Goal: Task Accomplishment & Management: Use online tool/utility

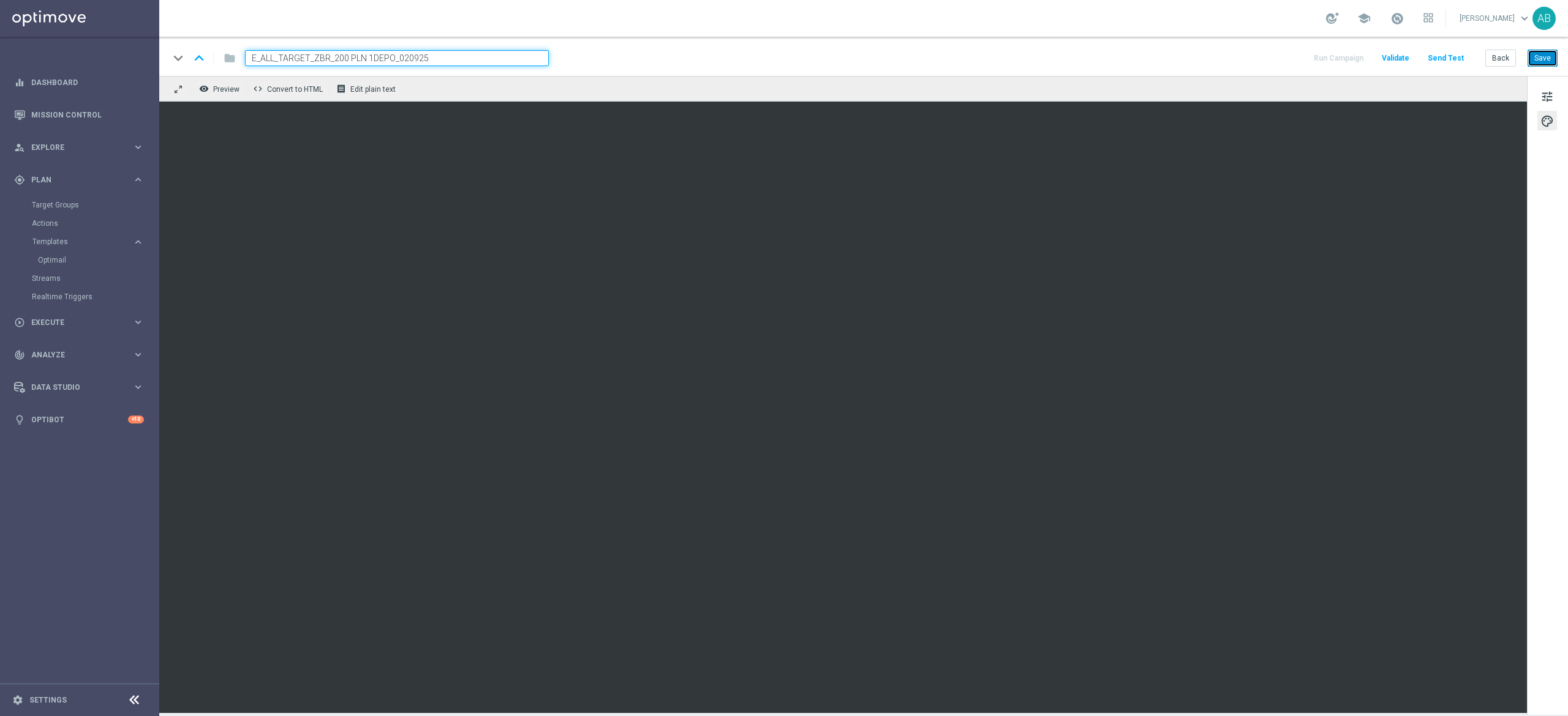
click at [1538, 58] on button "Save" at bounding box center [1542, 58] width 30 height 17
click at [1536, 54] on button "Save" at bounding box center [1542, 58] width 30 height 17
click at [1534, 59] on button "Save" at bounding box center [1542, 58] width 30 height 17
click at [463, 64] on input "E_ALL_TARGET_ZBR_200 PLN 1DEPO_020925" at bounding box center [397, 59] width 304 height 16
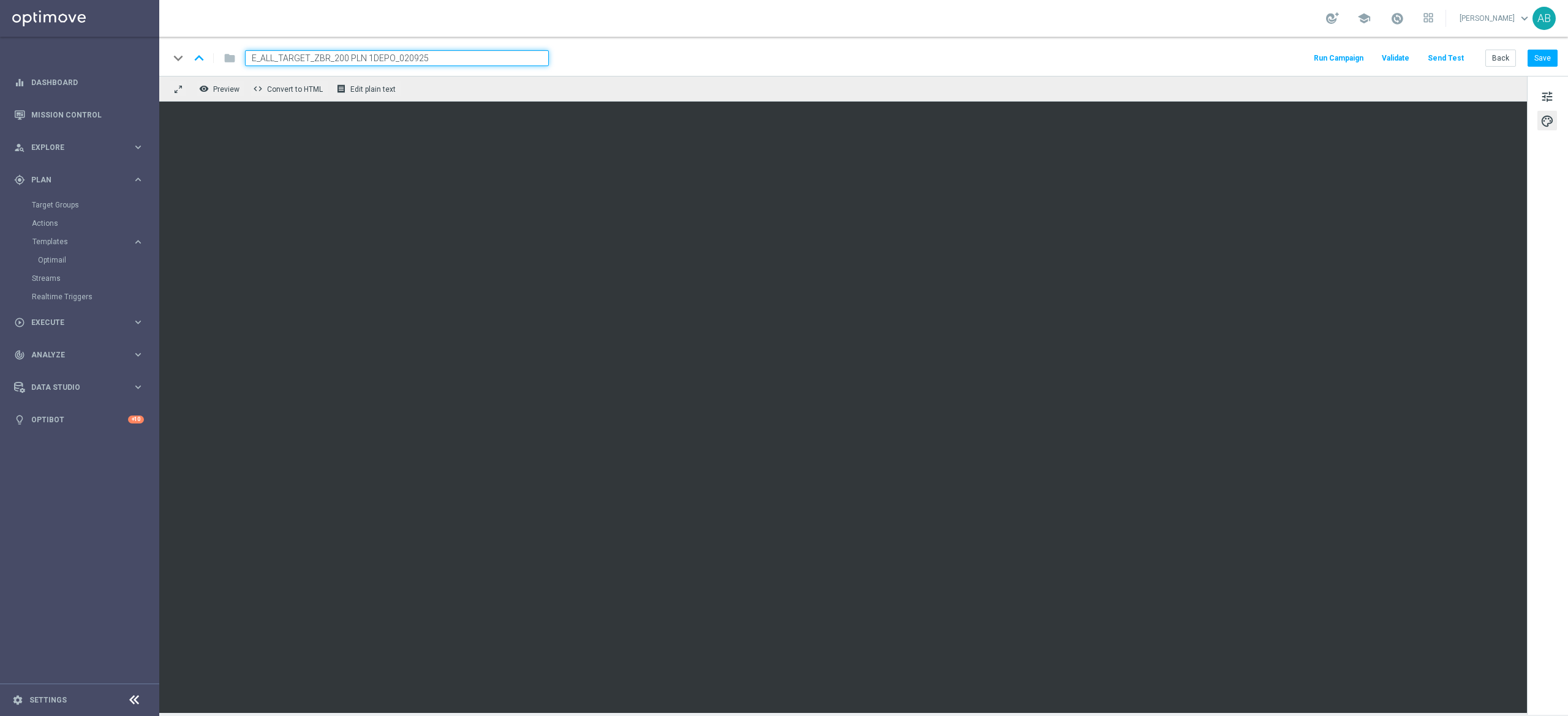
click at [463, 64] on input "E_ALL_TARGET_ZBR_200 PLN 1DEPO_020925" at bounding box center [397, 59] width 304 height 16
click at [1549, 95] on span "tune" at bounding box center [1547, 96] width 14 height 16
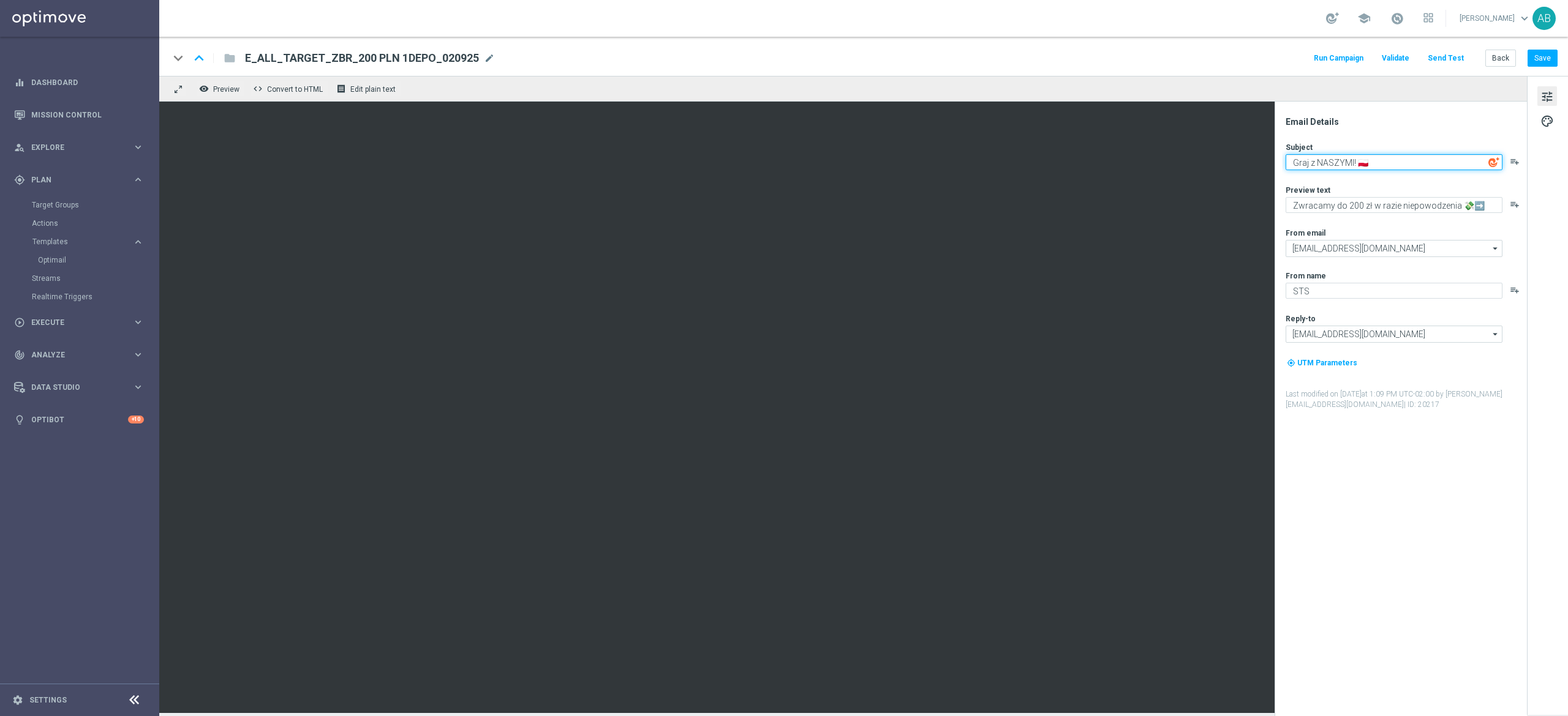
click at [1405, 163] on textarea "Graj z NASZYMI! 🇵🇱" at bounding box center [1393, 162] width 216 height 16
click at [1380, 161] on textarea "Graj z NASZYMI! 🇵🇱" at bounding box center [1393, 162] width 216 height 16
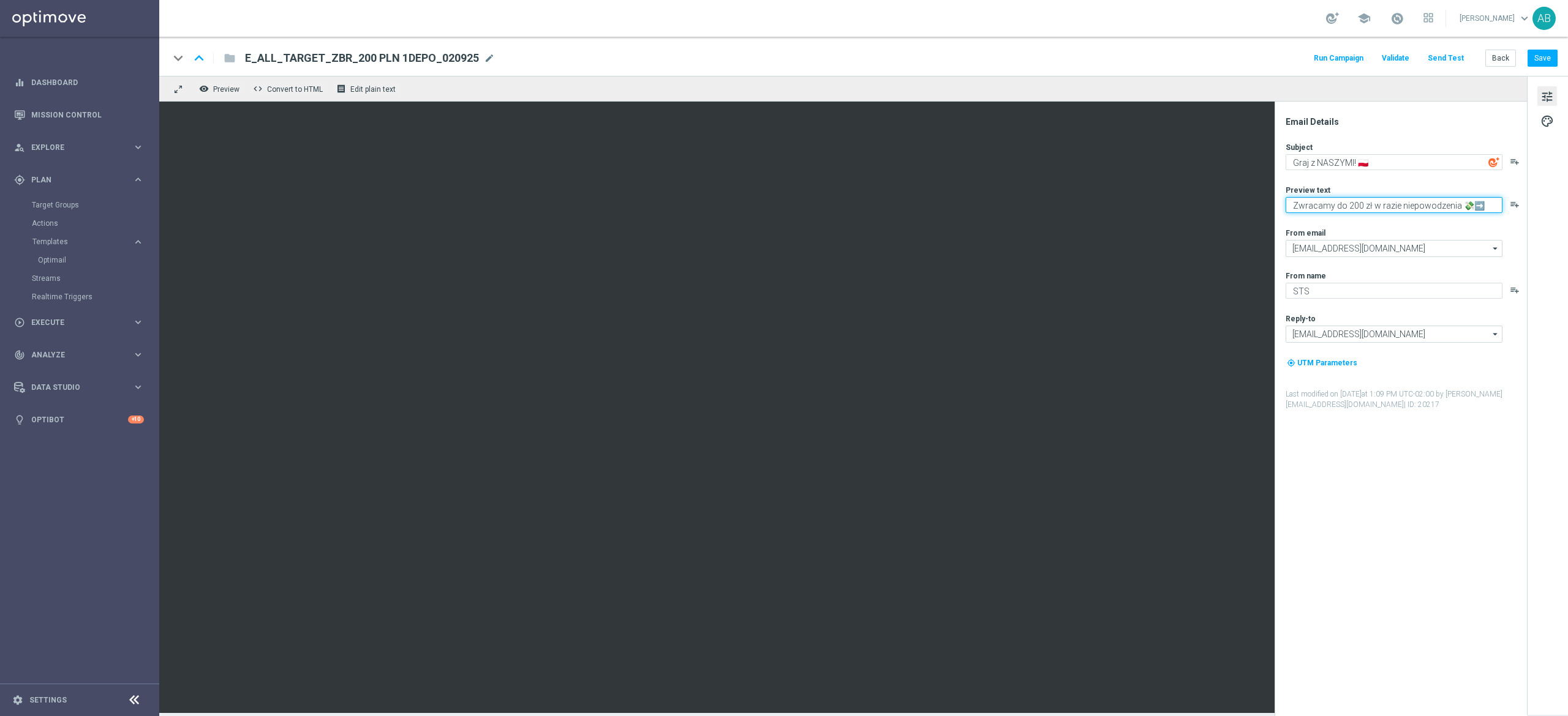
click at [1359, 202] on textarea "Zwracamy do 200 zł w razie niepowodzenia 💸➡️" at bounding box center [1393, 206] width 216 height 16
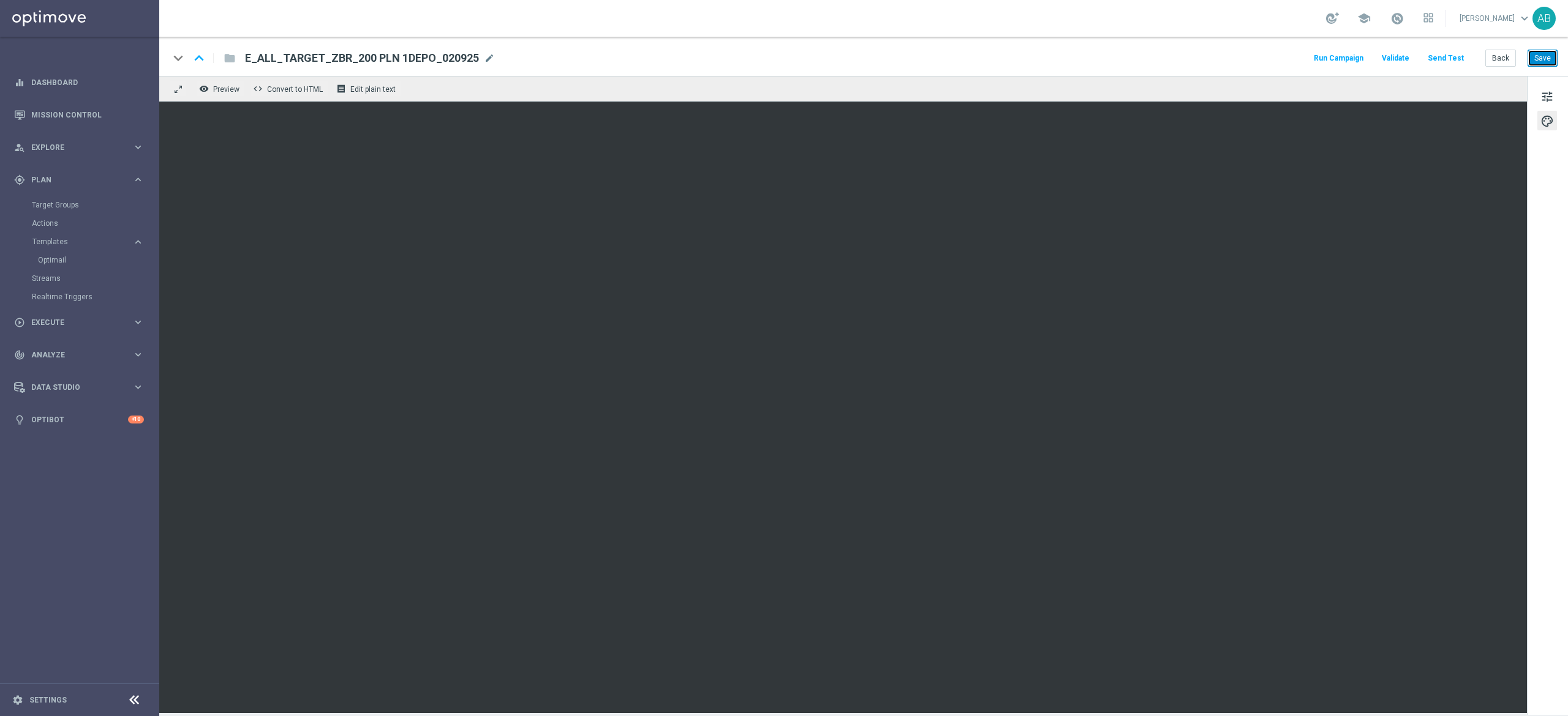
click at [1555, 62] on button "Save" at bounding box center [1542, 58] width 30 height 17
click at [1545, 98] on span "tune" at bounding box center [1547, 96] width 14 height 16
click at [1545, 52] on button "Save" at bounding box center [1542, 58] width 30 height 17
click at [1449, 59] on button "Send Test" at bounding box center [1446, 59] width 40 height 17
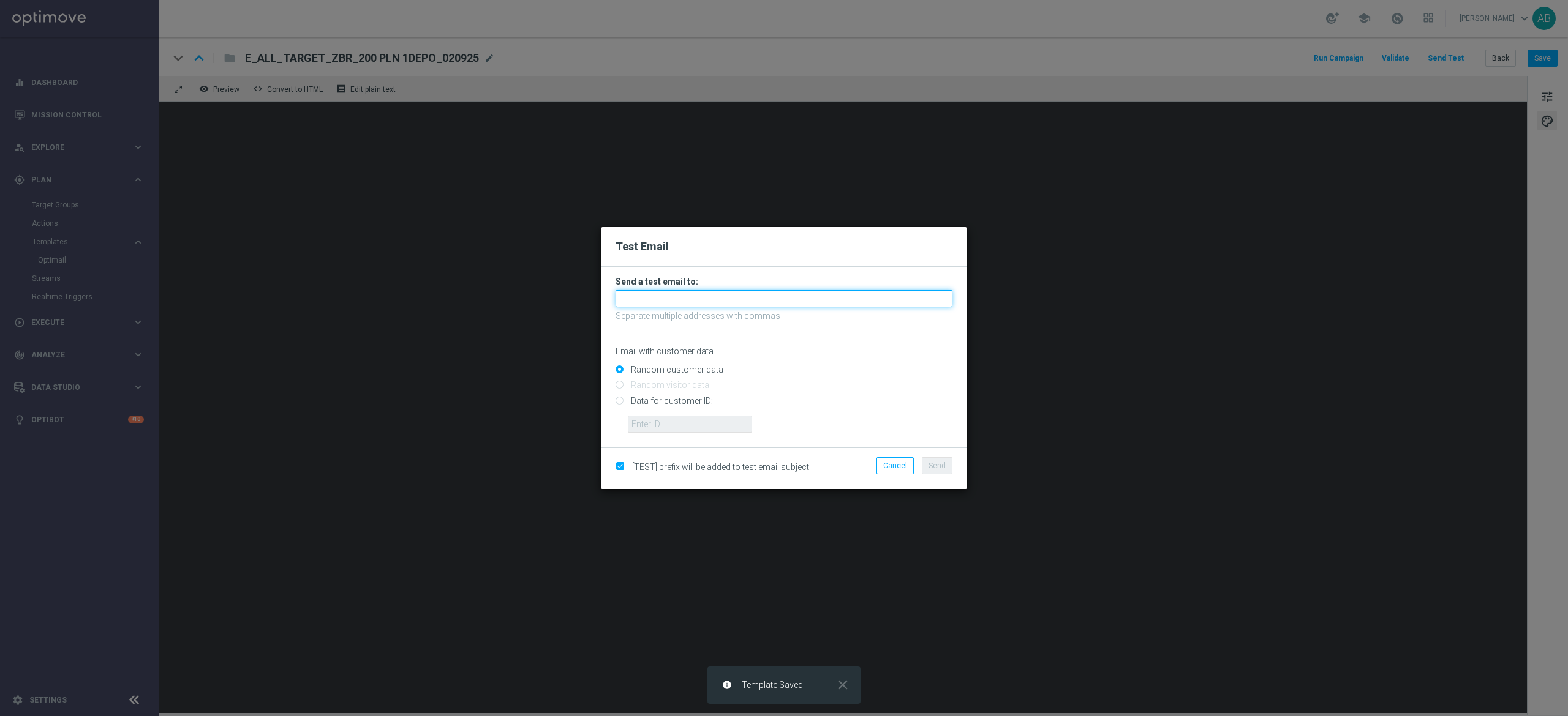
click at [652, 300] on input "text" at bounding box center [784, 298] width 337 height 17
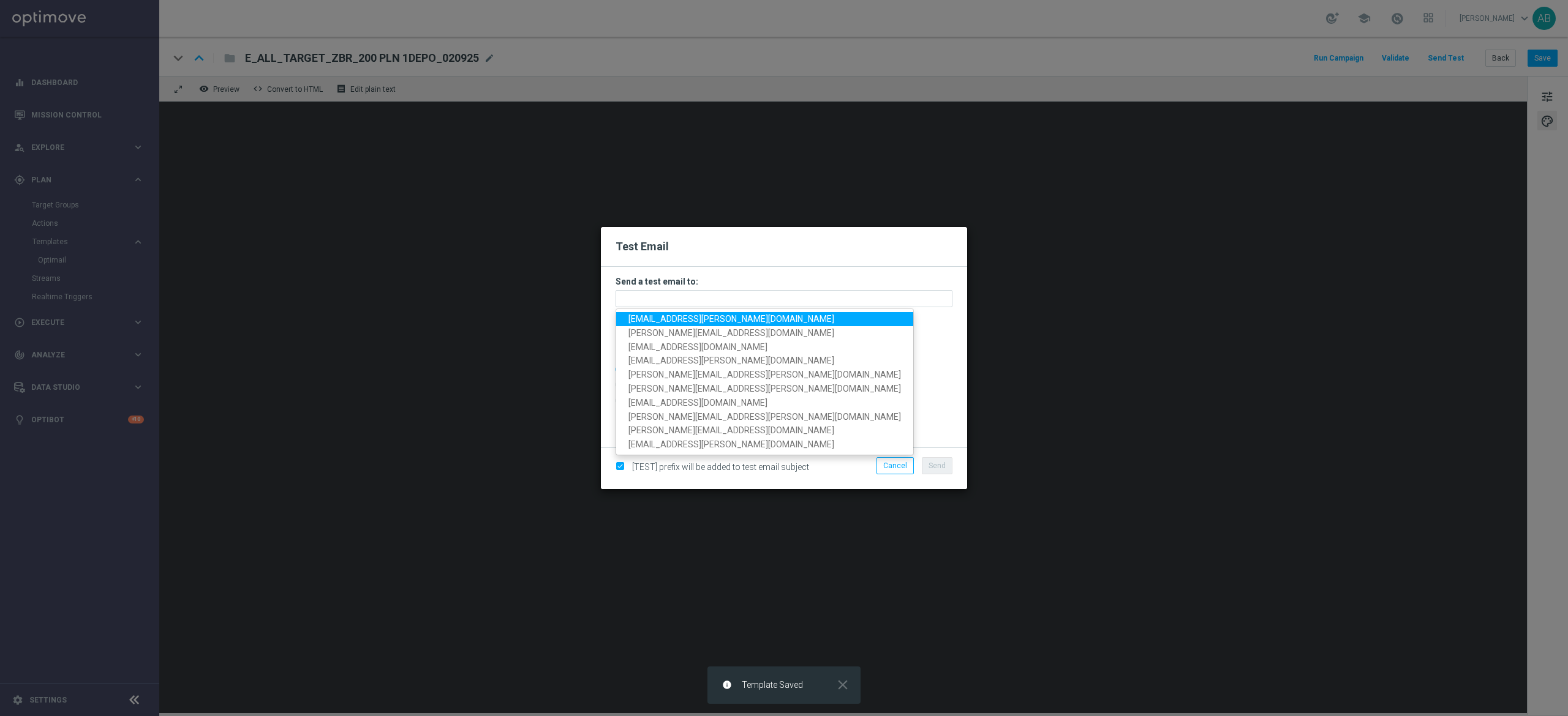
click at [663, 321] on span "[EMAIL_ADDRESS][PERSON_NAME][DOMAIN_NAME]" at bounding box center [731, 319] width 206 height 10
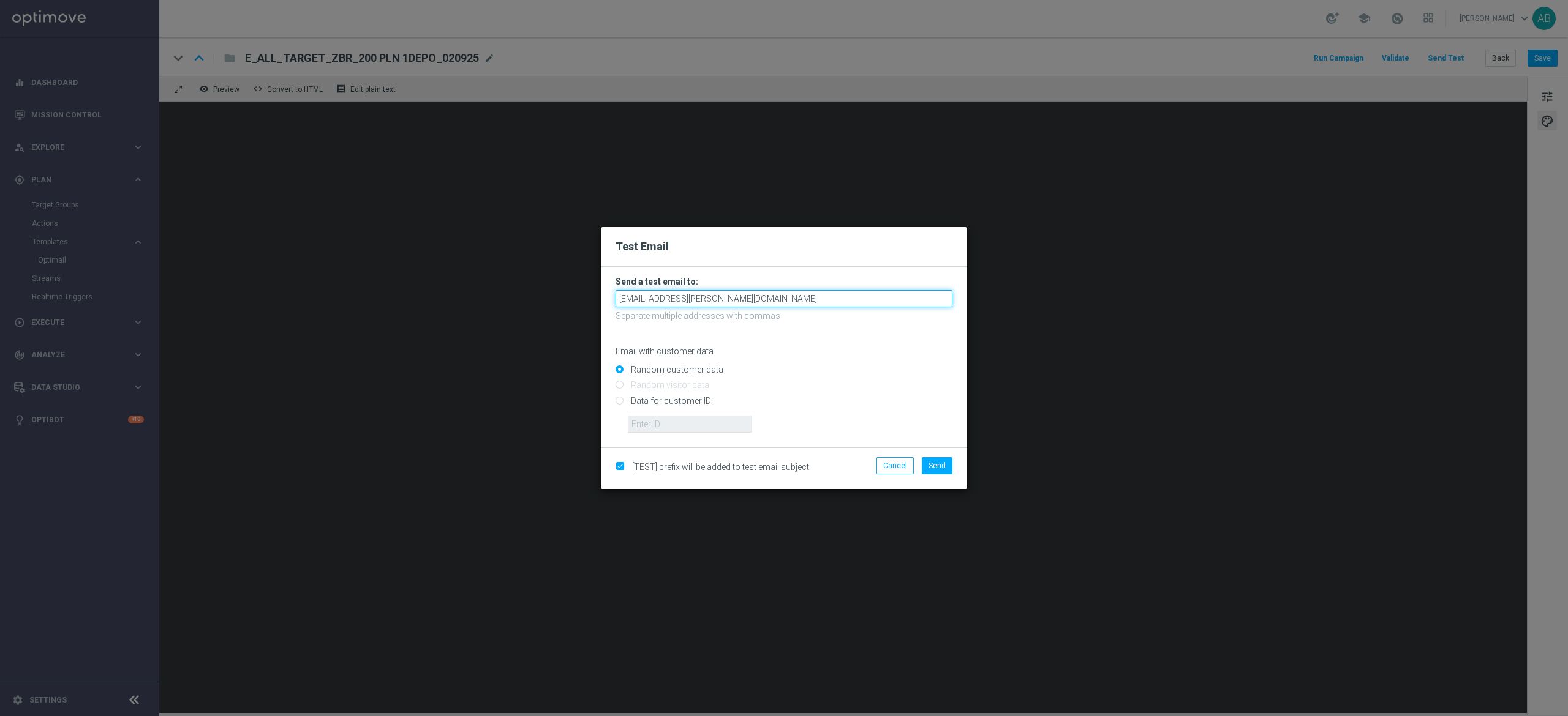
click at [728, 298] on input "[EMAIL_ADDRESS][PERSON_NAME][DOMAIN_NAME]" at bounding box center [784, 298] width 337 height 17
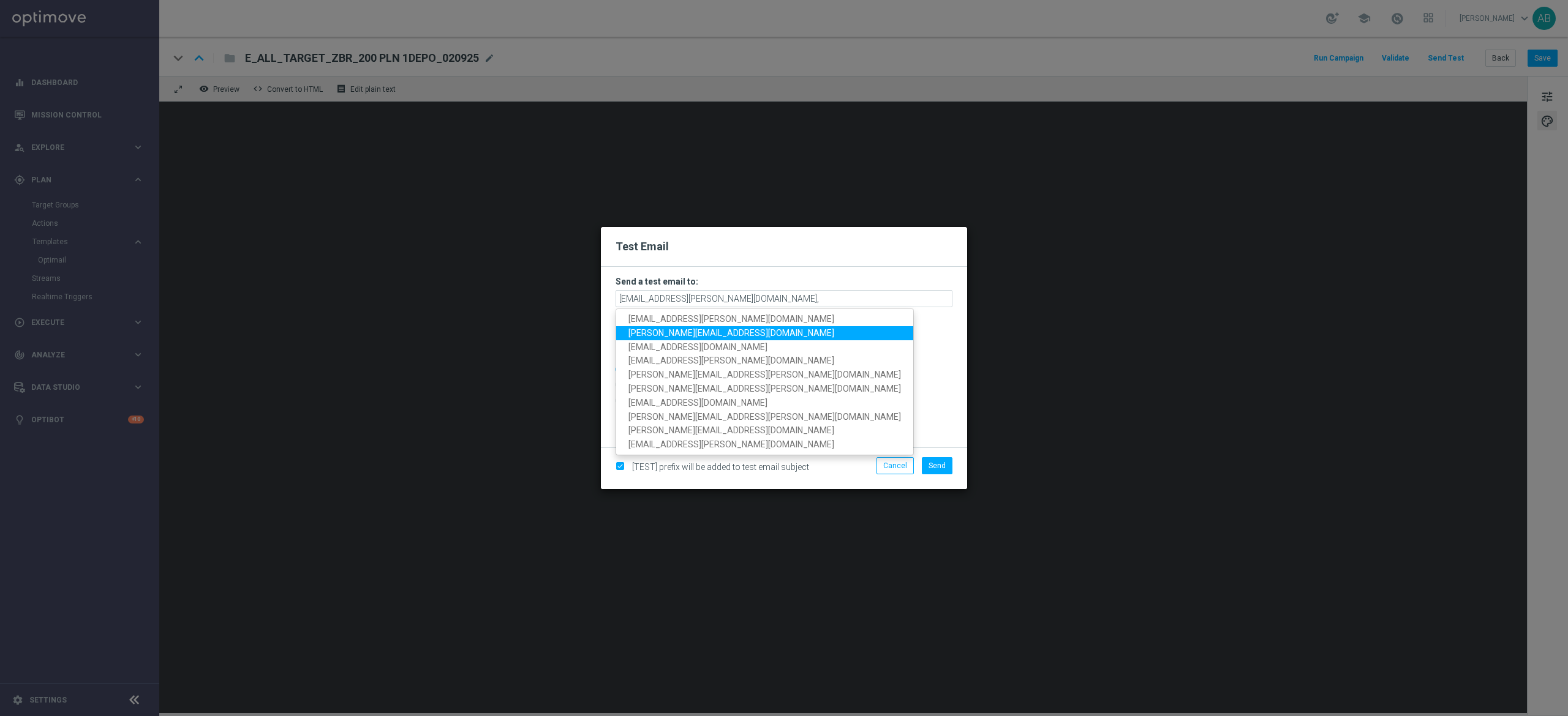
click at [716, 328] on link "[PERSON_NAME][EMAIL_ADDRESS][DOMAIN_NAME]" at bounding box center [764, 334] width 297 height 14
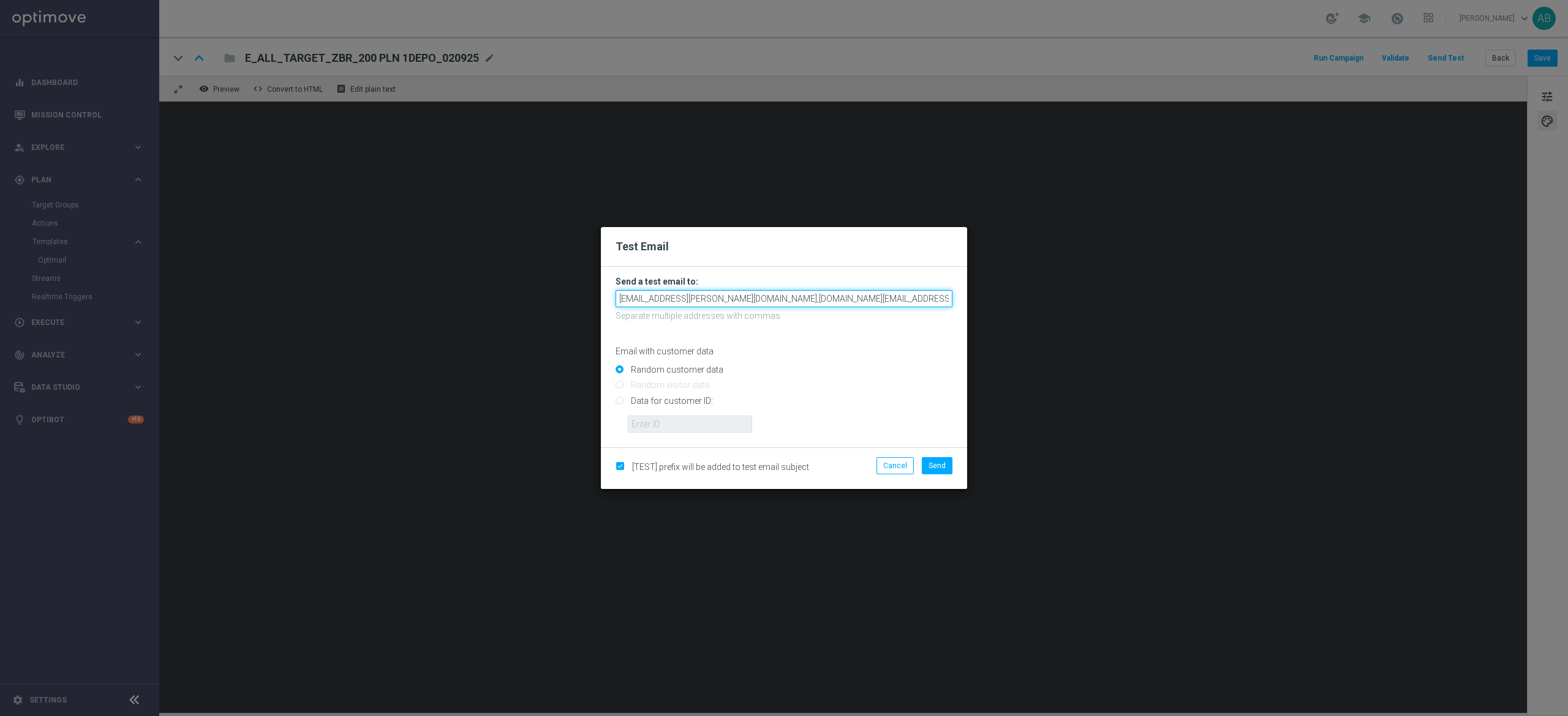
click at [828, 296] on input "[EMAIL_ADDRESS][PERSON_NAME][DOMAIN_NAME],[DOMAIN_NAME][EMAIL_ADDRESS][DOMAIN_N…" at bounding box center [784, 298] width 337 height 17
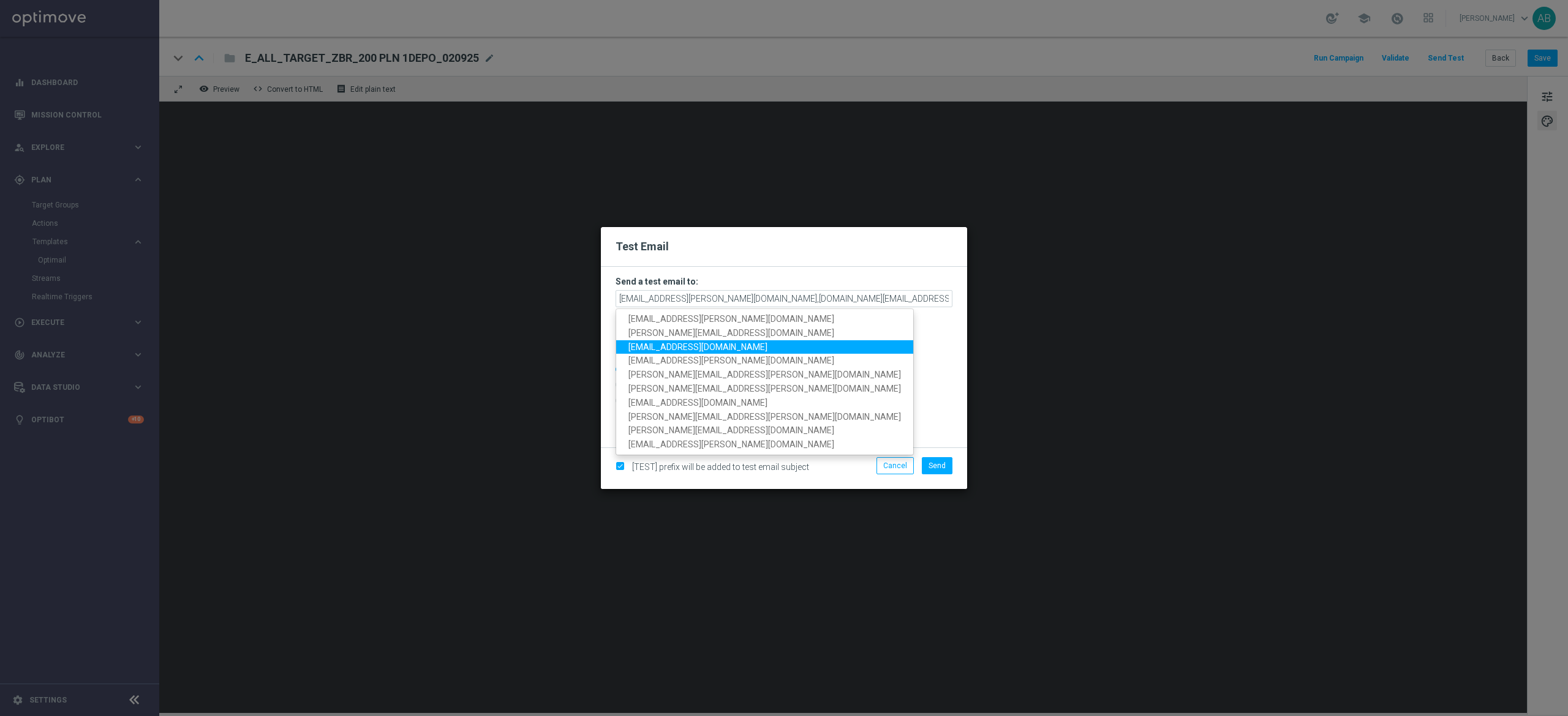
click at [708, 353] on link "[EMAIL_ADDRESS][DOMAIN_NAME]" at bounding box center [764, 347] width 297 height 14
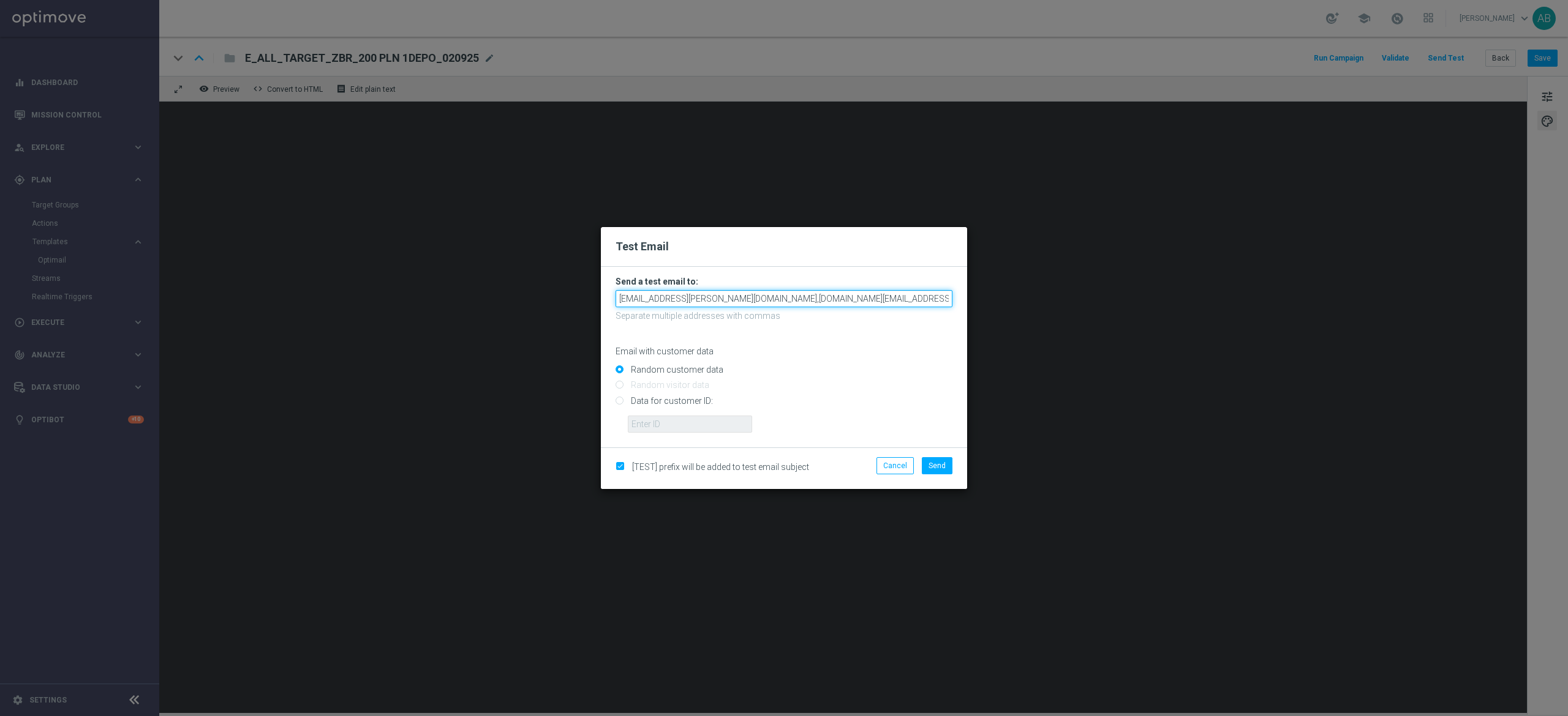
click at [920, 296] on input "[EMAIL_ADDRESS][PERSON_NAME][DOMAIN_NAME],[DOMAIN_NAME][EMAIL_ADDRESS][DOMAIN_N…" at bounding box center [784, 298] width 337 height 17
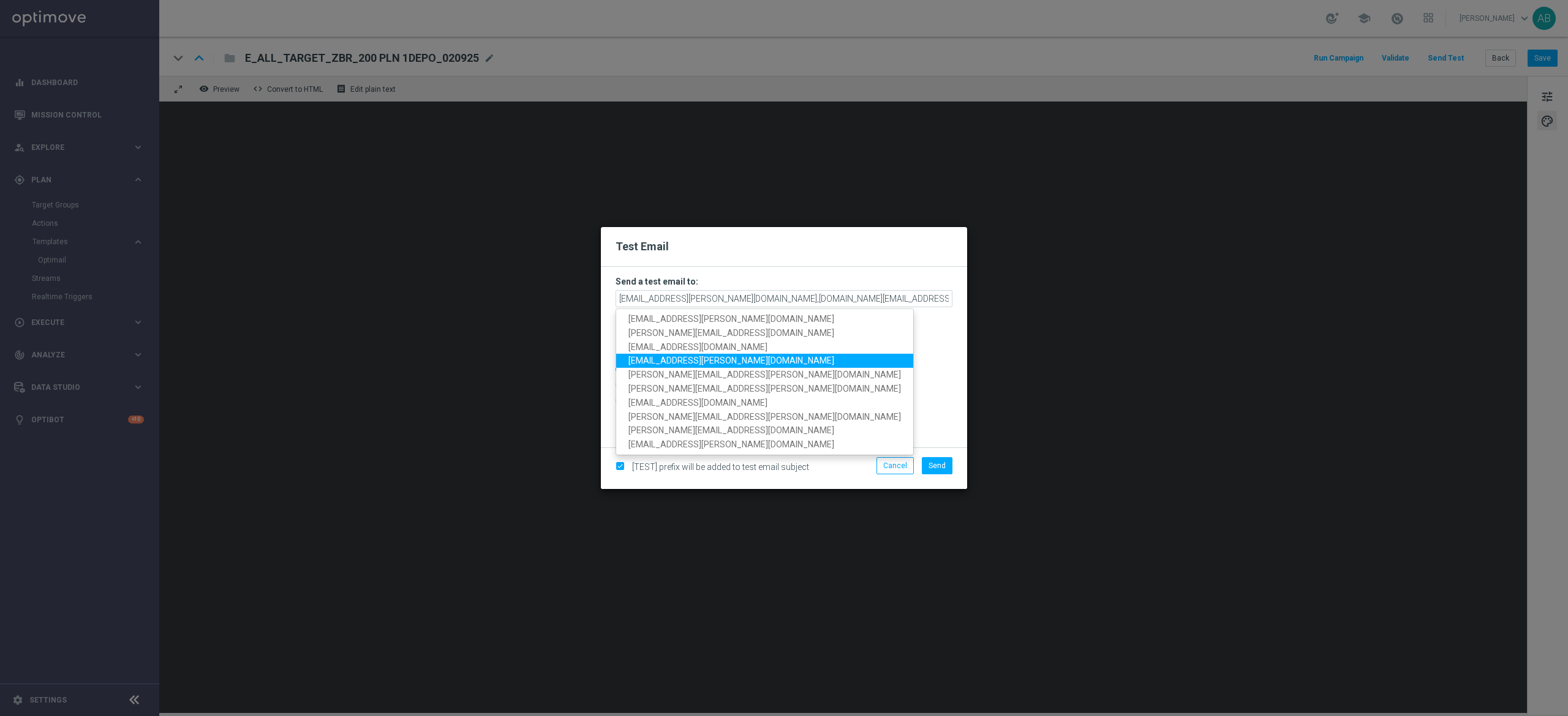
click at [723, 360] on span "[EMAIL_ADDRESS][PERSON_NAME][DOMAIN_NAME]" at bounding box center [731, 360] width 206 height 10
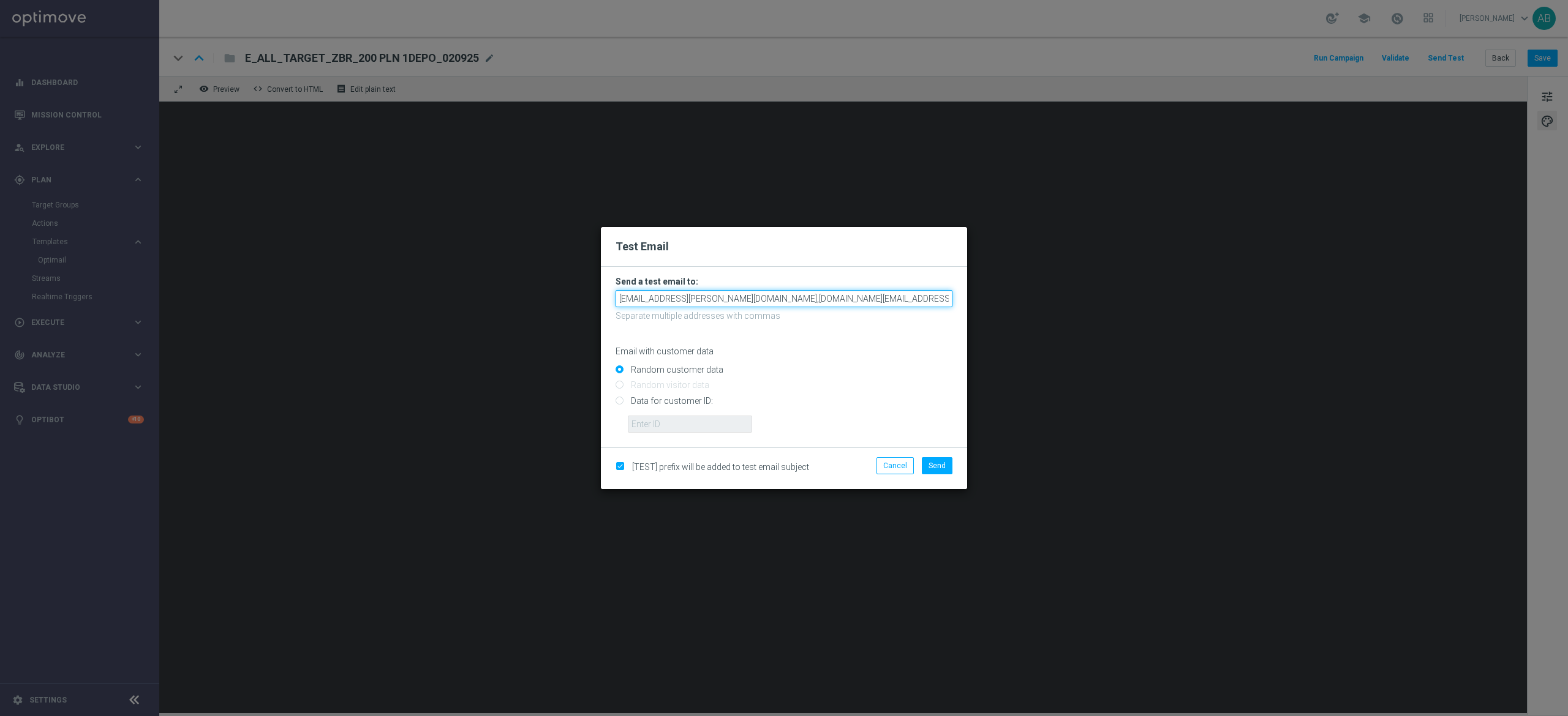
click at [888, 301] on input "[EMAIL_ADDRESS][PERSON_NAME][DOMAIN_NAME],[DOMAIN_NAME][EMAIL_ADDRESS][DOMAIN_N…" at bounding box center [784, 298] width 337 height 17
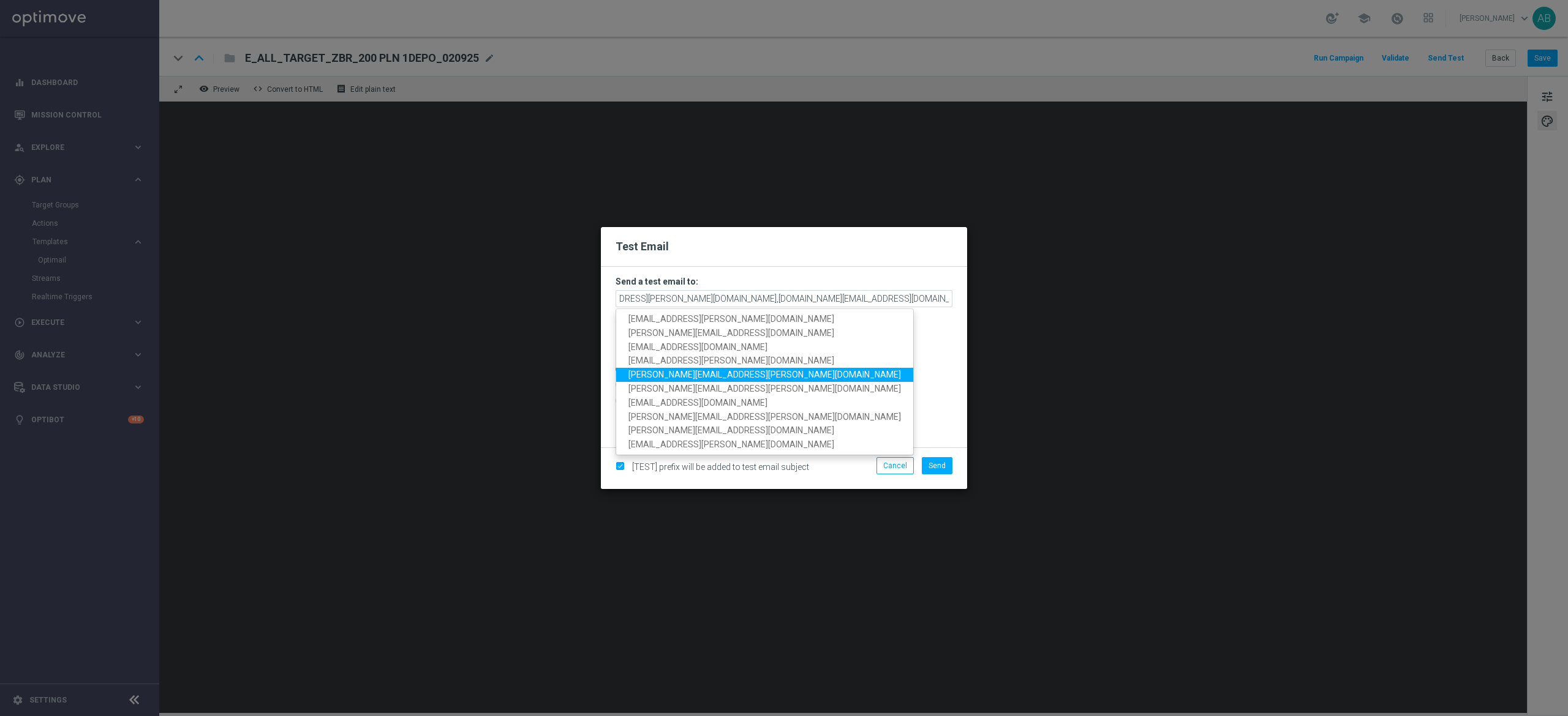
click at [728, 378] on link "[PERSON_NAME][EMAIL_ADDRESS][PERSON_NAME][DOMAIN_NAME]" at bounding box center [764, 375] width 297 height 14
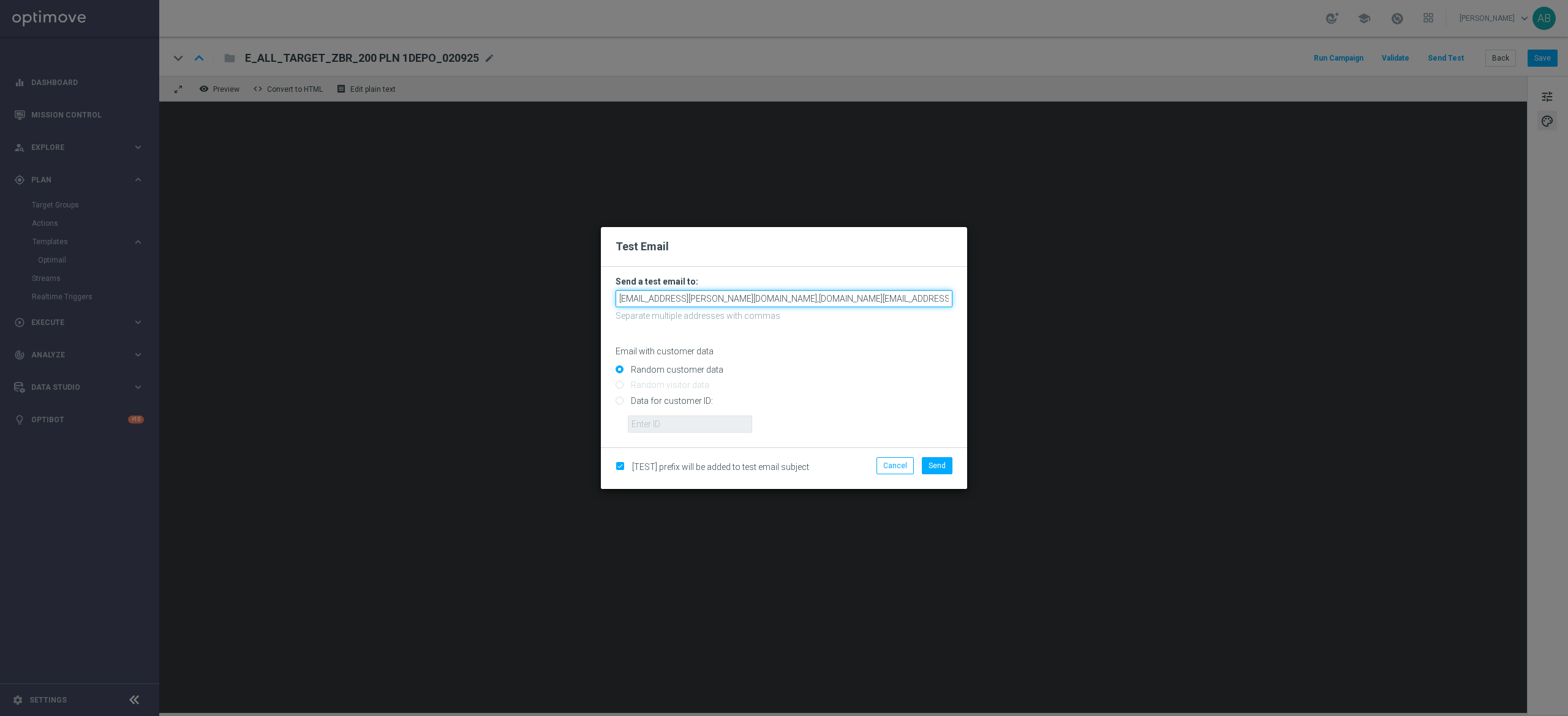
click at [887, 299] on input "[EMAIL_ADDRESS][PERSON_NAME][DOMAIN_NAME],[DOMAIN_NAME][EMAIL_ADDRESS][DOMAIN_N…" at bounding box center [784, 298] width 337 height 17
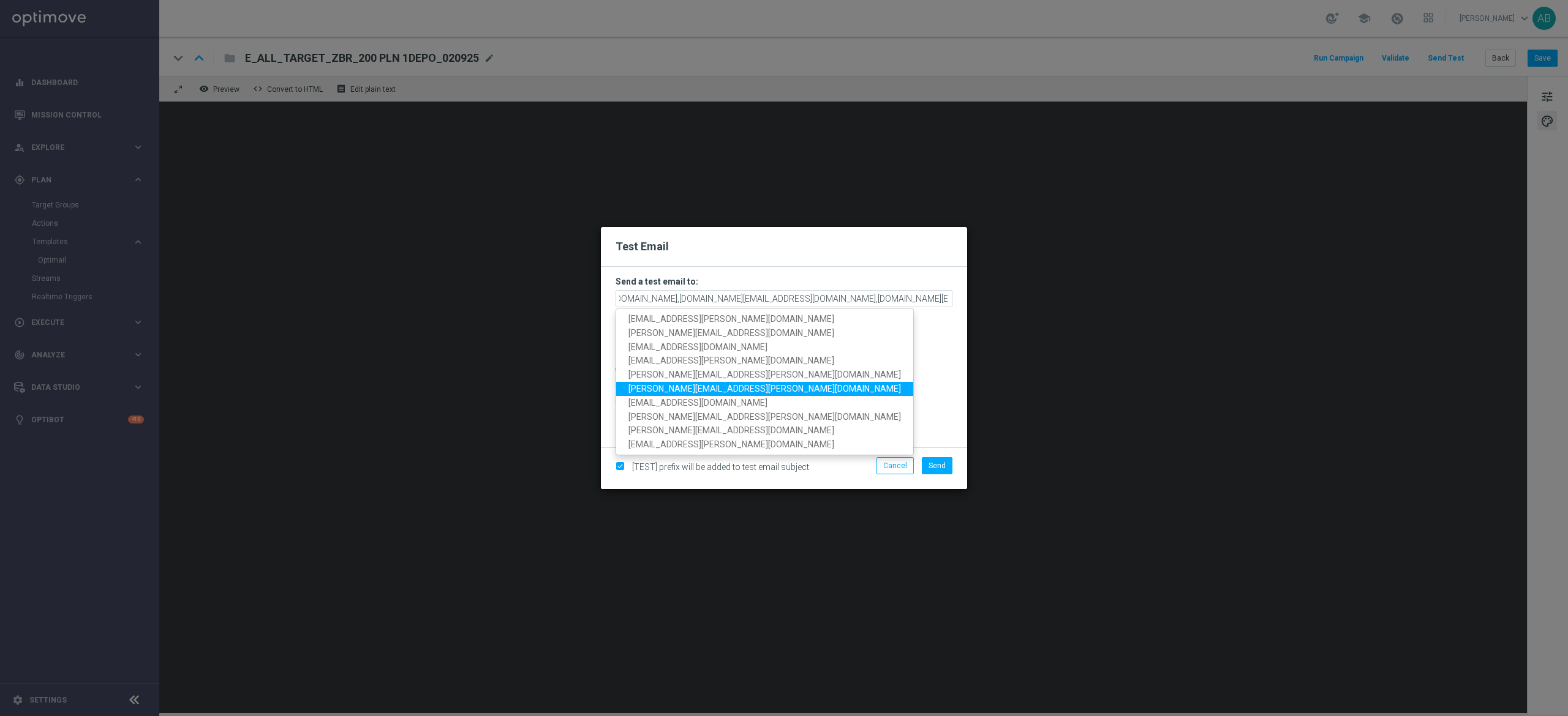
click at [714, 389] on span "[PERSON_NAME][EMAIL_ADDRESS][PERSON_NAME][DOMAIN_NAME]" at bounding box center [765, 389] width 272 height 10
type input "[EMAIL_ADDRESS][PERSON_NAME][DOMAIN_NAME],[DOMAIN_NAME][EMAIL_ADDRESS][DOMAIN_N…"
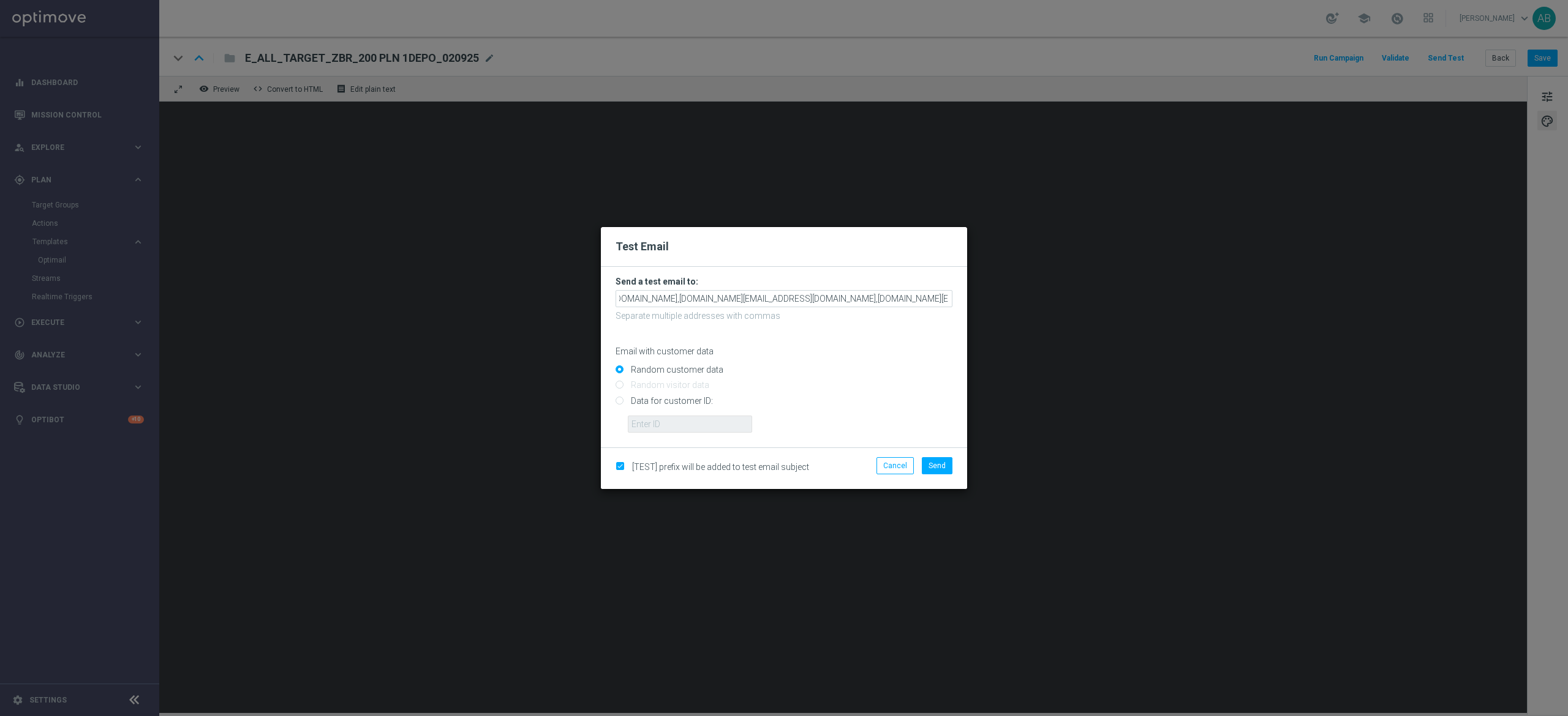
scroll to position [0, 0]
click at [938, 467] on span "Send" at bounding box center [936, 466] width 17 height 9
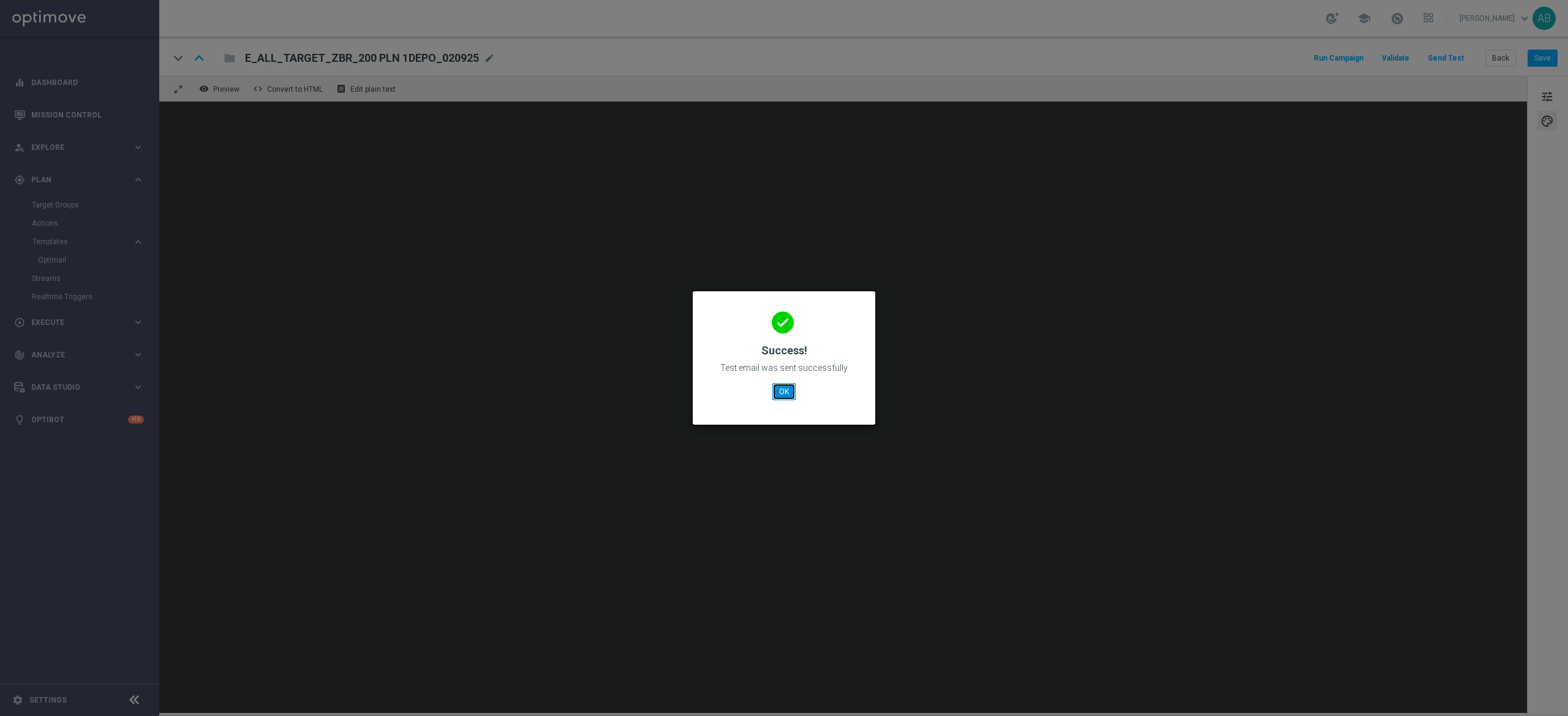
click at [787, 391] on button "OK" at bounding box center [784, 391] width 23 height 17
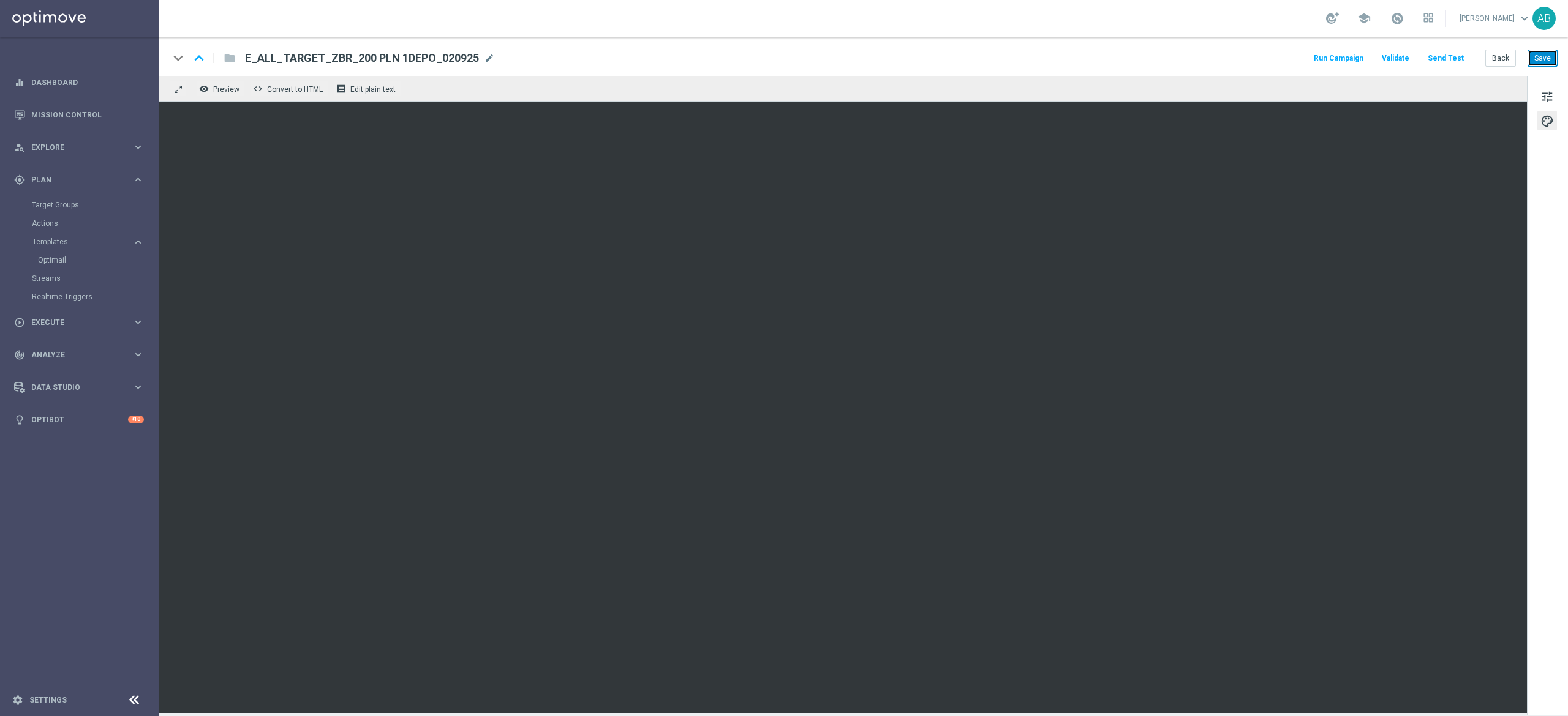
click at [1539, 63] on button "Save" at bounding box center [1542, 58] width 30 height 17
click at [1499, 61] on button "Back" at bounding box center [1499, 58] width 31 height 17
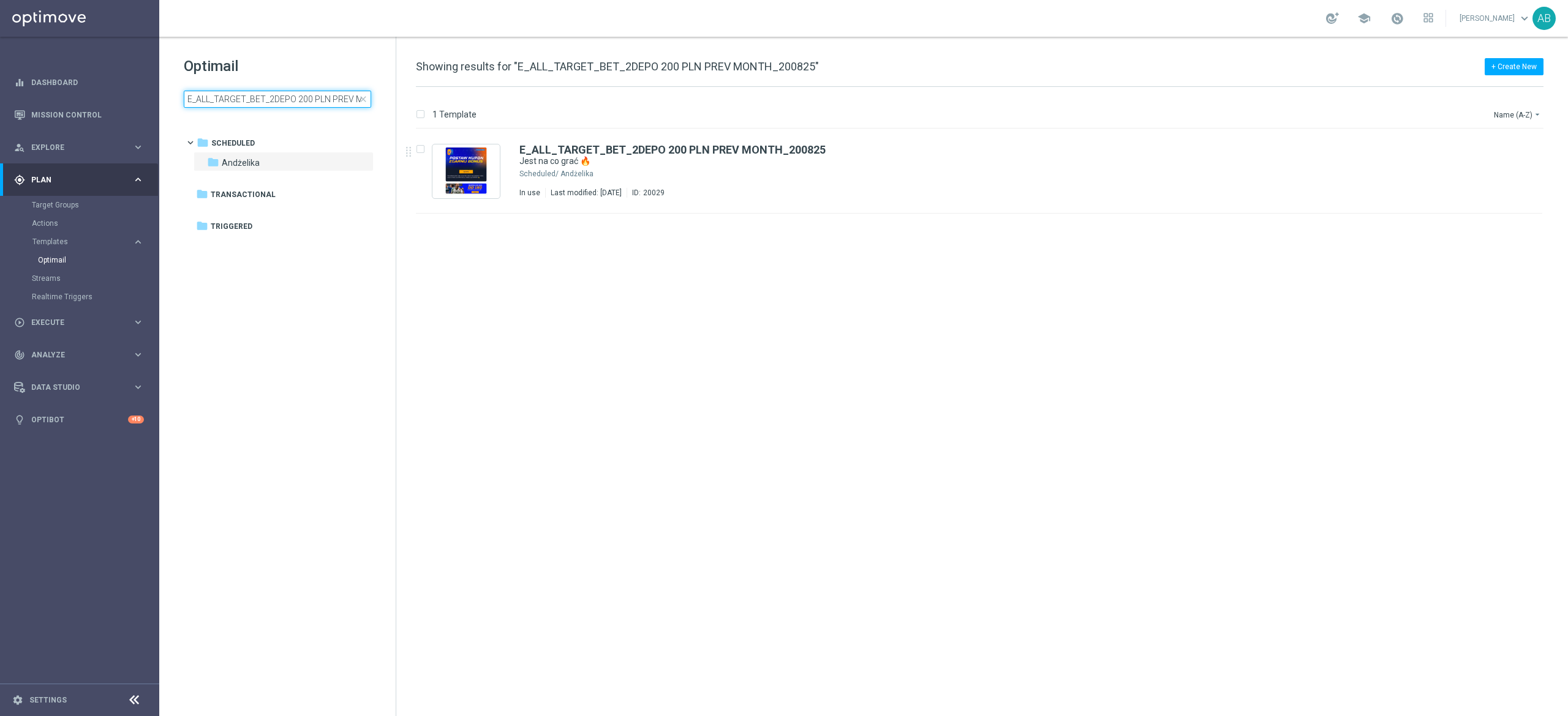
click at [365, 104] on input "E_ALL_TARGET_BET_2DEPO 200 PLN PREV MONTH_200825" at bounding box center [277, 98] width 188 height 17
click at [362, 100] on span "close" at bounding box center [363, 99] width 10 height 10
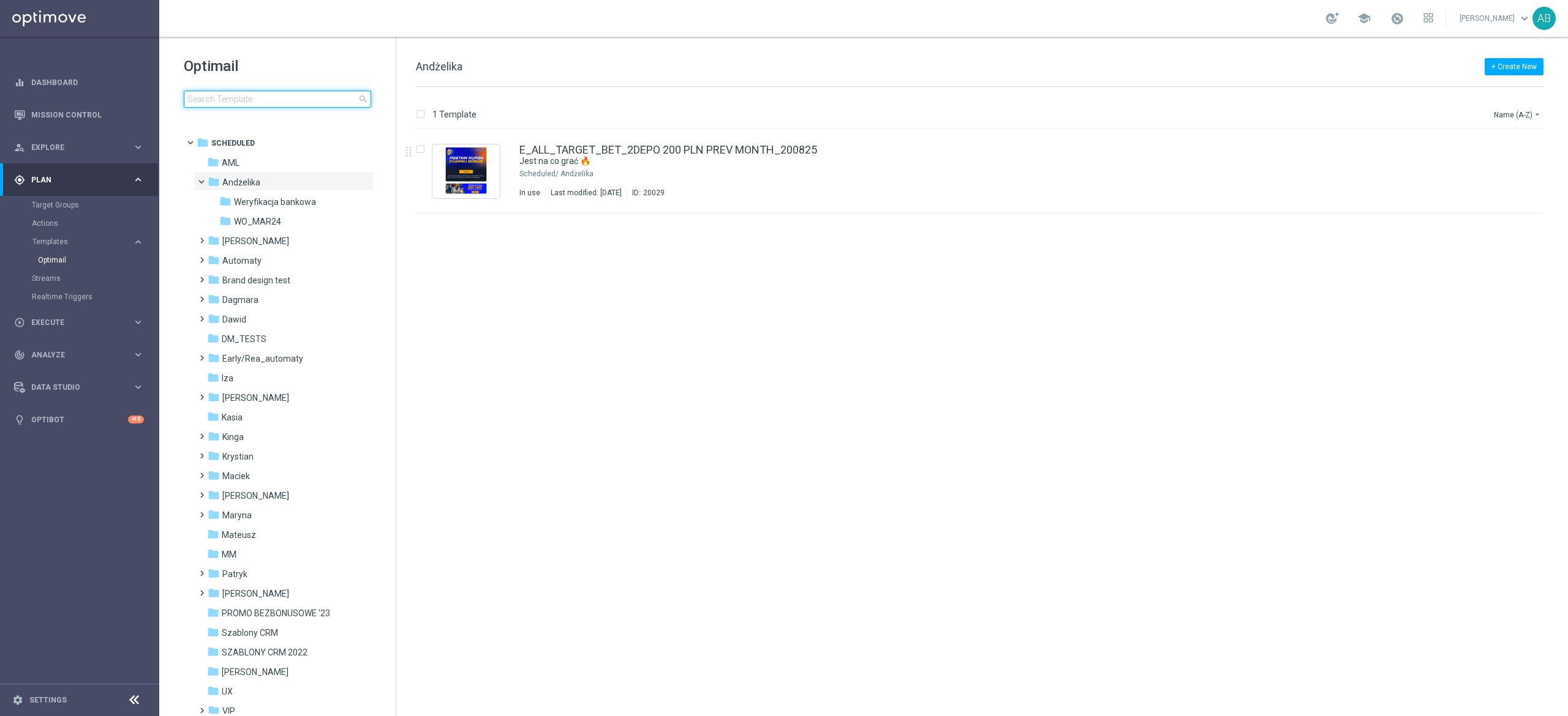
click at [339, 102] on input at bounding box center [277, 98] width 188 height 17
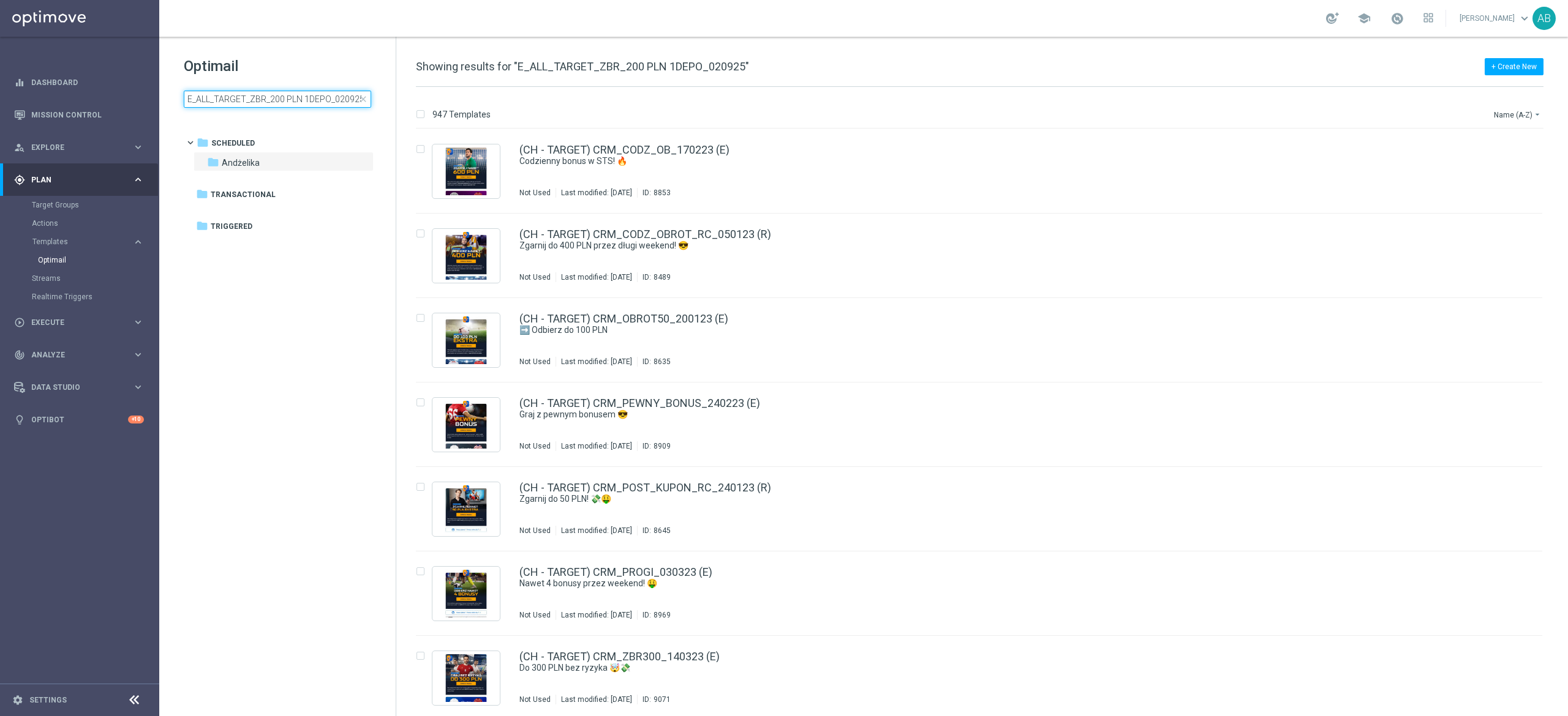
scroll to position [0, 1]
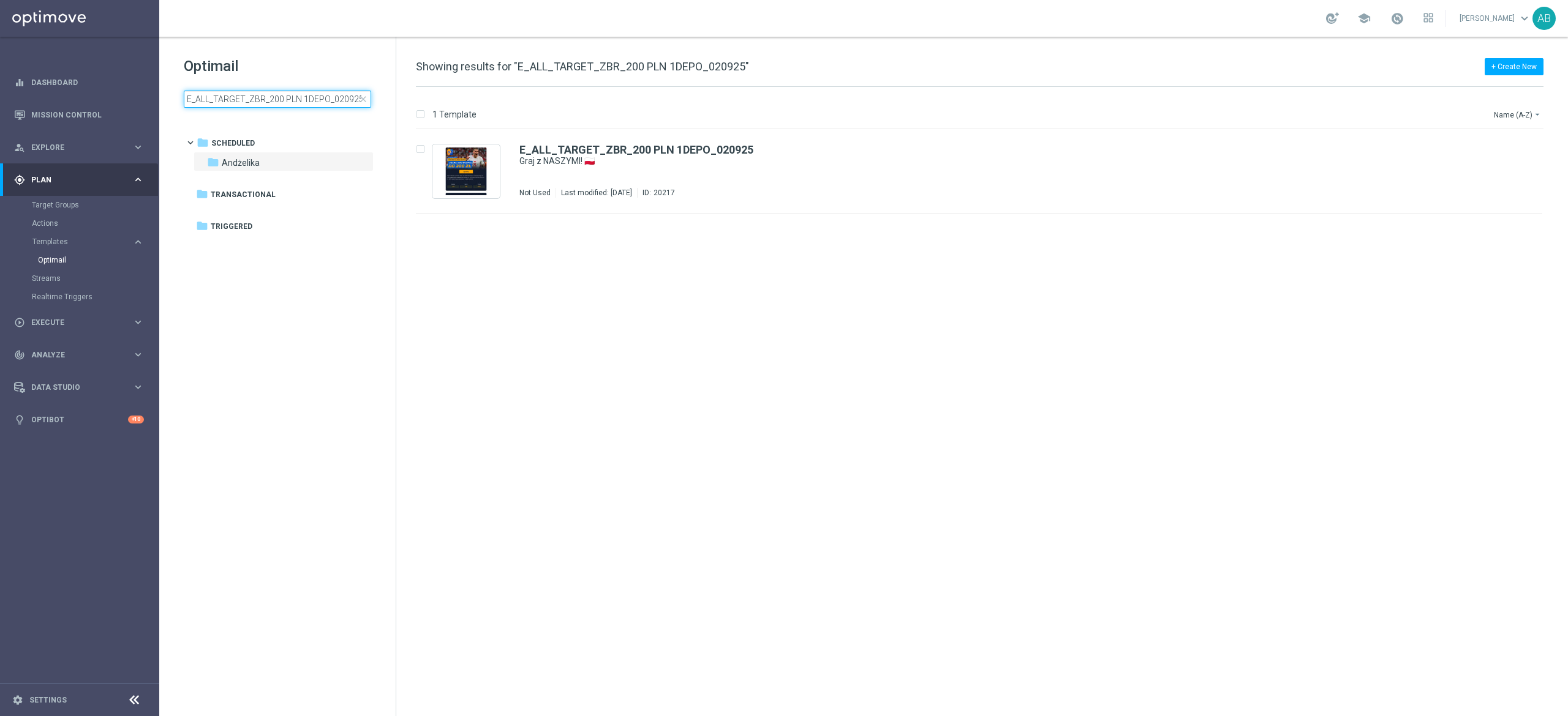
type input "E_ALL_TARGET_ZBR_200 PLN 1DEPO_020925"
click at [629, 413] on div "insert_drive_file E_ALL_TARGET_ZBR_200 PLN 1DEPO_020925 Graj z NASZYMI! 🇵🇱 Not …" at bounding box center [984, 422] width 1162 height 587
click at [1505, 144] on icon "file_copy" at bounding box center [1508, 147] width 10 height 10
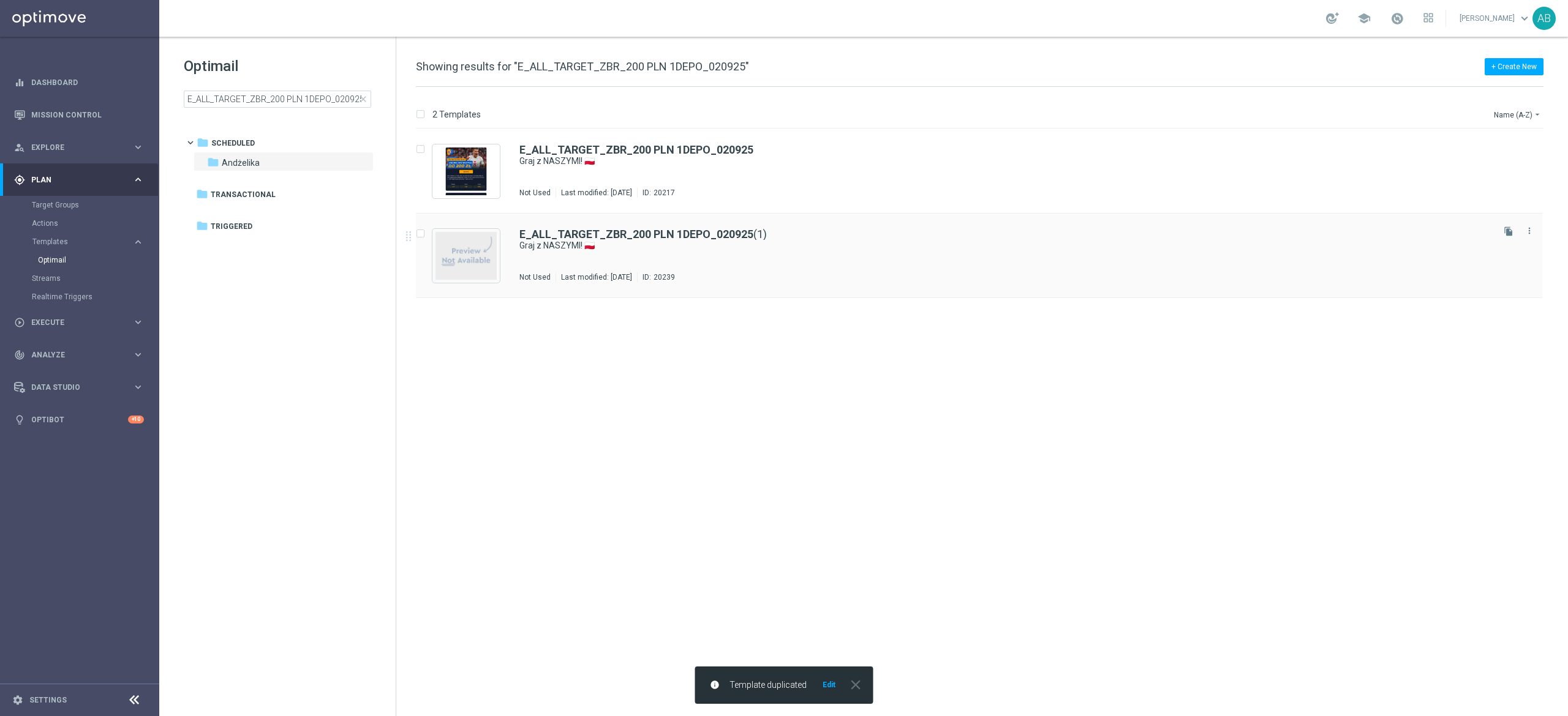
click at [809, 269] on div "E_ALL_TARGET_ZBR_200 PLN 1DEPO_020925 (1) Graj z NASZYMI! 🇵🇱 Not Used Last modi…" at bounding box center [1005, 256] width 971 height 54
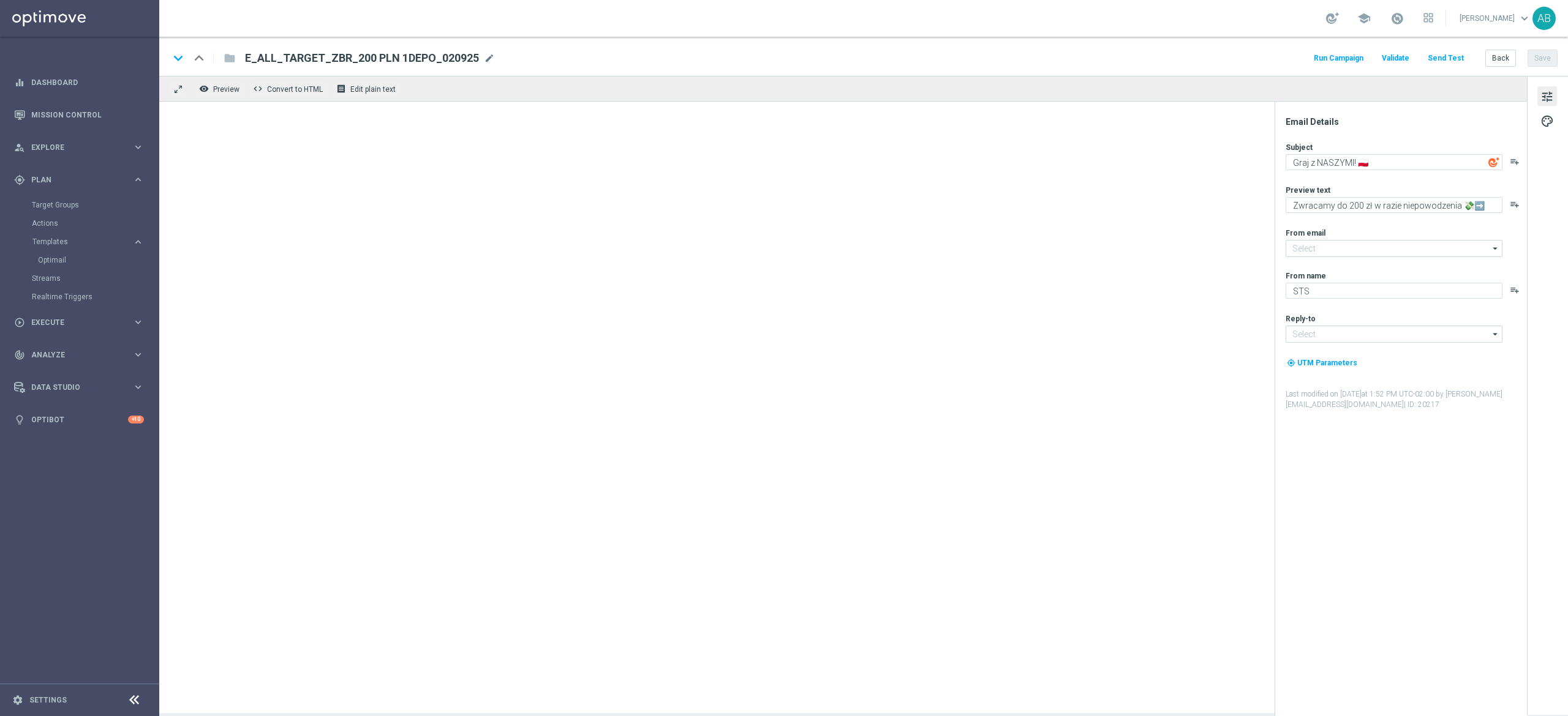
type input "[EMAIL_ADDRESS][DOMAIN_NAME]"
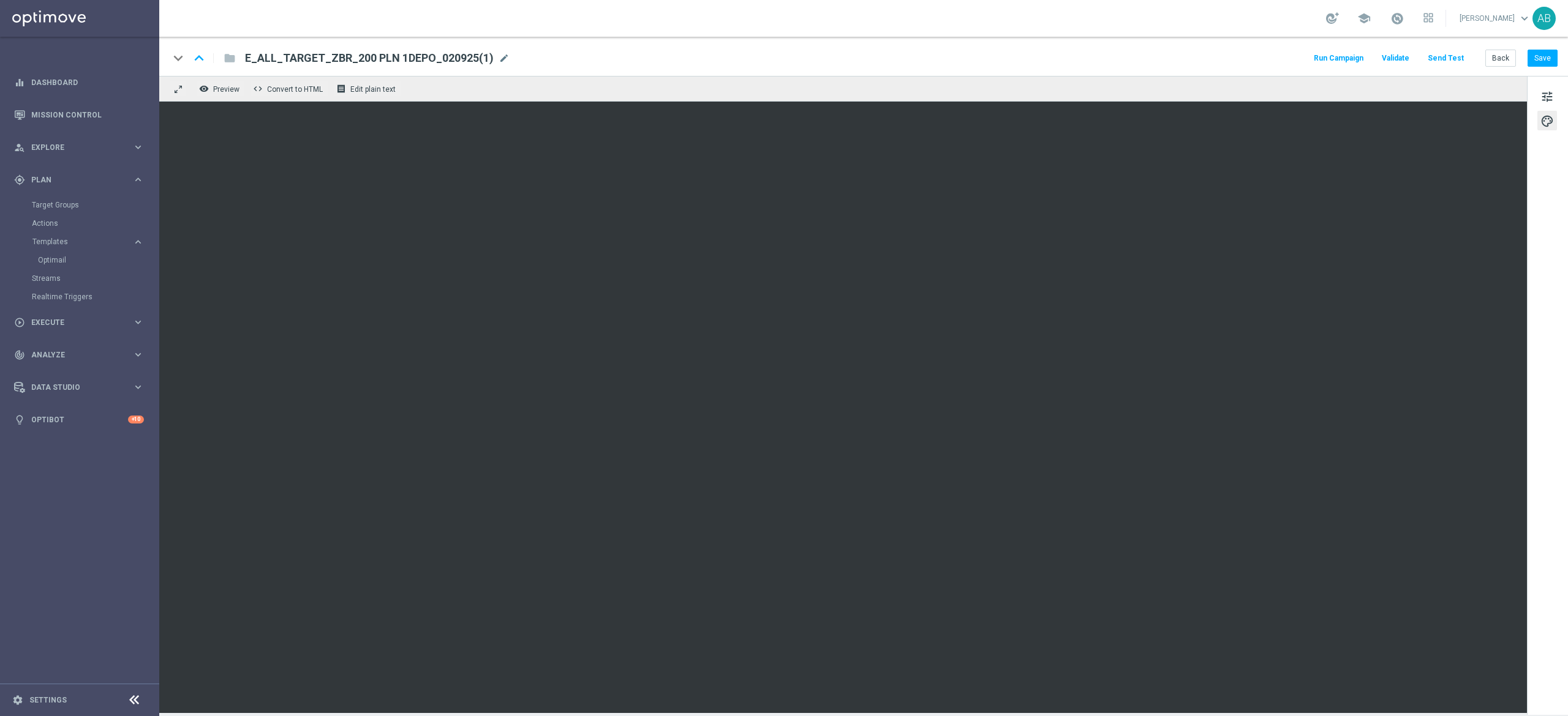
click at [503, 59] on span "mode_edit" at bounding box center [503, 58] width 11 height 11
paste input "E_ALL_TARGET_ZBR_200 PLN 2DEPO_020925"
type input "E_ALL_TARGET_ZBR_200 PLN 2DEPO_020925"
click at [723, 46] on div "keyboard_arrow_down keyboard_arrow_up folder E_ALL_TARGET_ZBR_200 PLN 2DEPO_020…" at bounding box center [863, 56] width 1408 height 39
click at [1552, 64] on button "Save" at bounding box center [1542, 58] width 30 height 17
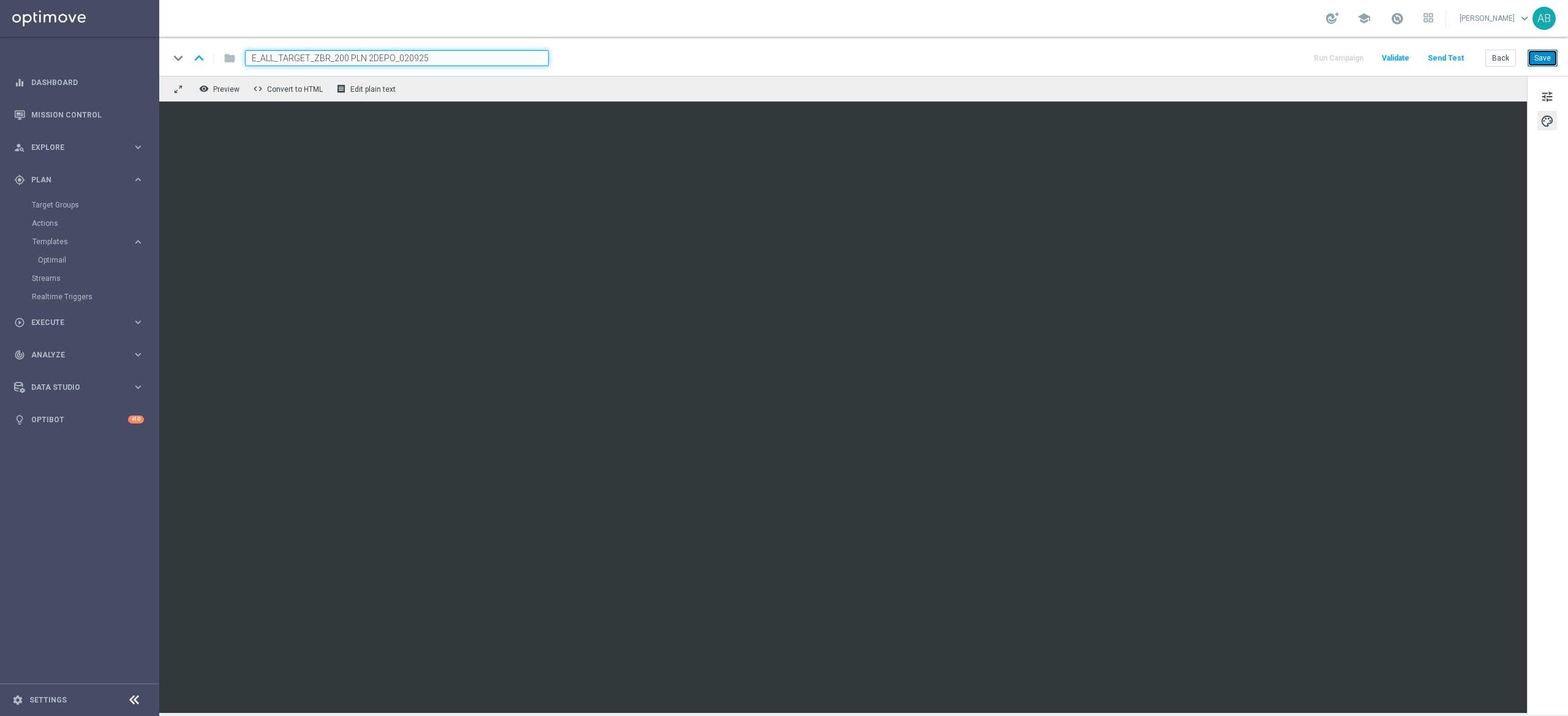
click at [1534, 53] on button "Save" at bounding box center [1542, 58] width 30 height 17
click at [1539, 54] on button "Save" at bounding box center [1542, 58] width 30 height 17
click at [1548, 62] on button "Save" at bounding box center [1542, 58] width 30 height 17
click at [1545, 57] on button "Save" at bounding box center [1542, 58] width 30 height 17
click at [1493, 61] on button "Back" at bounding box center [1499, 58] width 31 height 17
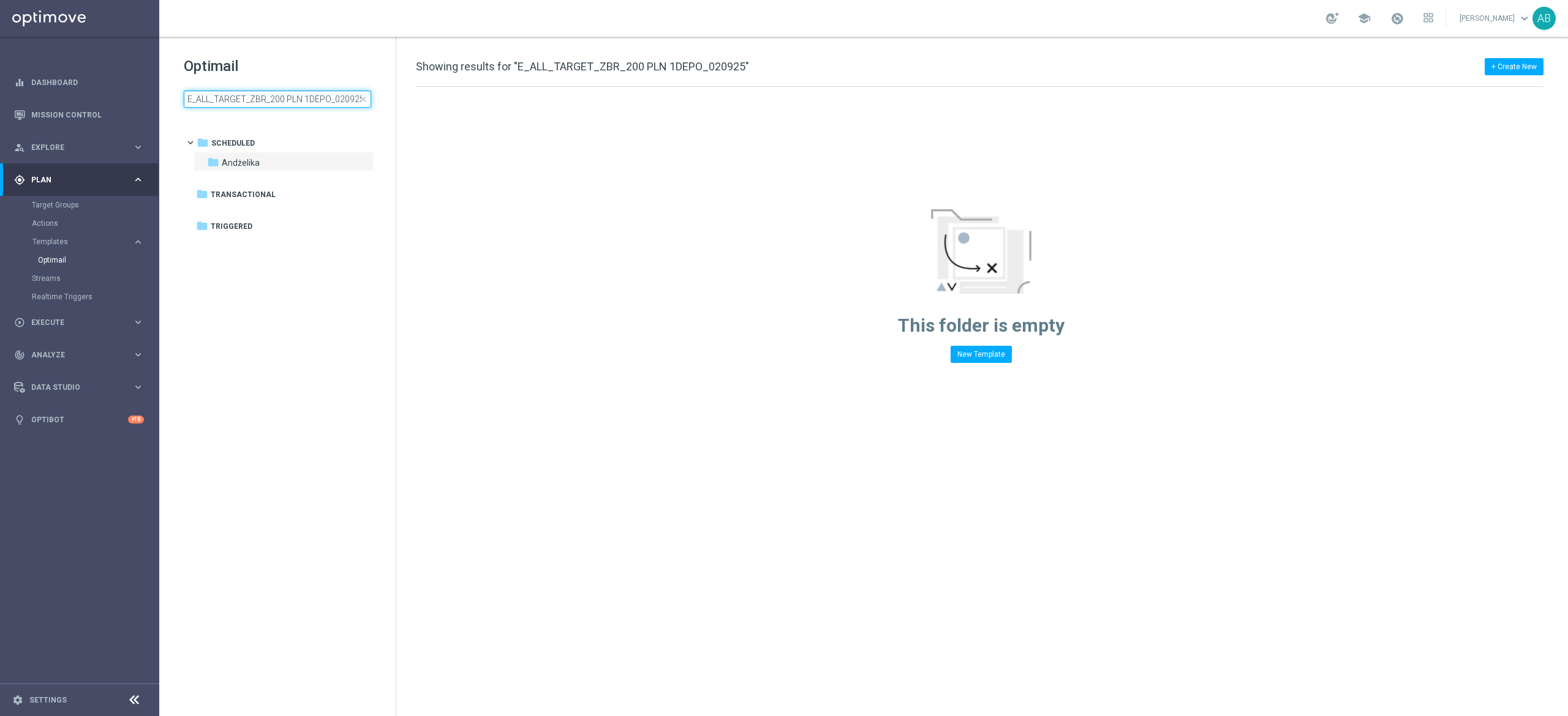
click at [248, 103] on input "E_ALL_TARGET_ZBR_200 PLN 1DEPO_020925" at bounding box center [277, 98] width 188 height 17
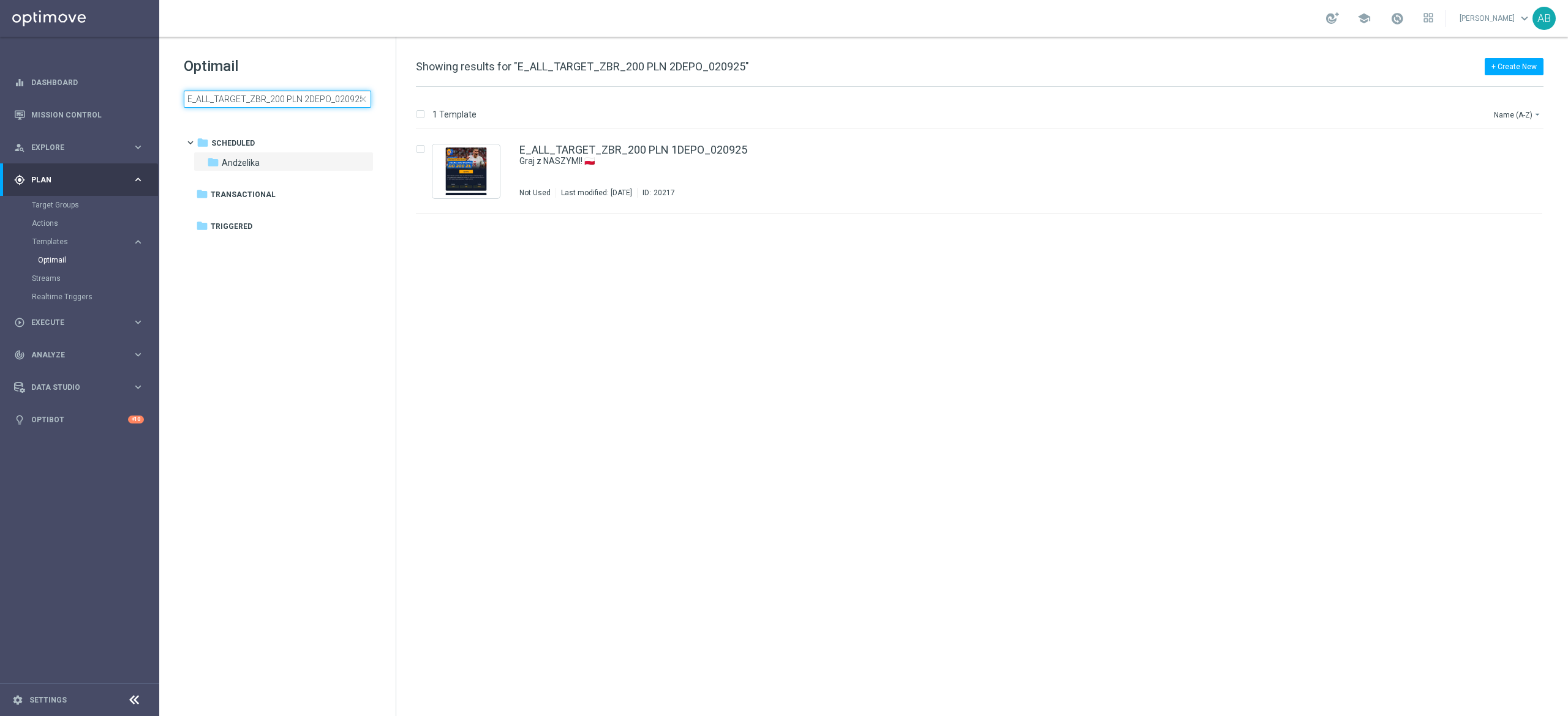
scroll to position [0, 1]
type input "E_ALL_TARGET_ZBR_200 PLN 2DEPO_020925"
click at [694, 259] on div "insert_drive_file E_ALL_TARGET_ZBR_200 PLN 2DEPO_020925 Graj z NASZYMI! 🇵🇱 Sche…" at bounding box center [984, 422] width 1162 height 587
click at [1510, 149] on icon "file_copy" at bounding box center [1508, 147] width 10 height 10
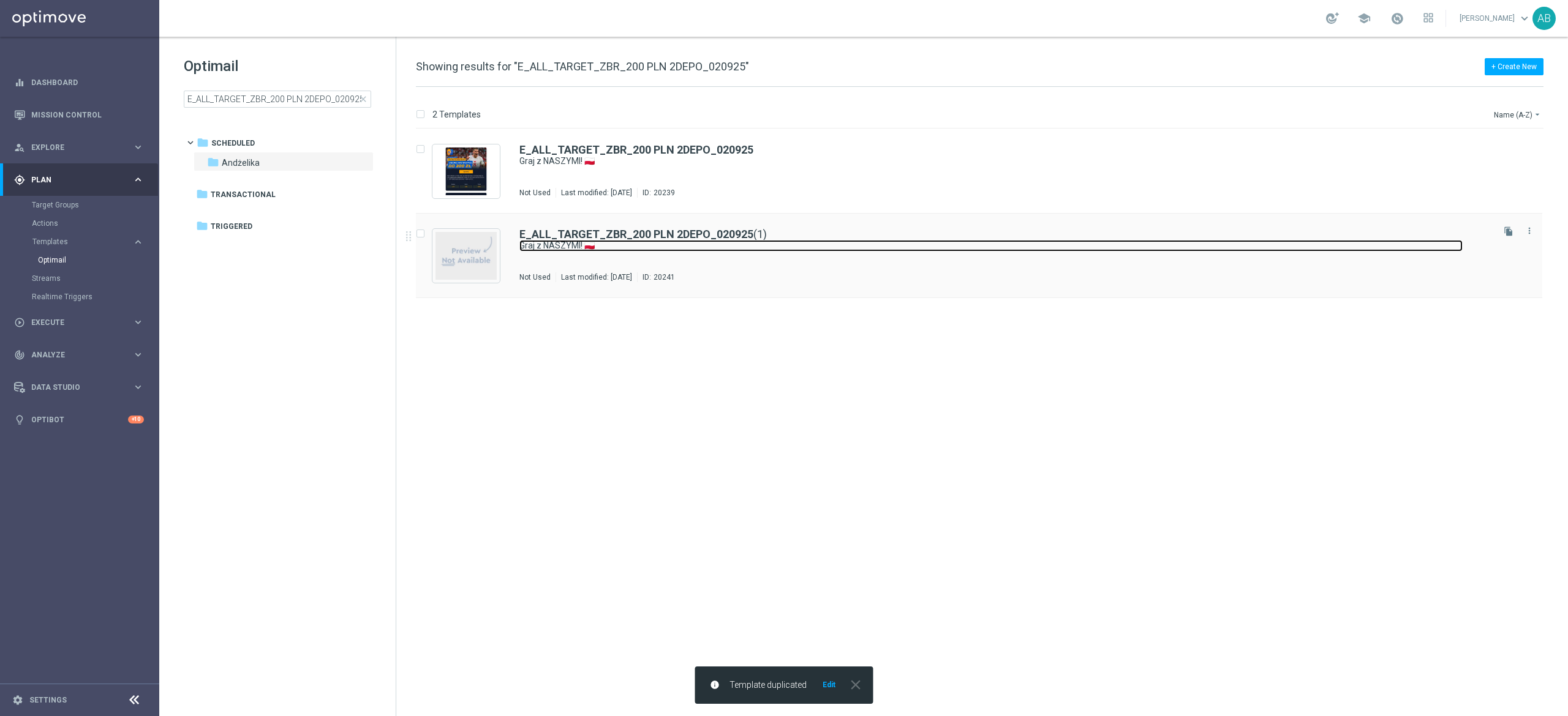
click at [768, 244] on link "Graj z NASZYMI! 🇵🇱" at bounding box center [991, 246] width 943 height 12
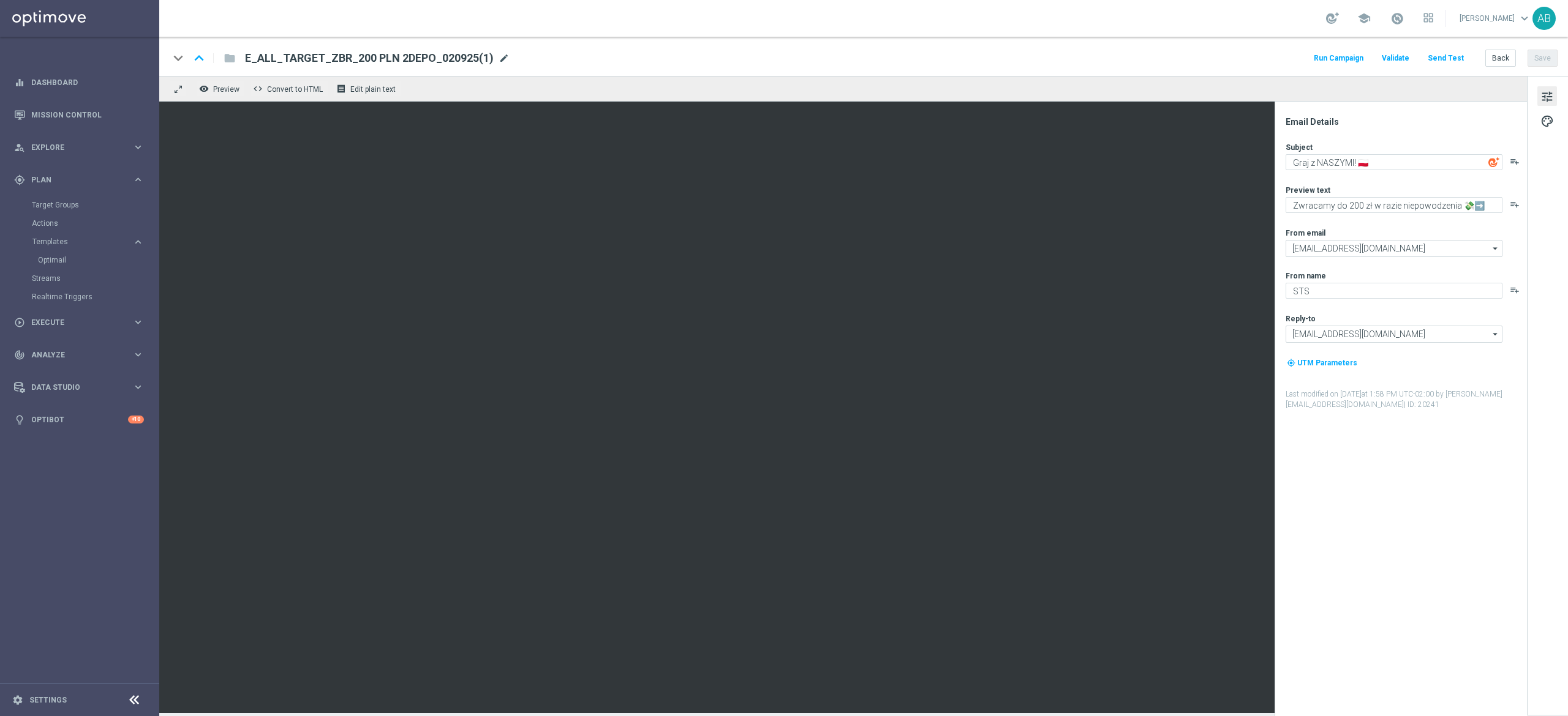
click at [499, 61] on span "mode_edit" at bounding box center [503, 58] width 11 height 11
paste input "REACQ_ALL_TARGET_ZBR DO 200 PLN_020925"
type input "REACQ_ALL_TARGET_ZBR DO 200 PLN_020925"
click at [789, 66] on div "keyboard_arrow_down keyboard_arrow_up folder REACQ_ALL_TARGET_ZBR DO 200 PLN_02…" at bounding box center [863, 59] width 1388 height 16
click at [1534, 55] on button "Save" at bounding box center [1542, 58] width 30 height 17
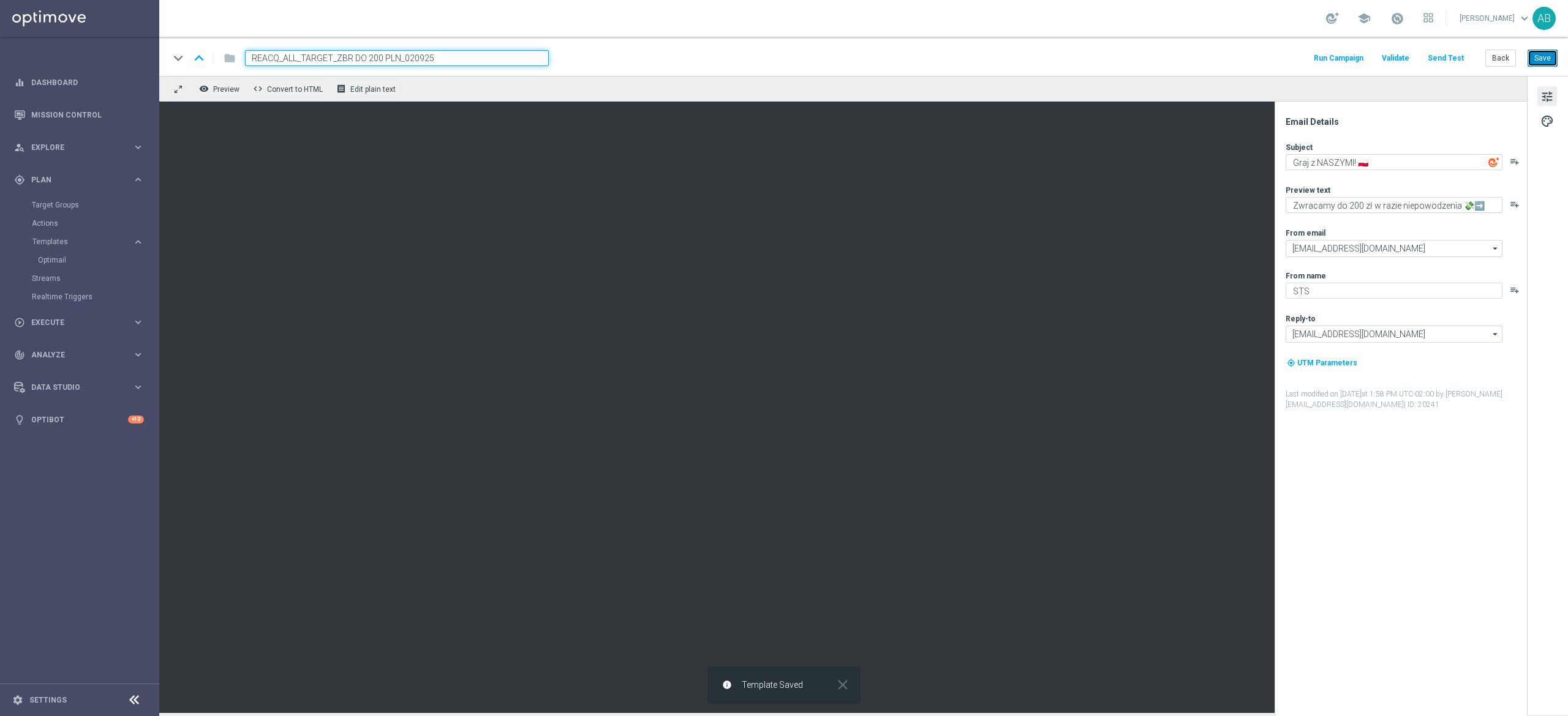
click at [1543, 56] on button "Save" at bounding box center [1542, 58] width 30 height 17
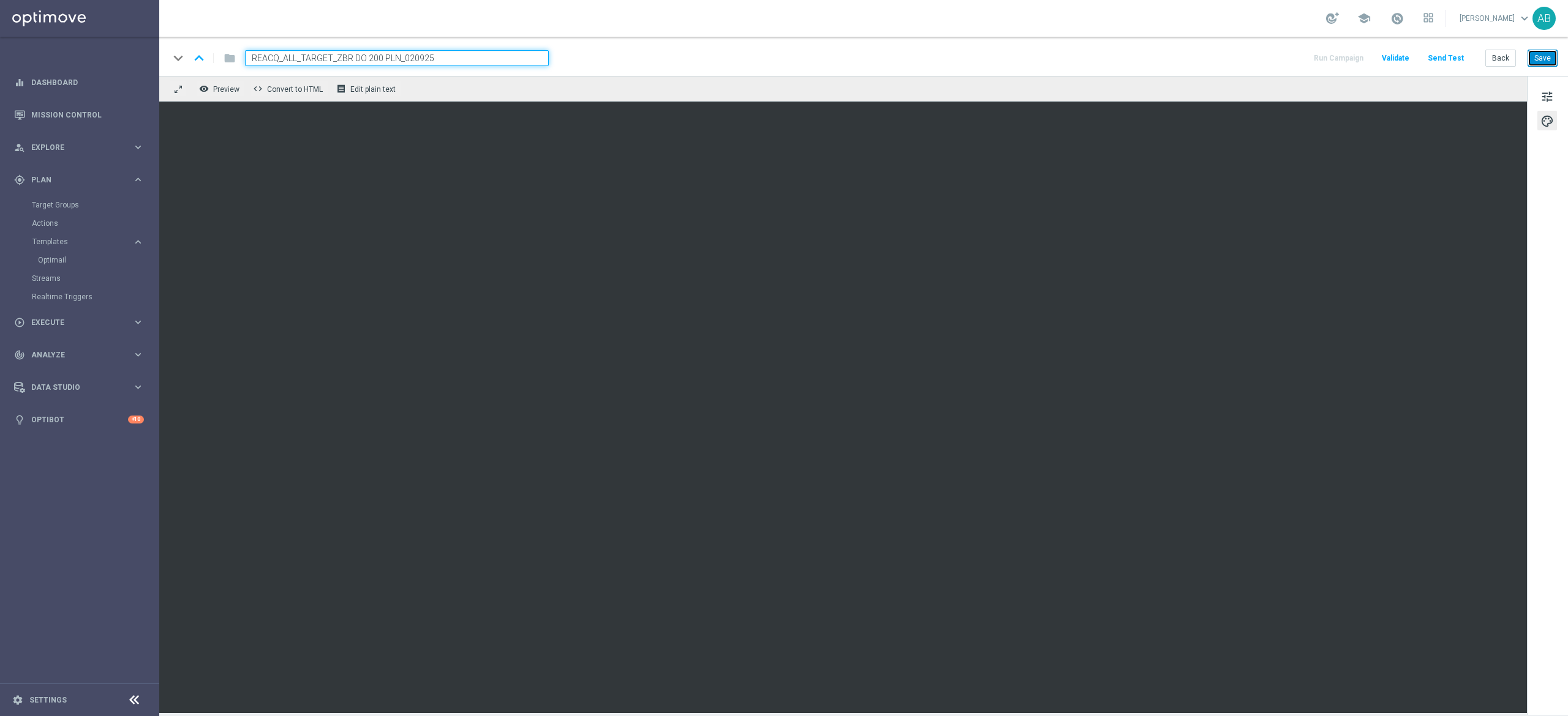
click at [1538, 58] on button "Save" at bounding box center [1542, 58] width 30 height 17
click at [1539, 54] on button "Save" at bounding box center [1542, 58] width 30 height 17
click at [1553, 96] on span "tune" at bounding box center [1547, 96] width 14 height 16
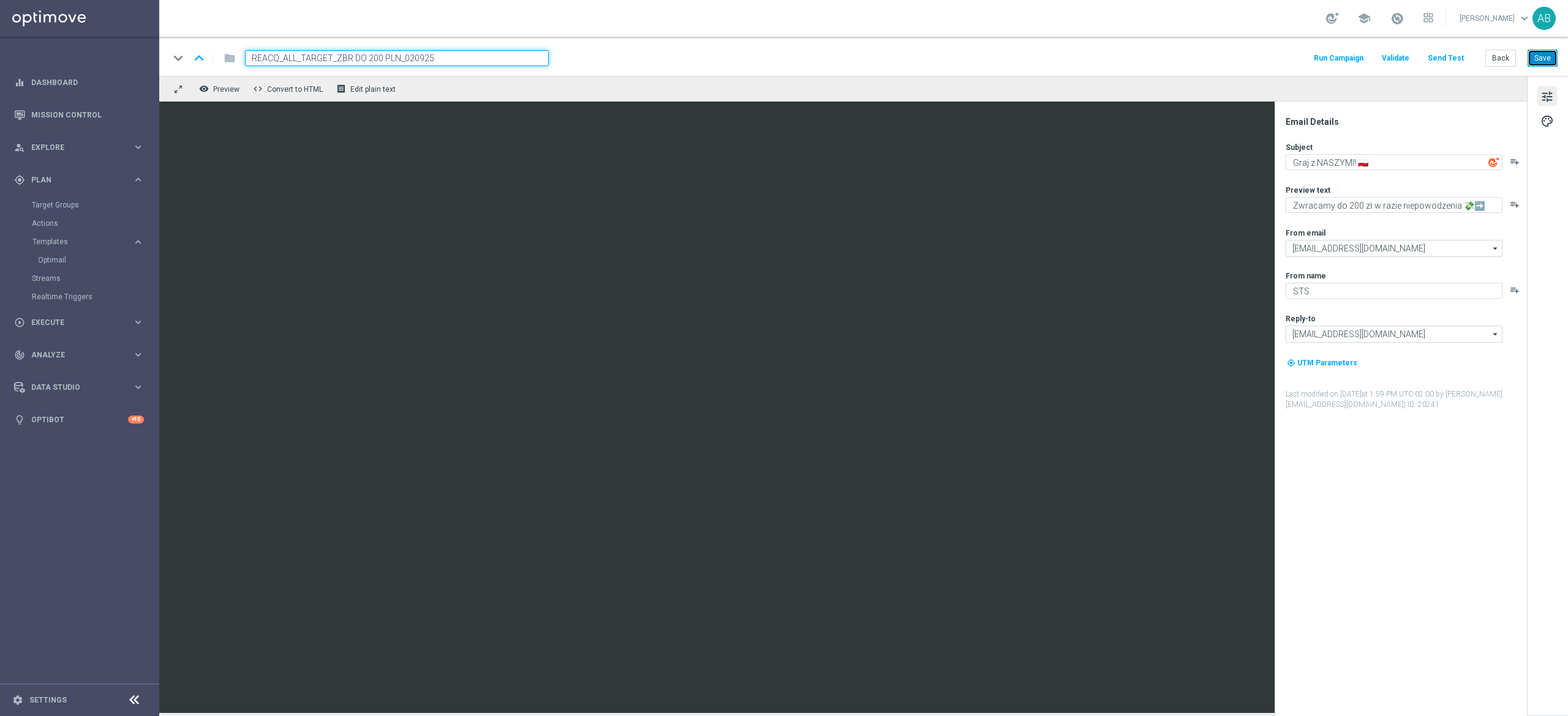
click at [1536, 59] on button "Save" at bounding box center [1542, 58] width 30 height 17
click at [1502, 64] on button "Back" at bounding box center [1499, 58] width 31 height 17
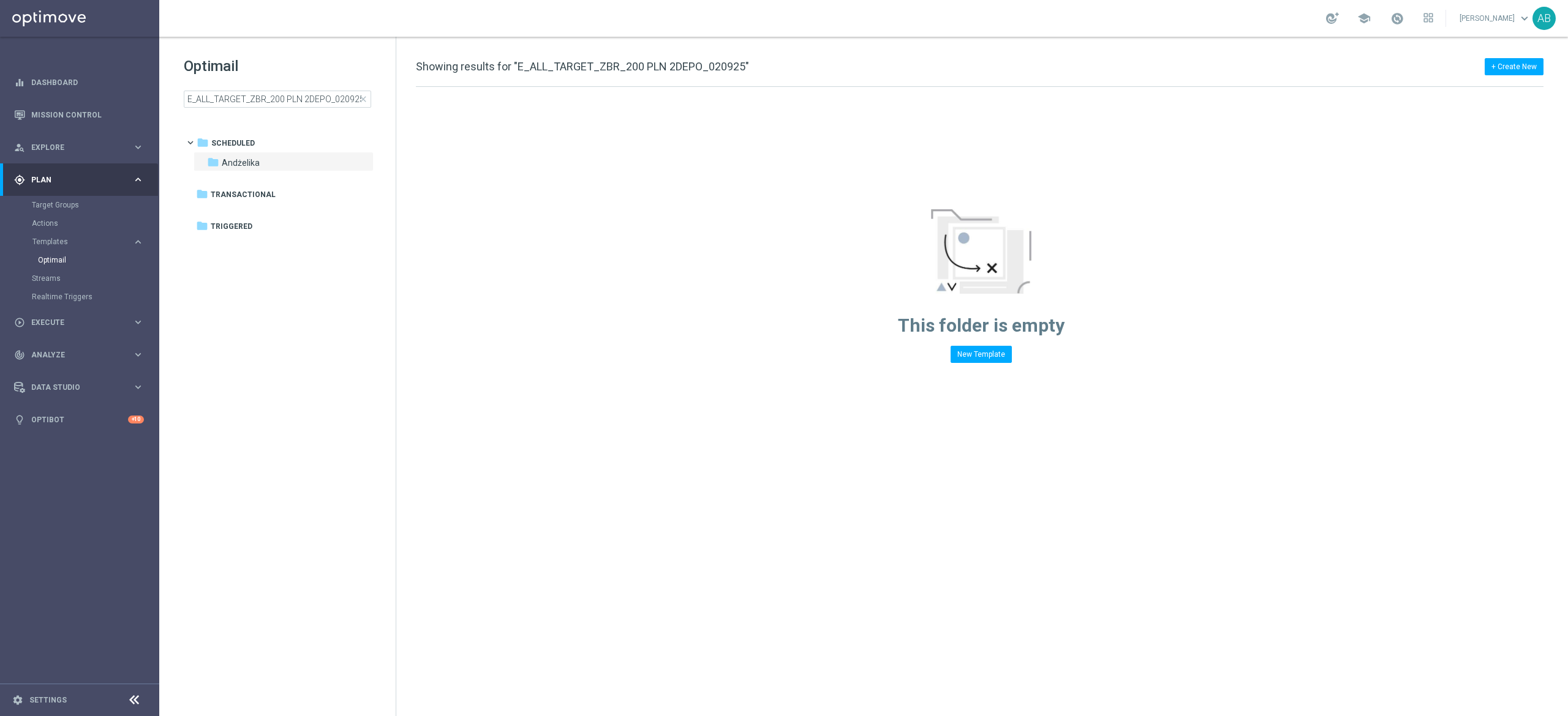
click at [287, 88] on div "Optimail E_ALL_TARGET_ZBR_200 PLN 2DEPO_020925 close" at bounding box center [289, 82] width 212 height 52
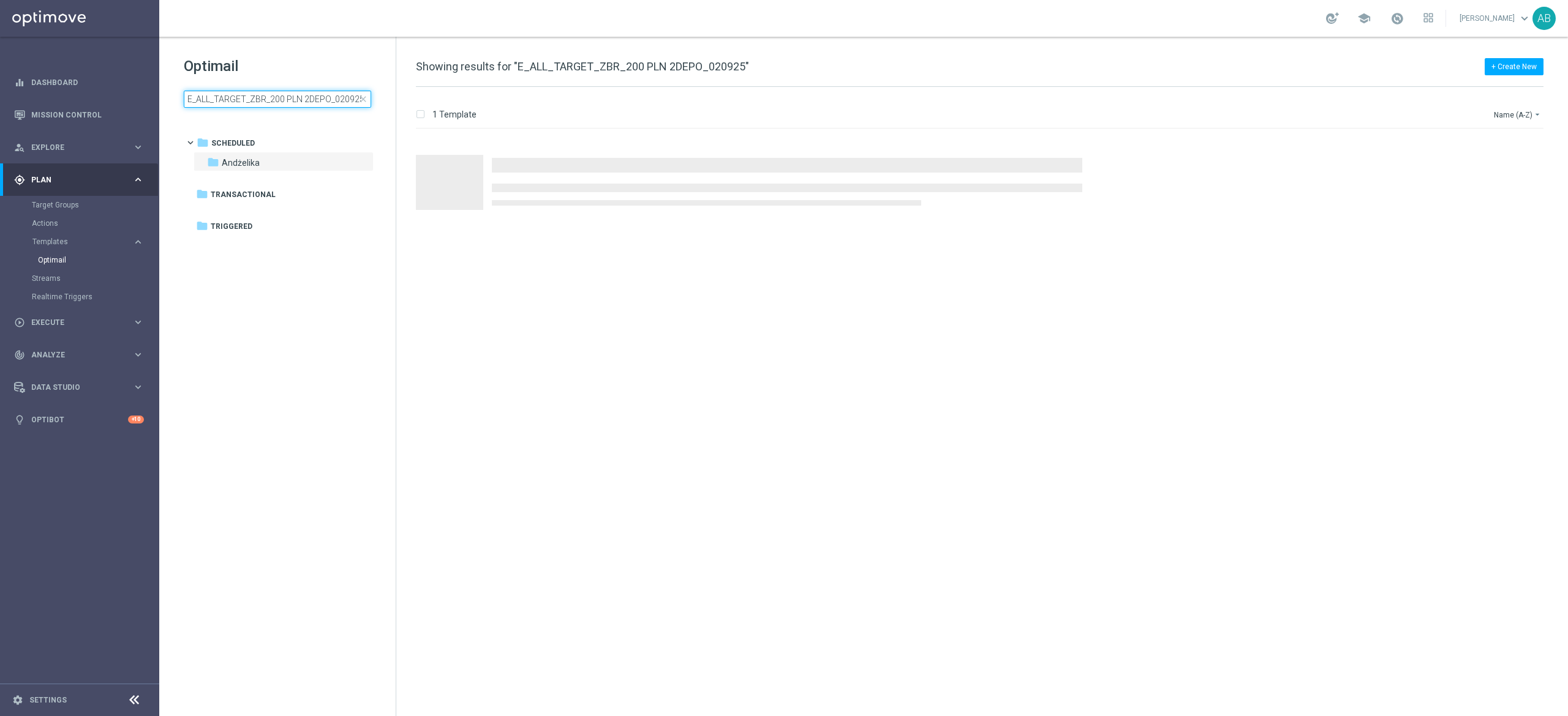
click at [272, 100] on input "E_ALL_TARGET_ZBR_200 PLN 2DEPO_020925" at bounding box center [277, 98] width 188 height 17
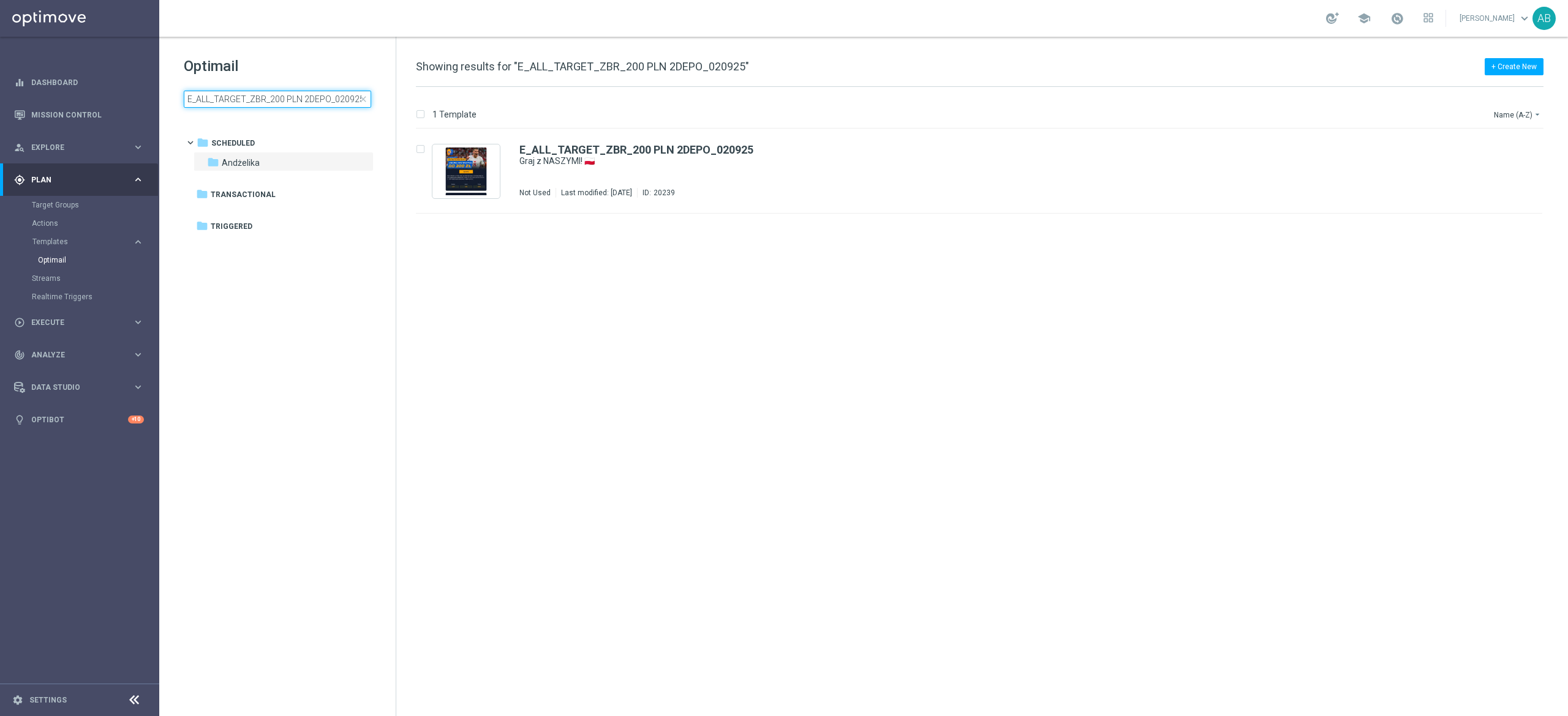
drag, startPoint x: 272, startPoint y: 100, endPoint x: 277, endPoint y: 87, distance: 13.9
click at [272, 100] on input "E_ALL_TARGET_ZBR_200 PLN 2DEPO_020925" at bounding box center [277, 98] width 188 height 17
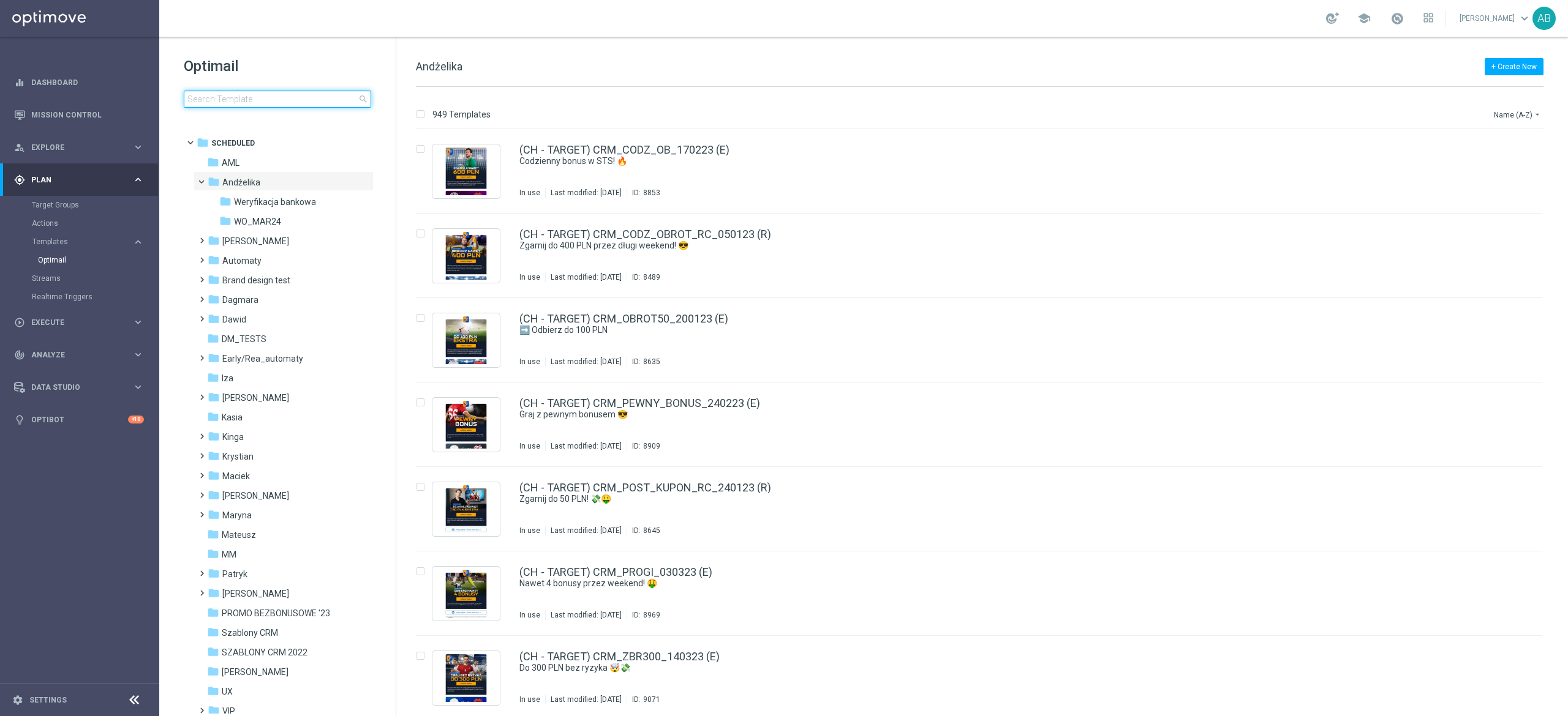
type input "E_ALL_TARGET_ZBR_200 PLN 2DEPO_020925"
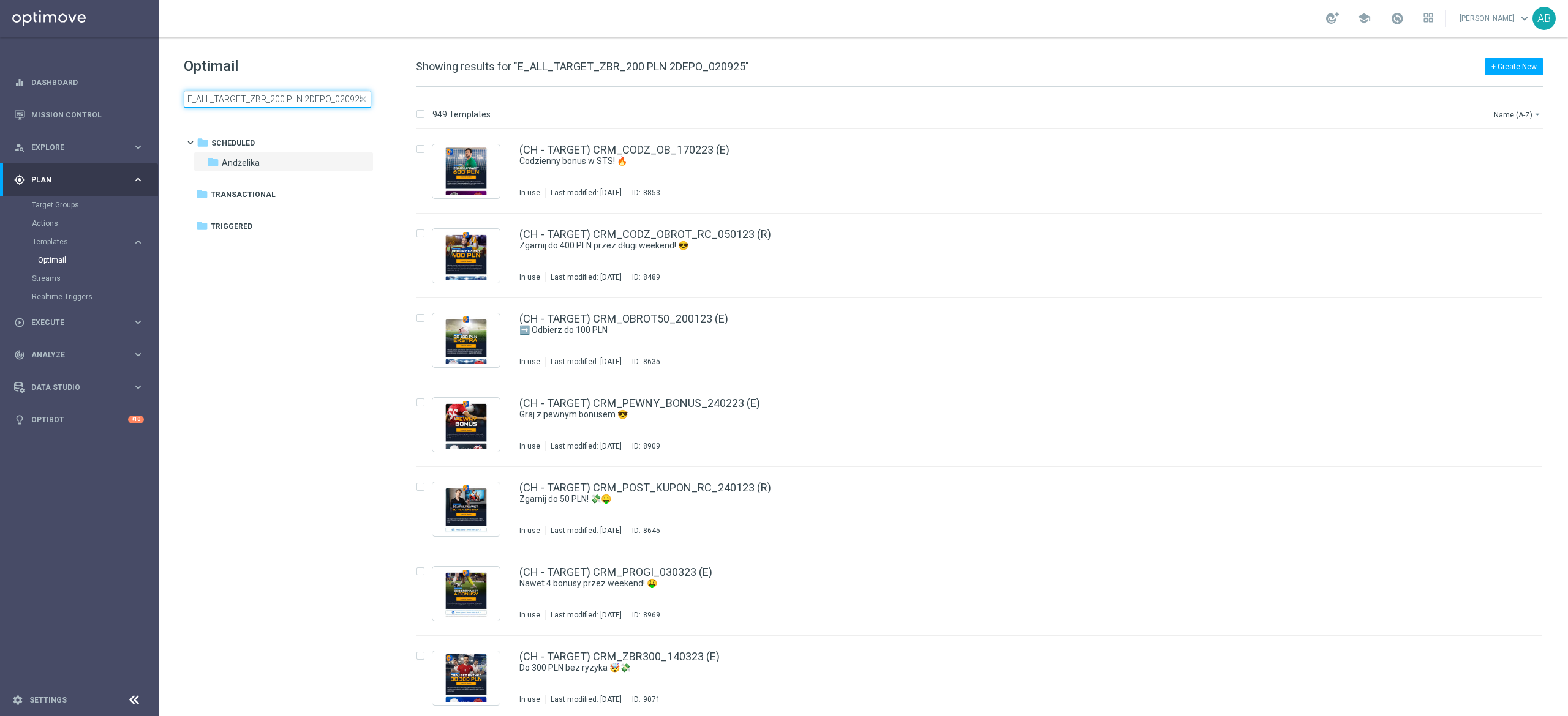
scroll to position [0, 1]
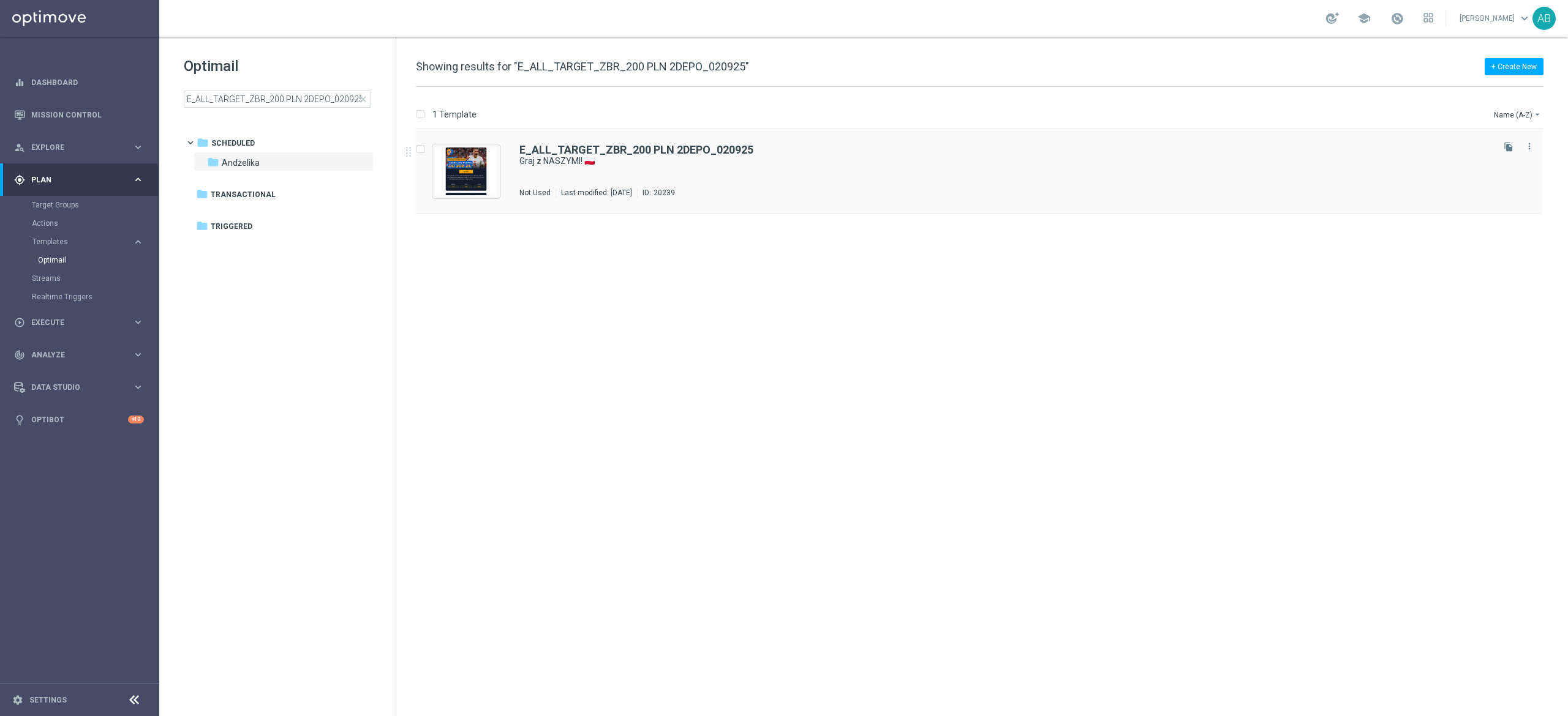
click at [977, 173] on div "E_ALL_TARGET_ZBR_200 PLN 2DEPO_020925 Graj z NASZYMI! 🇵🇱 Not Used Last modified…" at bounding box center [1005, 172] width 971 height 54
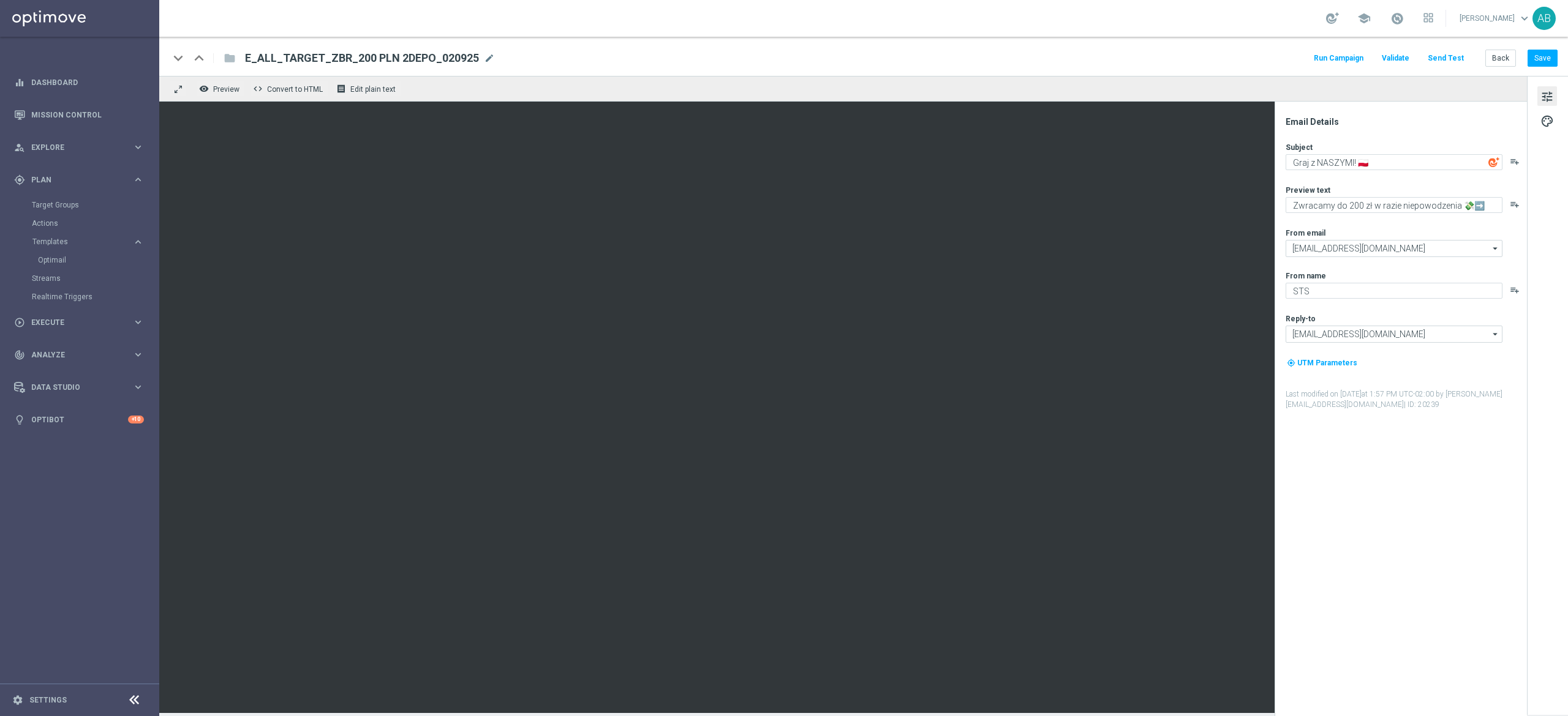
click at [1451, 57] on button "Send Test" at bounding box center [1446, 59] width 40 height 17
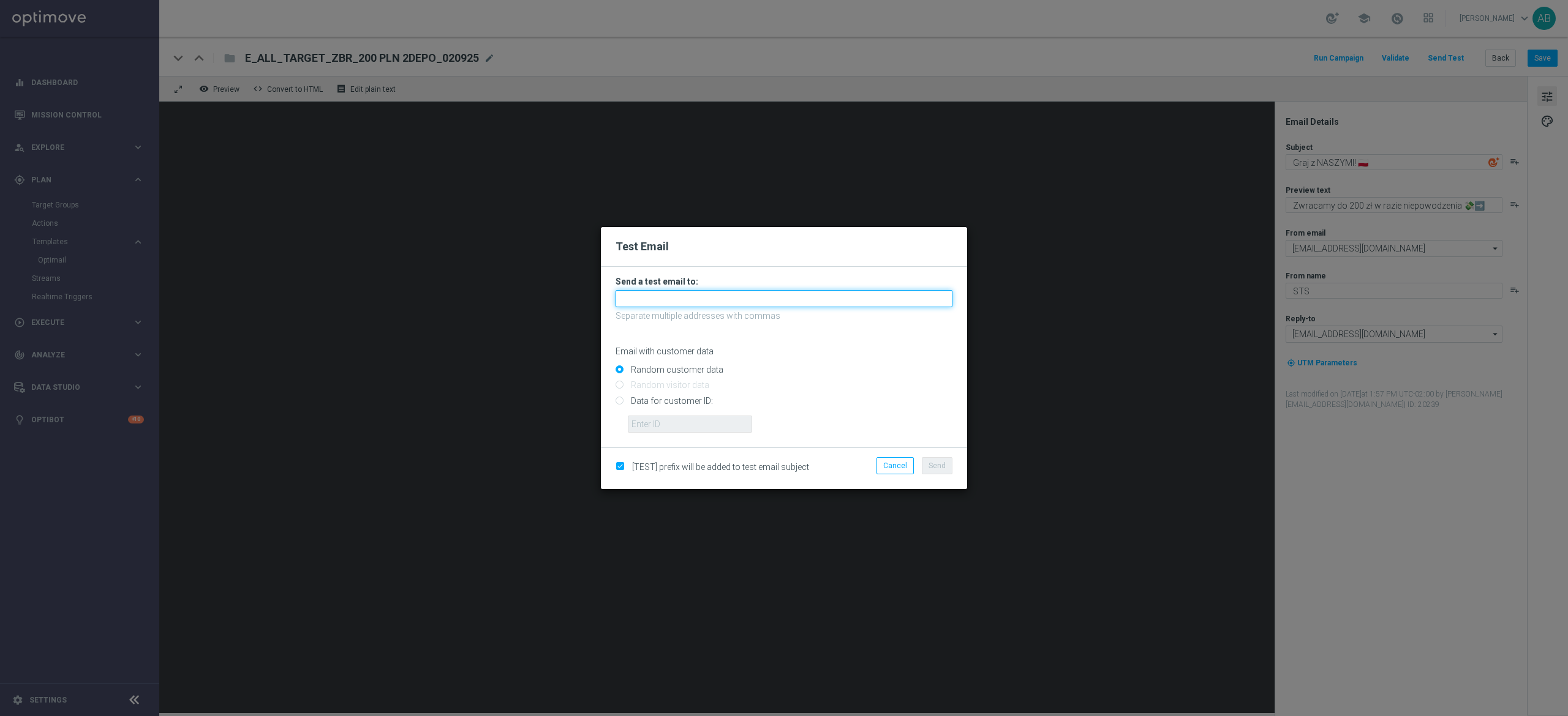
click at [645, 296] on input "text" at bounding box center [784, 298] width 337 height 17
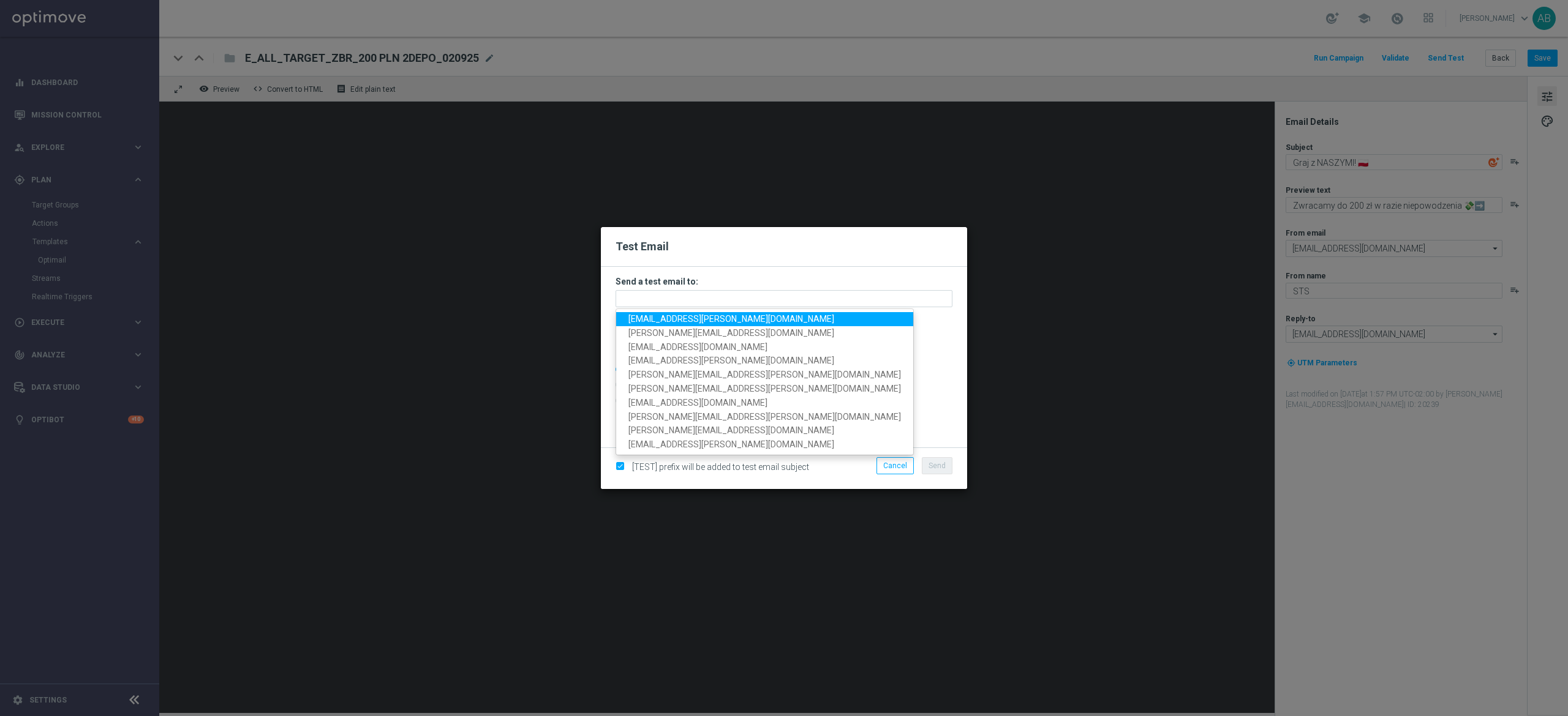
click at [676, 319] on span "[EMAIL_ADDRESS][PERSON_NAME][DOMAIN_NAME]" at bounding box center [731, 319] width 206 height 10
type input "[EMAIL_ADDRESS][PERSON_NAME][DOMAIN_NAME]"
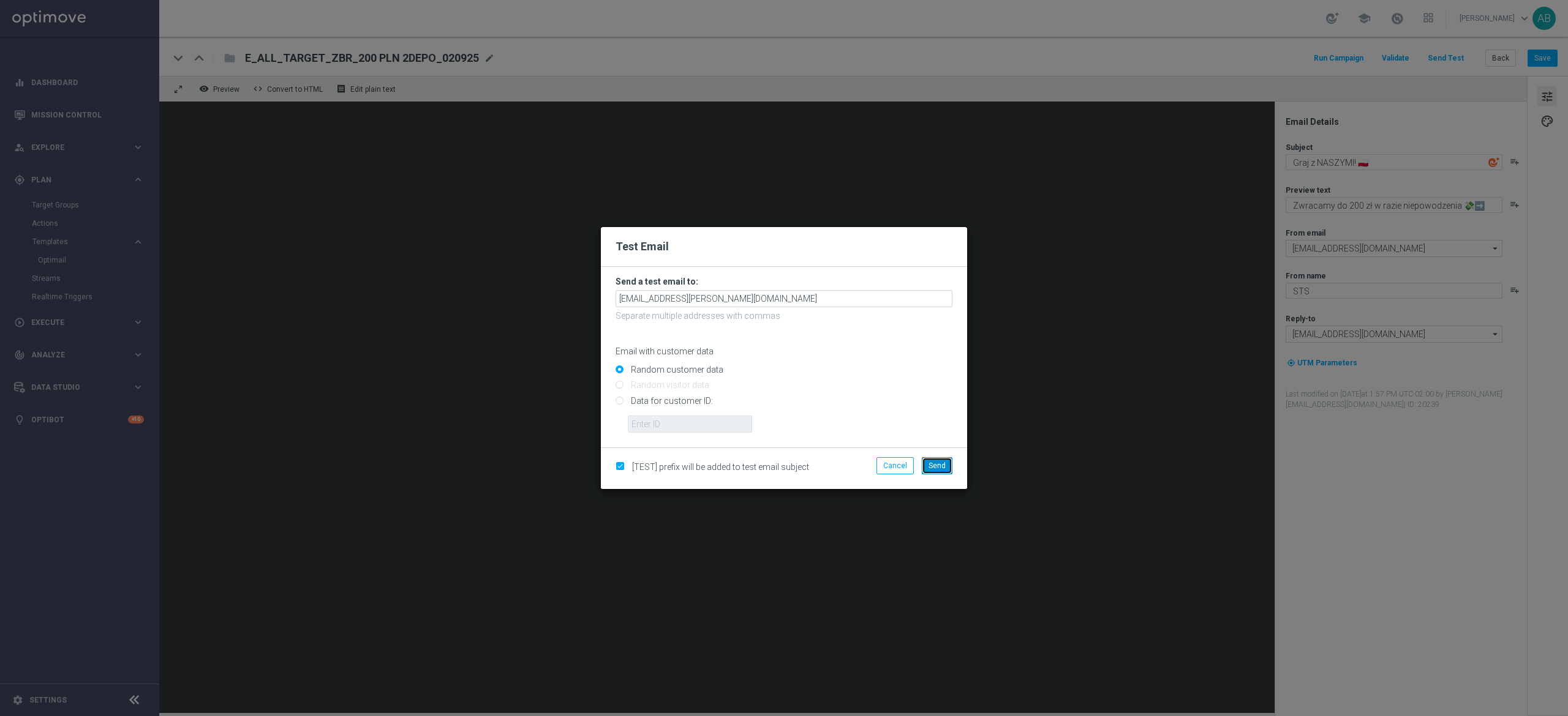
click at [945, 465] on button "Send" at bounding box center [936, 466] width 31 height 17
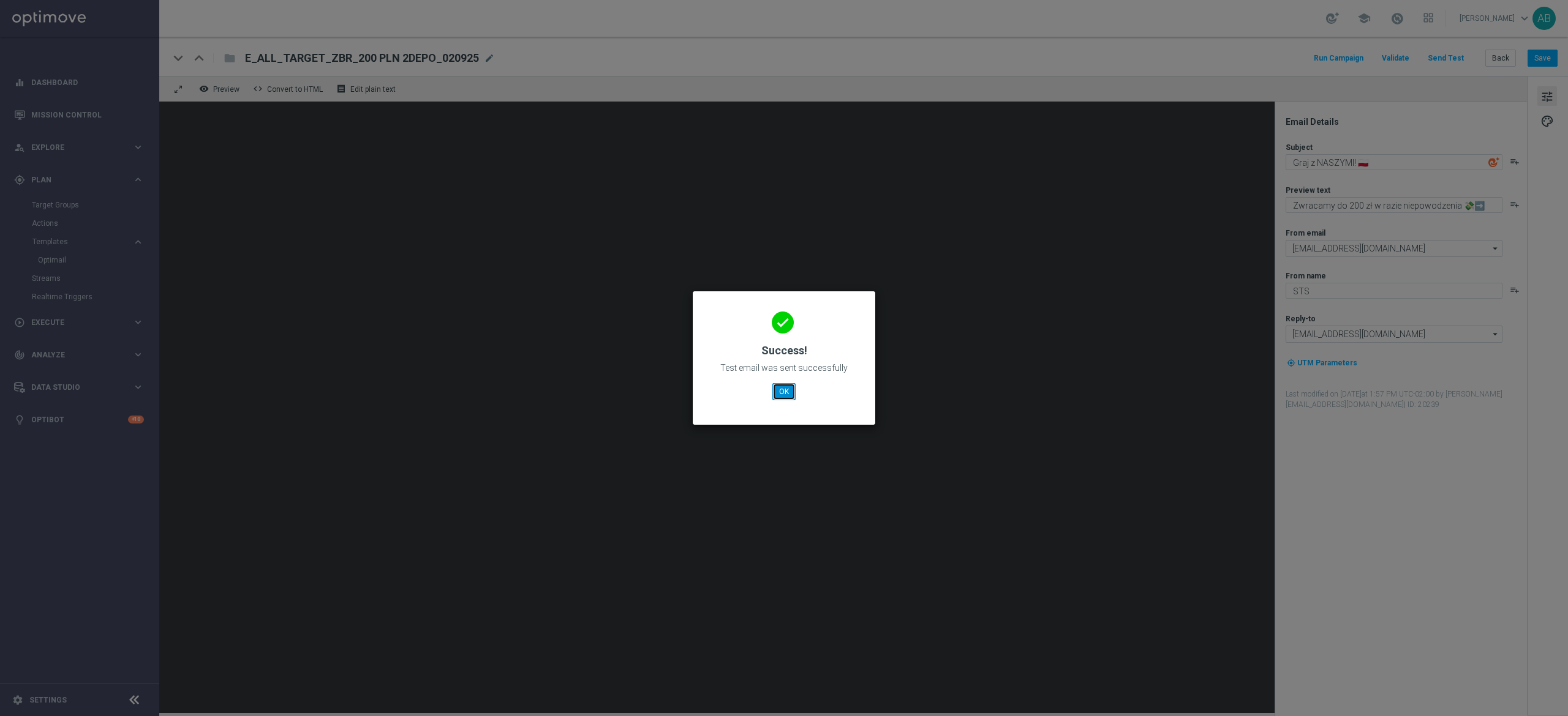
click at [789, 389] on button "OK" at bounding box center [784, 391] width 23 height 17
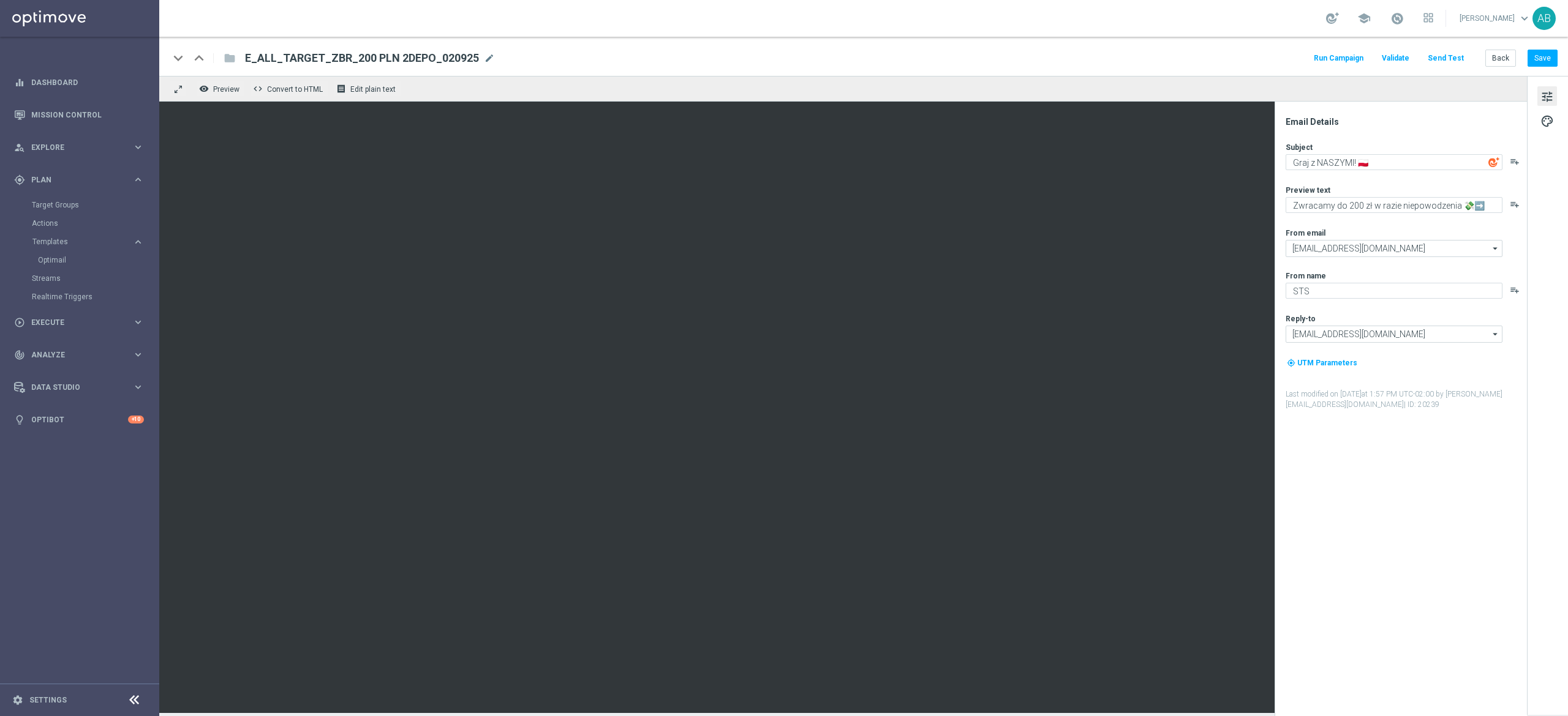
click at [1517, 64] on div "Back Save" at bounding box center [1520, 58] width 72 height 17
click at [1500, 65] on button "Back" at bounding box center [1499, 58] width 31 height 17
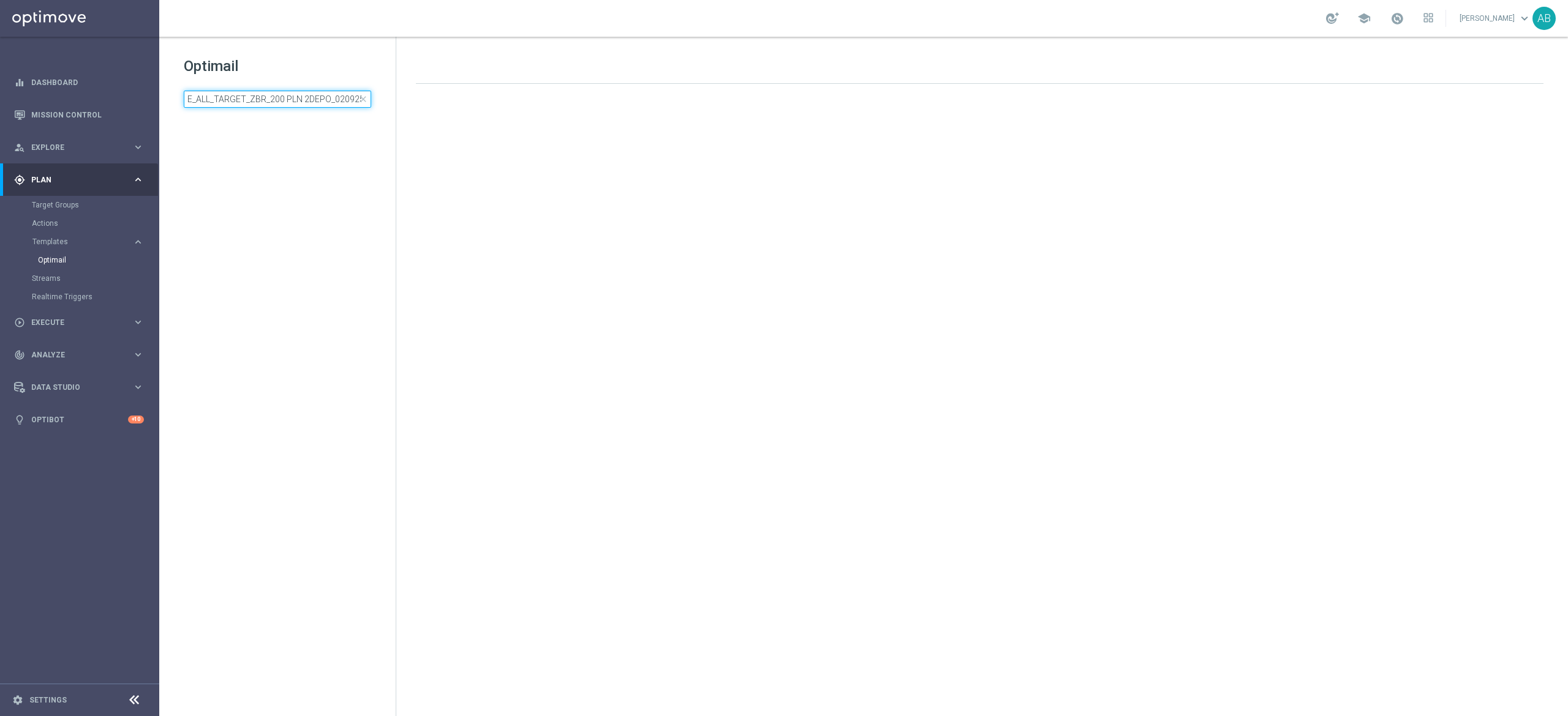
click at [293, 100] on input "E_ALL_TARGET_ZBR_200 PLN 2DEPO_020925" at bounding box center [277, 98] width 188 height 17
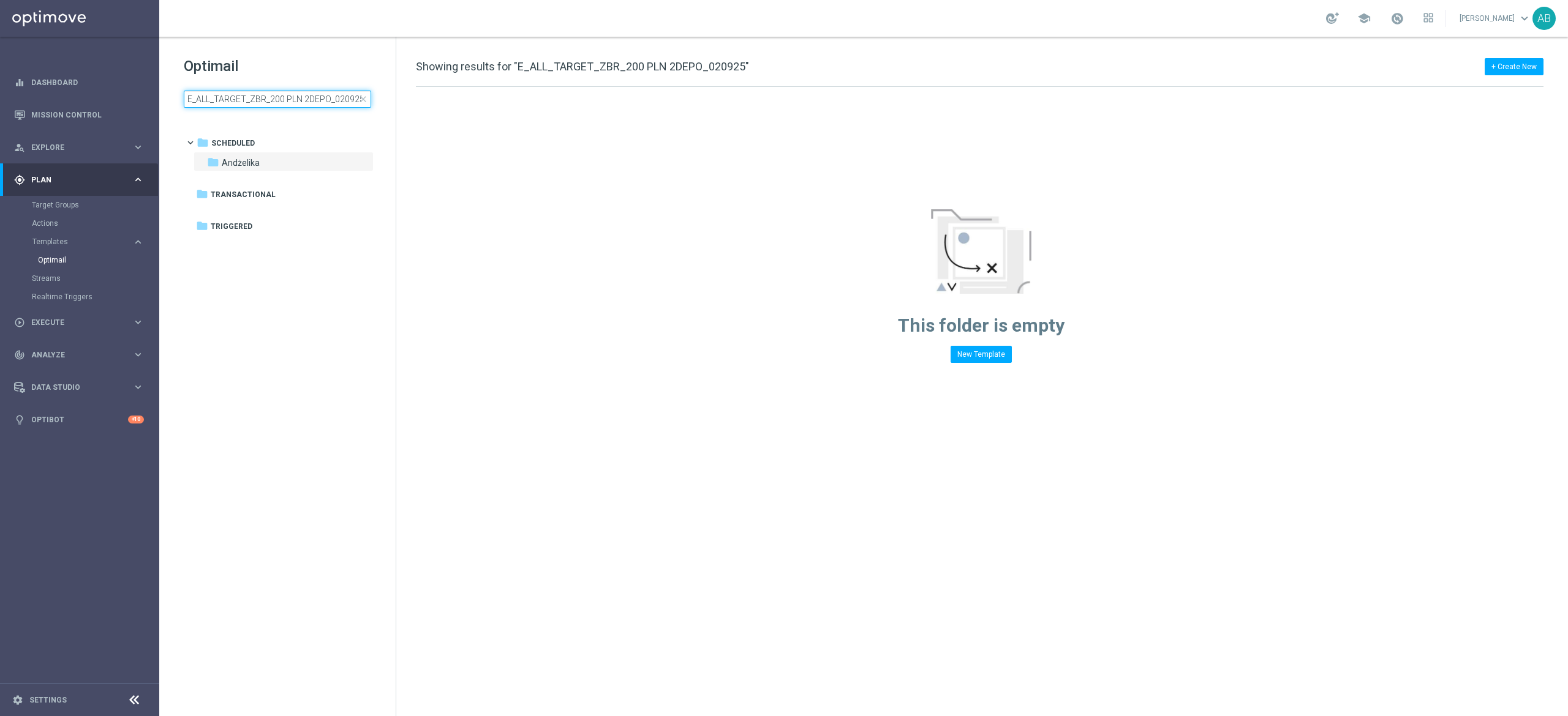
click at [293, 100] on input "E_ALL_TARGET_ZBR_200 PLN 2DEPO_020925" at bounding box center [277, 98] width 188 height 17
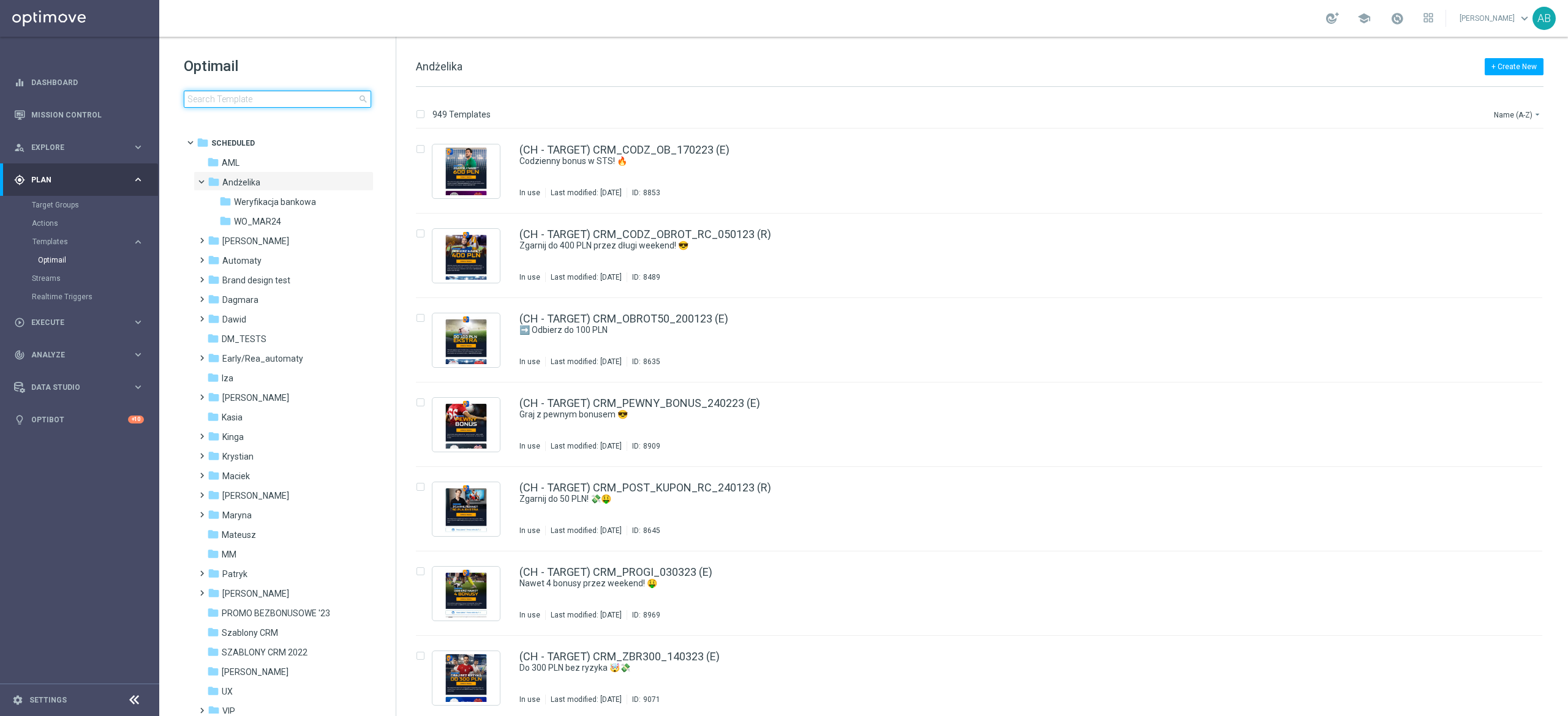
click at [280, 100] on input at bounding box center [277, 98] width 188 height 17
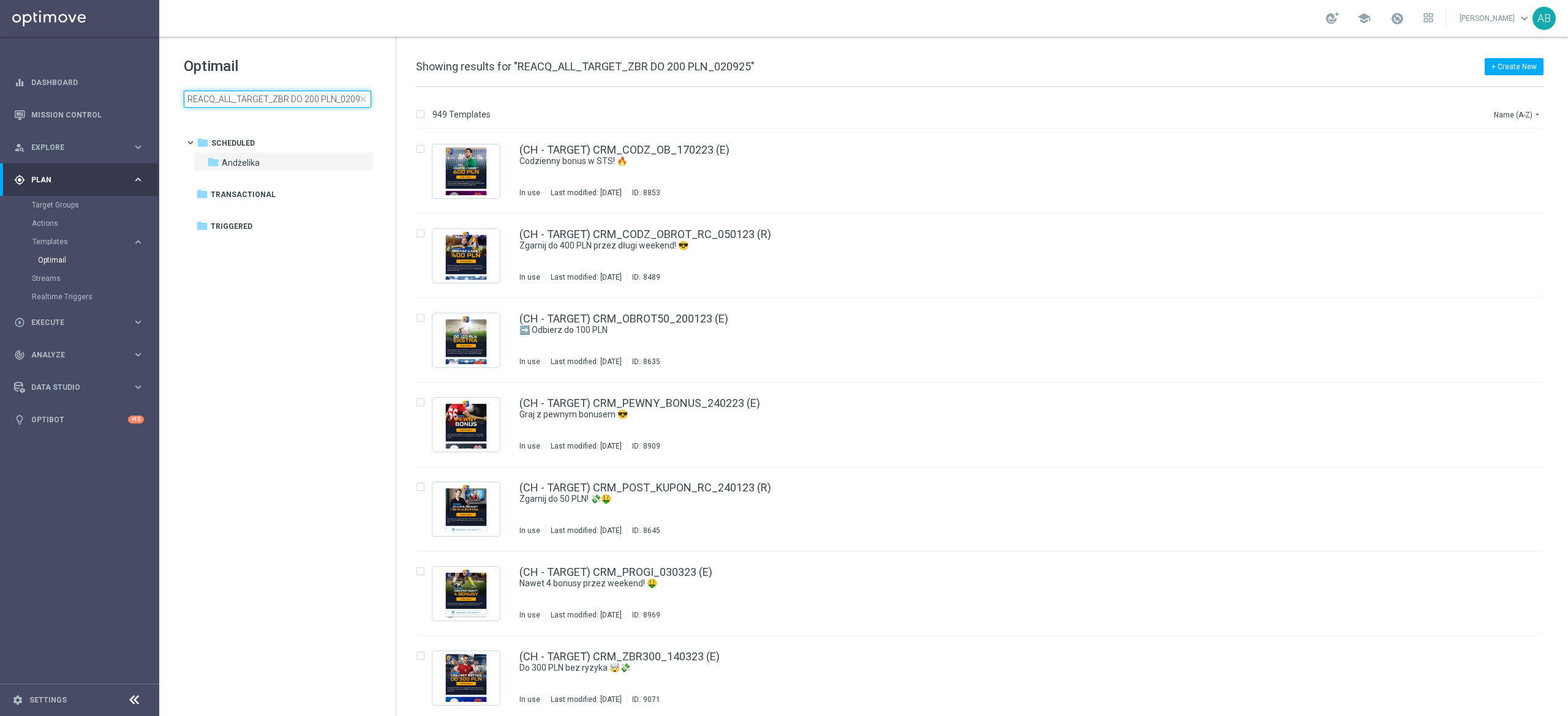
scroll to position [0, 6]
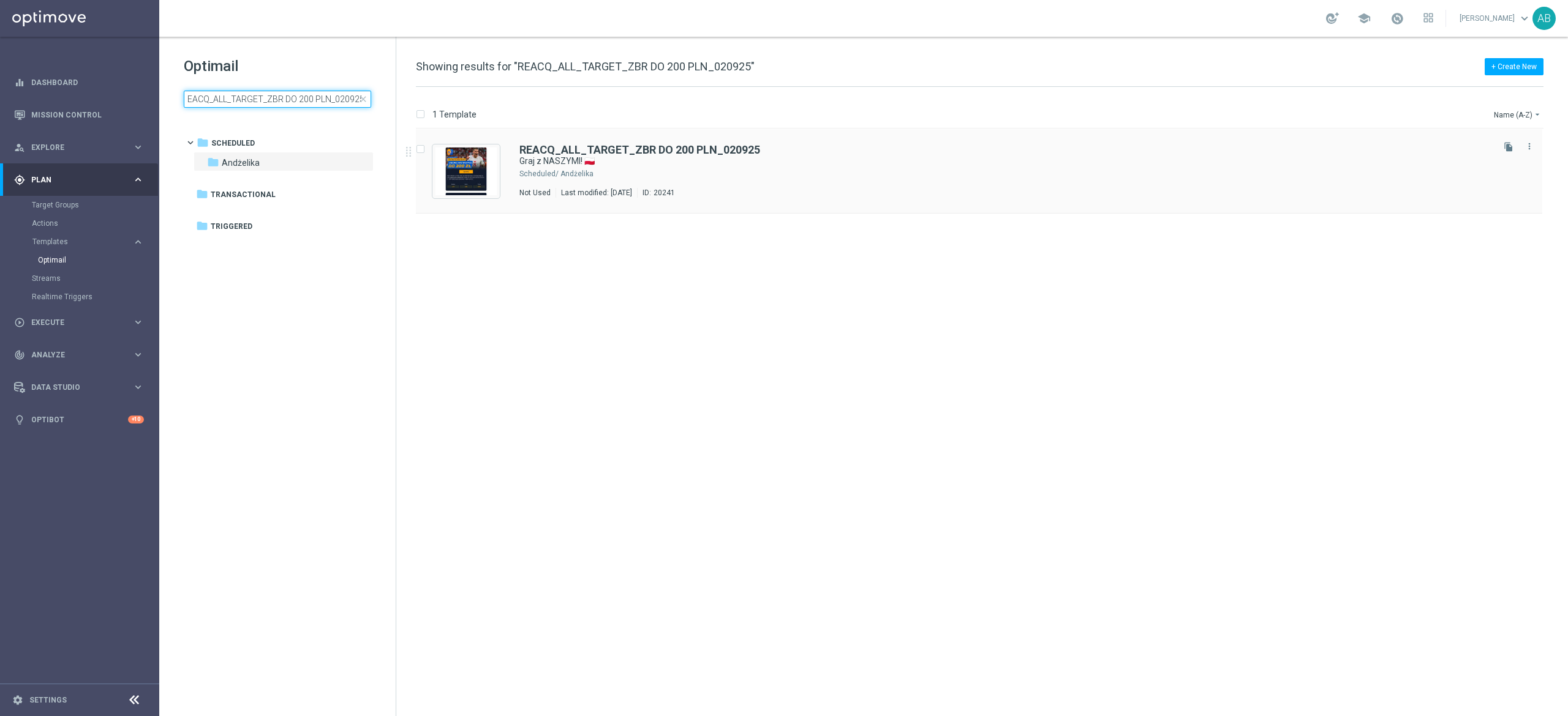
type input "REACQ_ALL_TARGET_ZBR DO 200 PLN_020925"
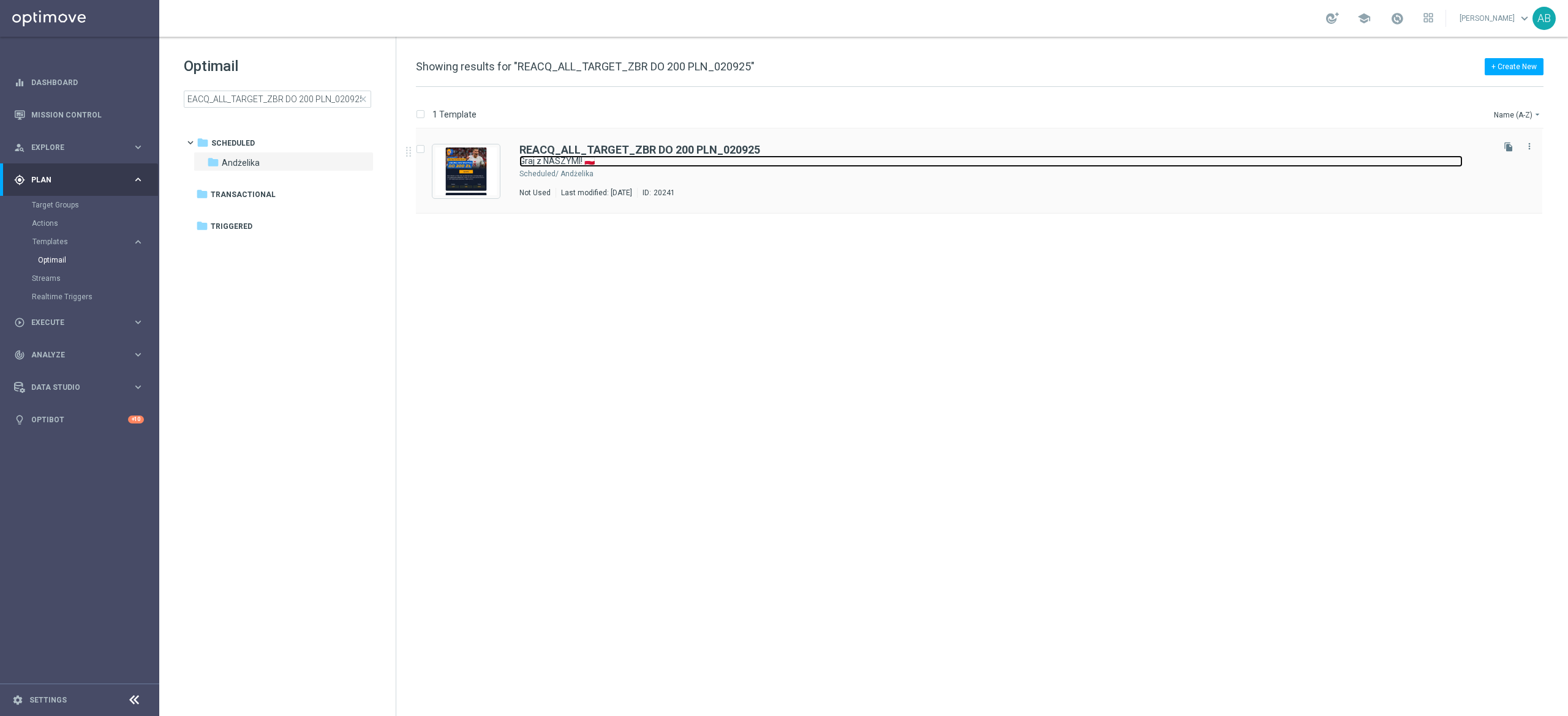
click at [877, 158] on link "Graj z NASZYMI! 🇵🇱" at bounding box center [991, 162] width 943 height 12
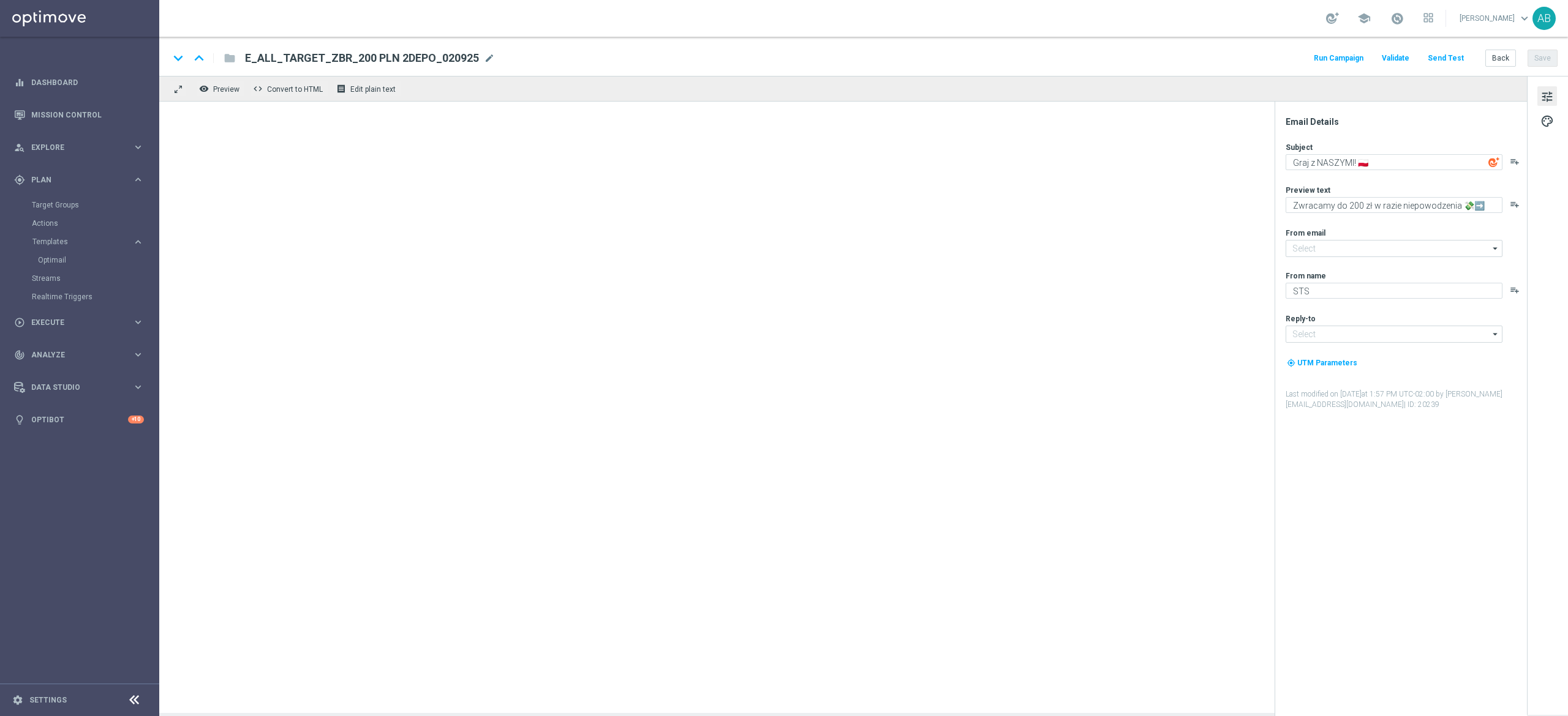
type input "[EMAIL_ADDRESS][DOMAIN_NAME]"
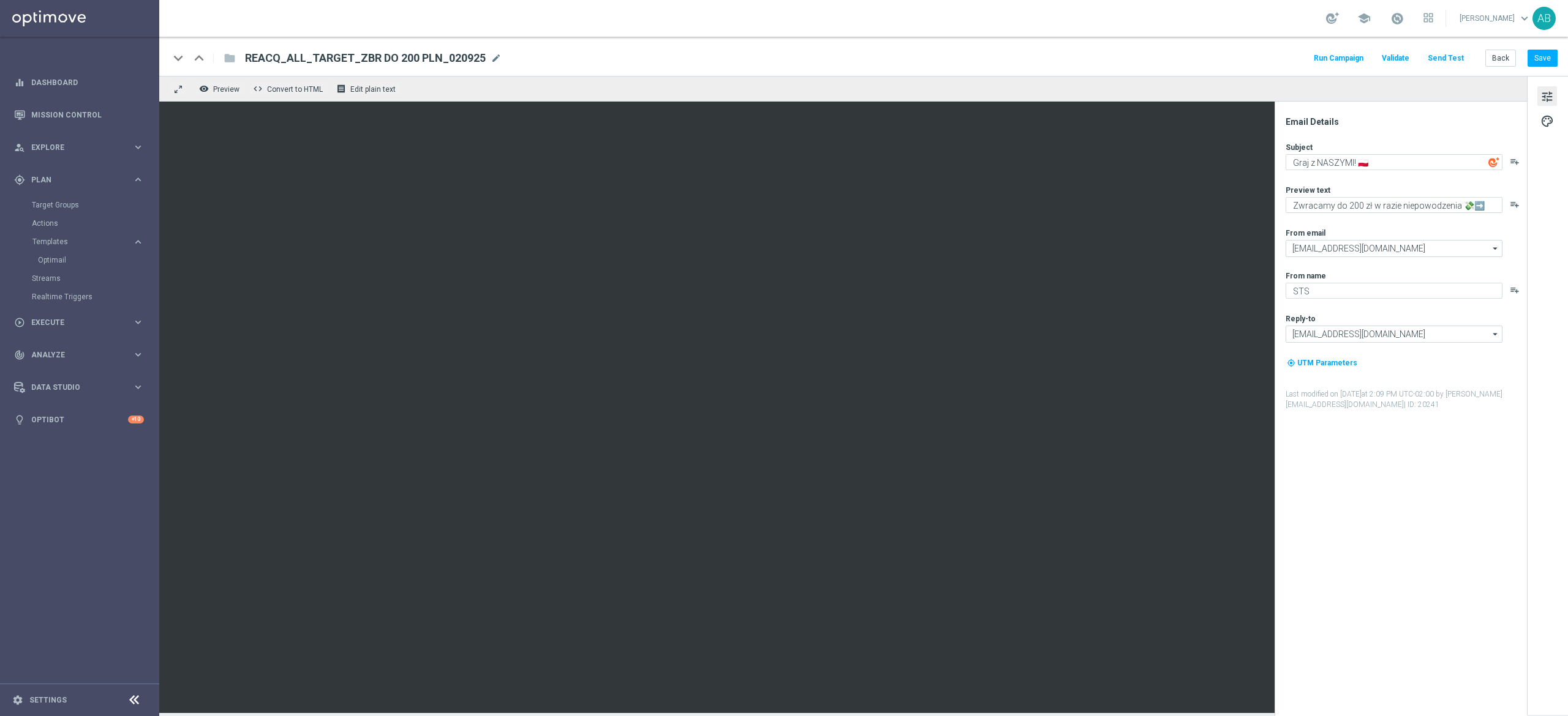
click at [1446, 59] on button "Send Test" at bounding box center [1446, 59] width 40 height 17
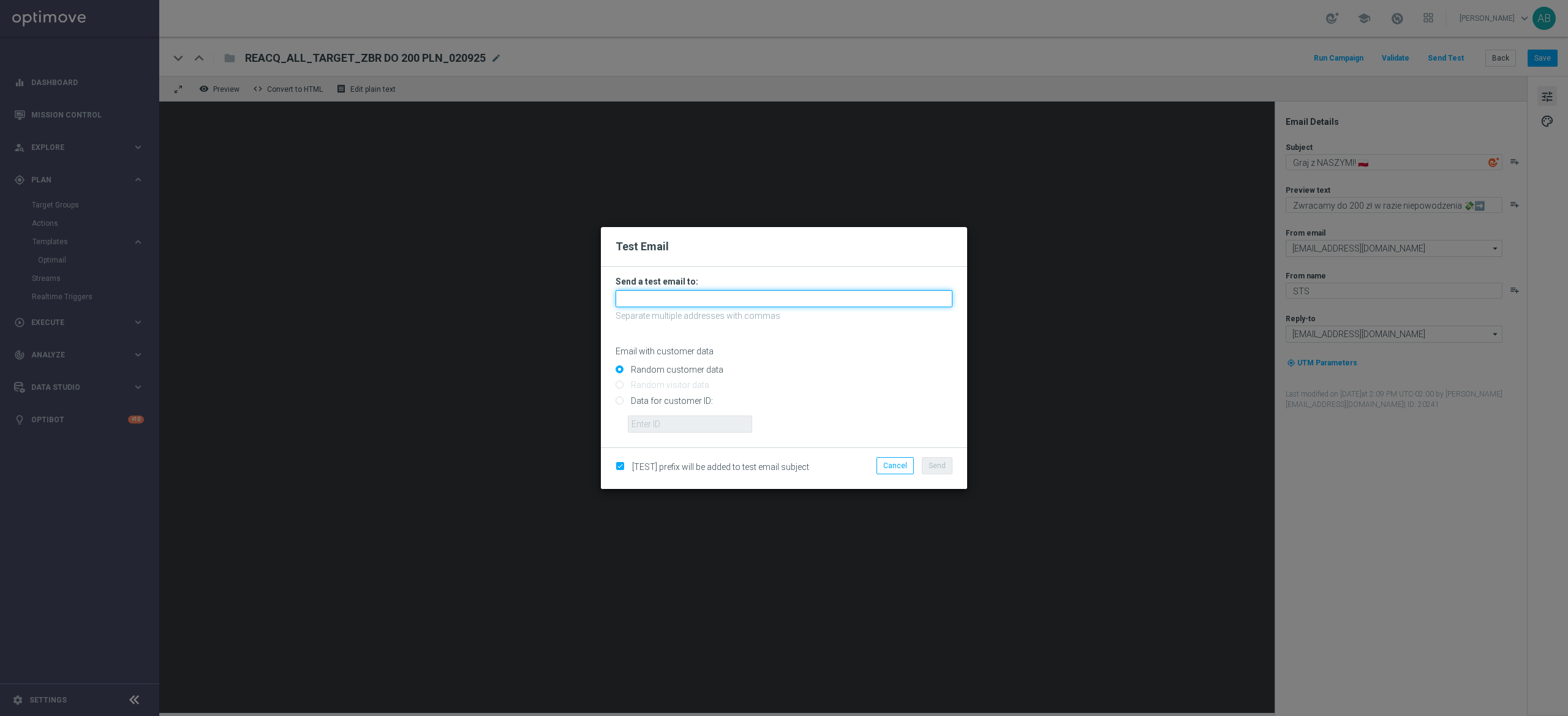
click at [708, 296] on input "text" at bounding box center [784, 298] width 337 height 17
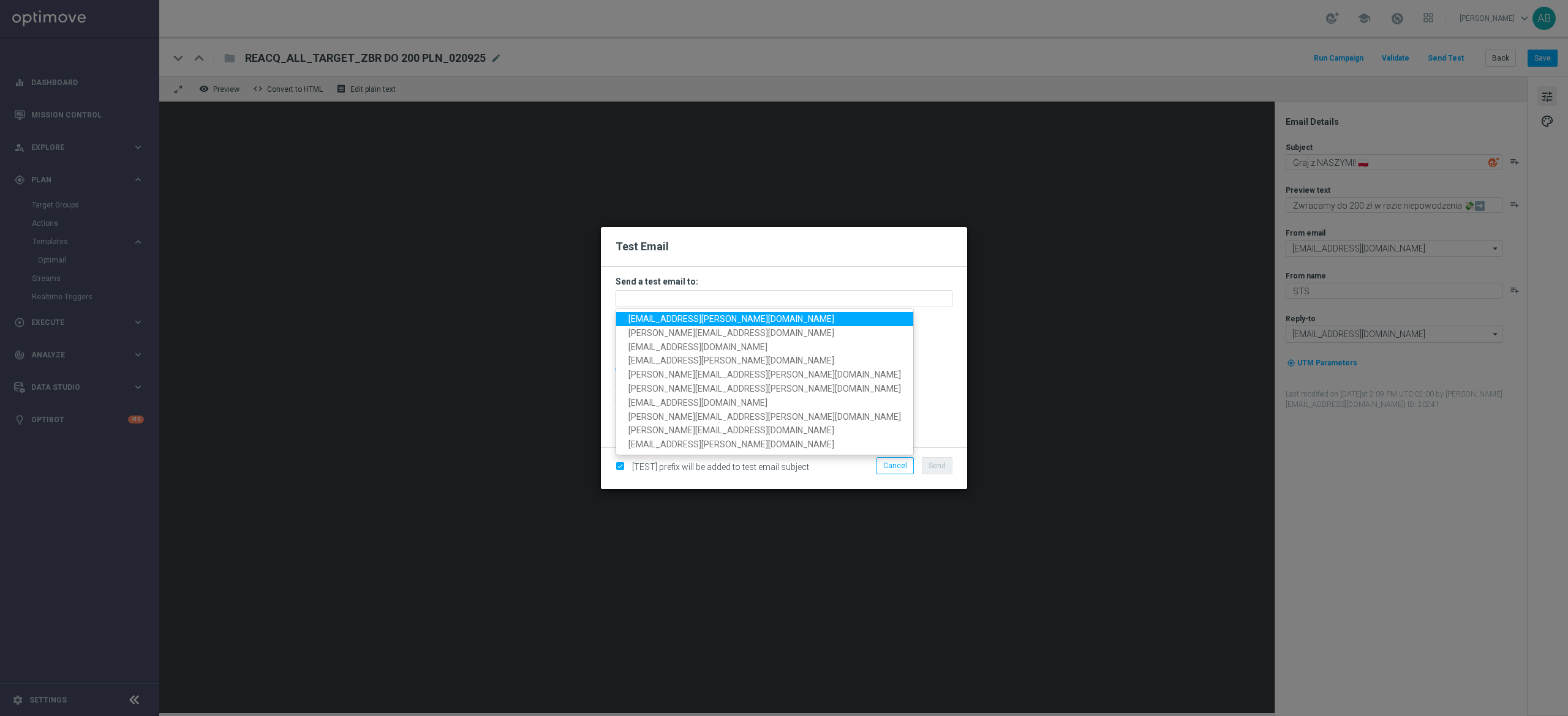
click at [702, 315] on span "[EMAIL_ADDRESS][PERSON_NAME][DOMAIN_NAME]" at bounding box center [731, 319] width 206 height 10
type input "[EMAIL_ADDRESS][PERSON_NAME][DOMAIN_NAME]"
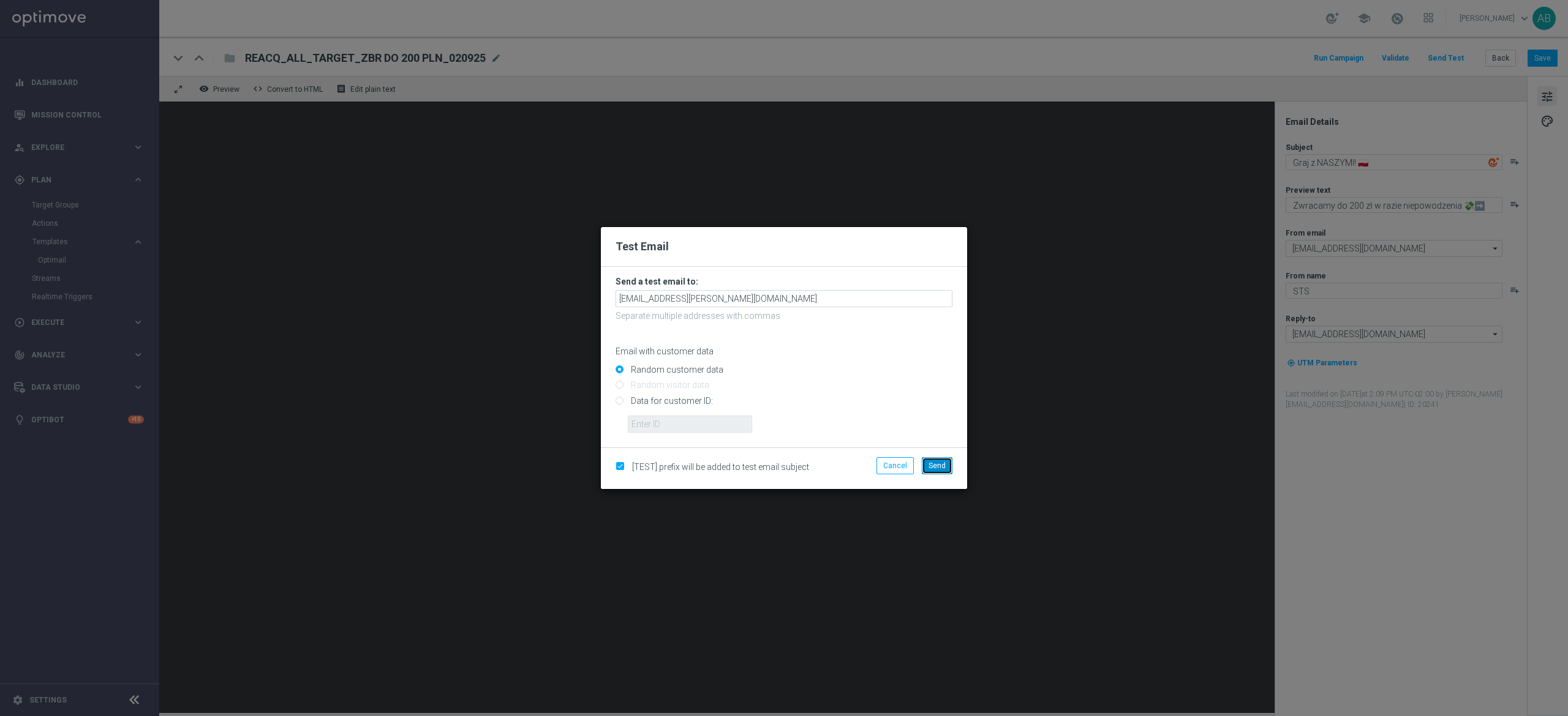
click at [948, 469] on button "Send" at bounding box center [936, 466] width 31 height 17
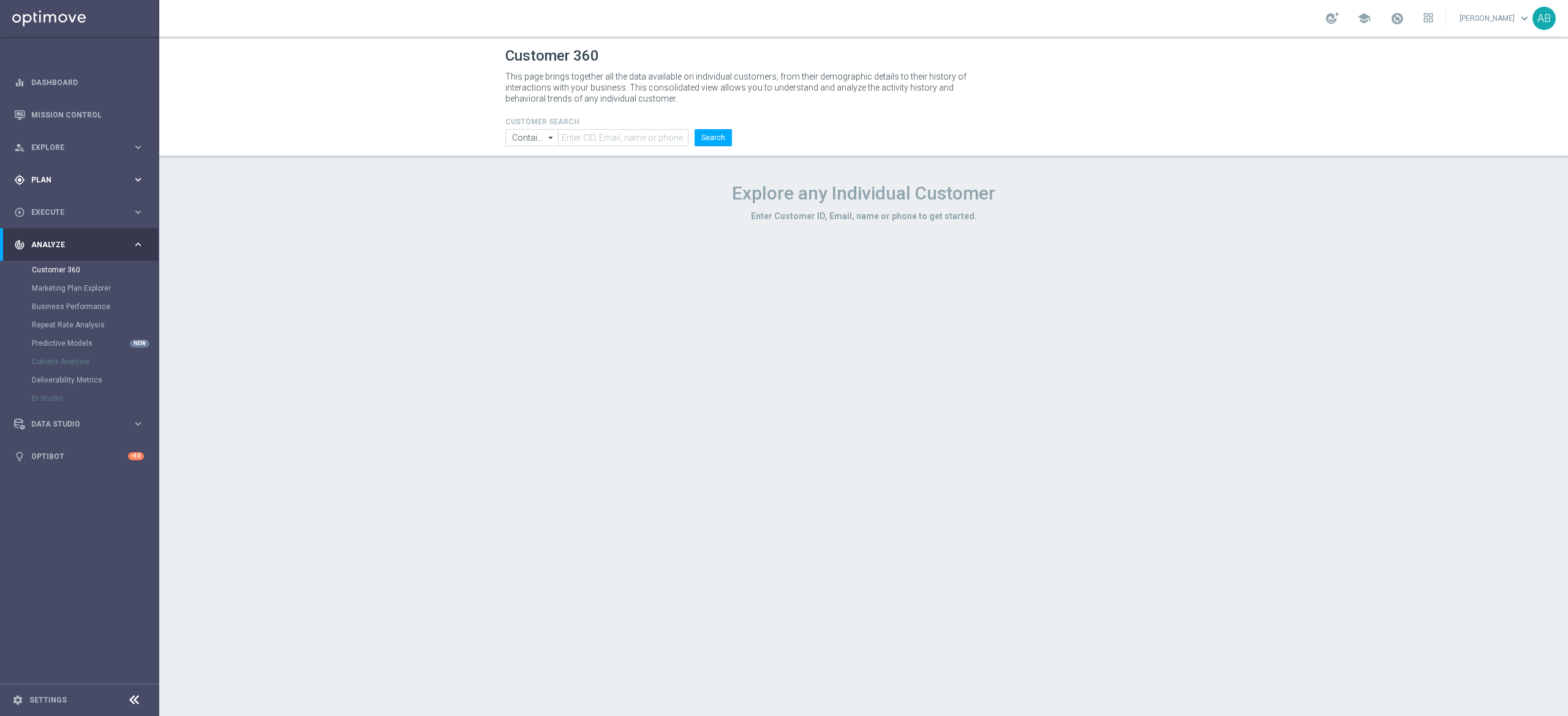
click at [57, 175] on div "gps_fixed Plan" at bounding box center [72, 180] width 118 height 11
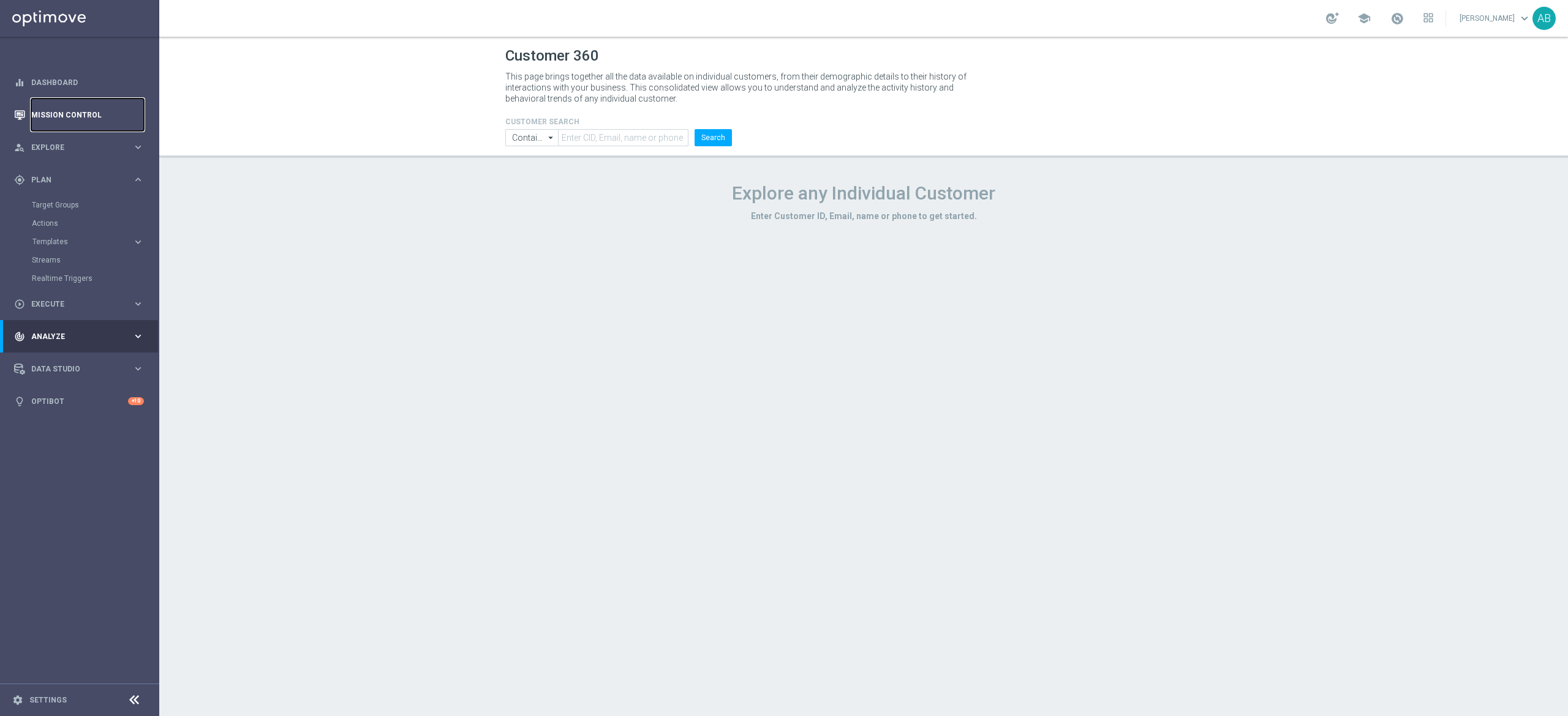
click at [83, 119] on link "Mission Control" at bounding box center [86, 114] width 112 height 33
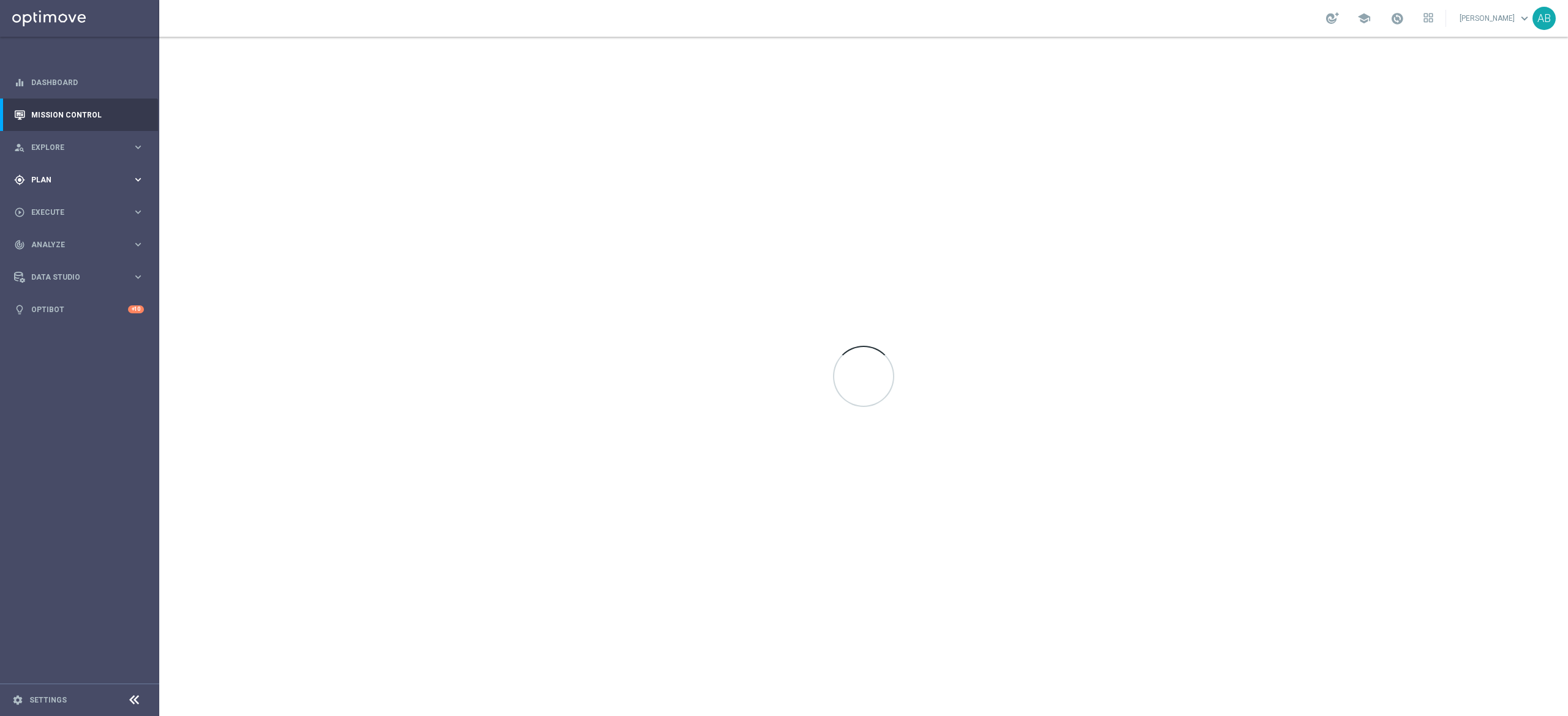
click at [80, 170] on div "gps_fixed Plan keyboard_arrow_right" at bounding box center [78, 180] width 158 height 33
click at [58, 198] on div "Target Groups" at bounding box center [94, 205] width 126 height 18
click at [55, 205] on link "Target Groups" at bounding box center [79, 206] width 95 height 10
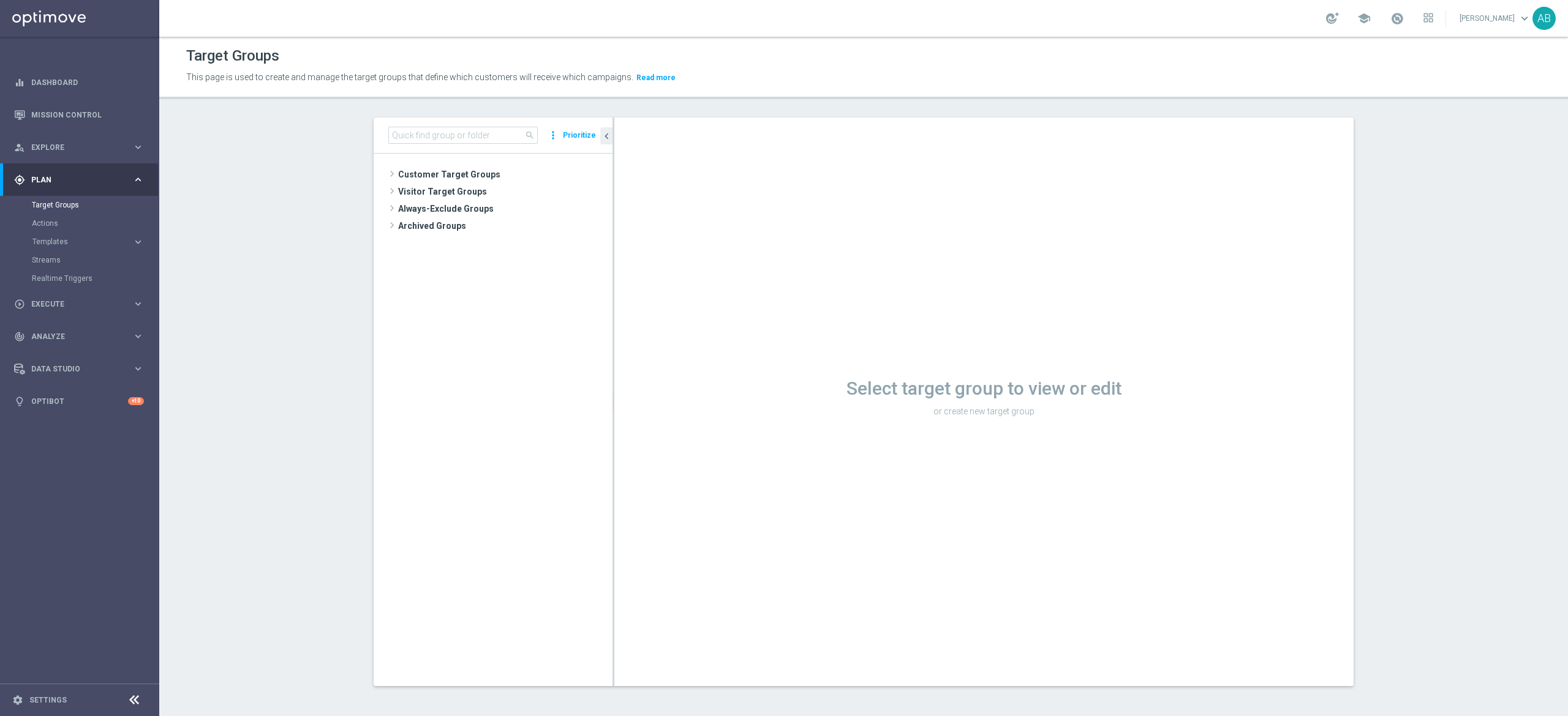
click at [471, 124] on div "search more_vert Prioritize" at bounding box center [493, 135] width 238 height 36
click at [455, 140] on input at bounding box center [463, 135] width 149 height 17
paste input "E_ALL_TARGET_ZBR_200 PLN 1DEPO_020925"
type input "E_ALL_TARGET_ZBR_200 PLN 1DEPO_020925"
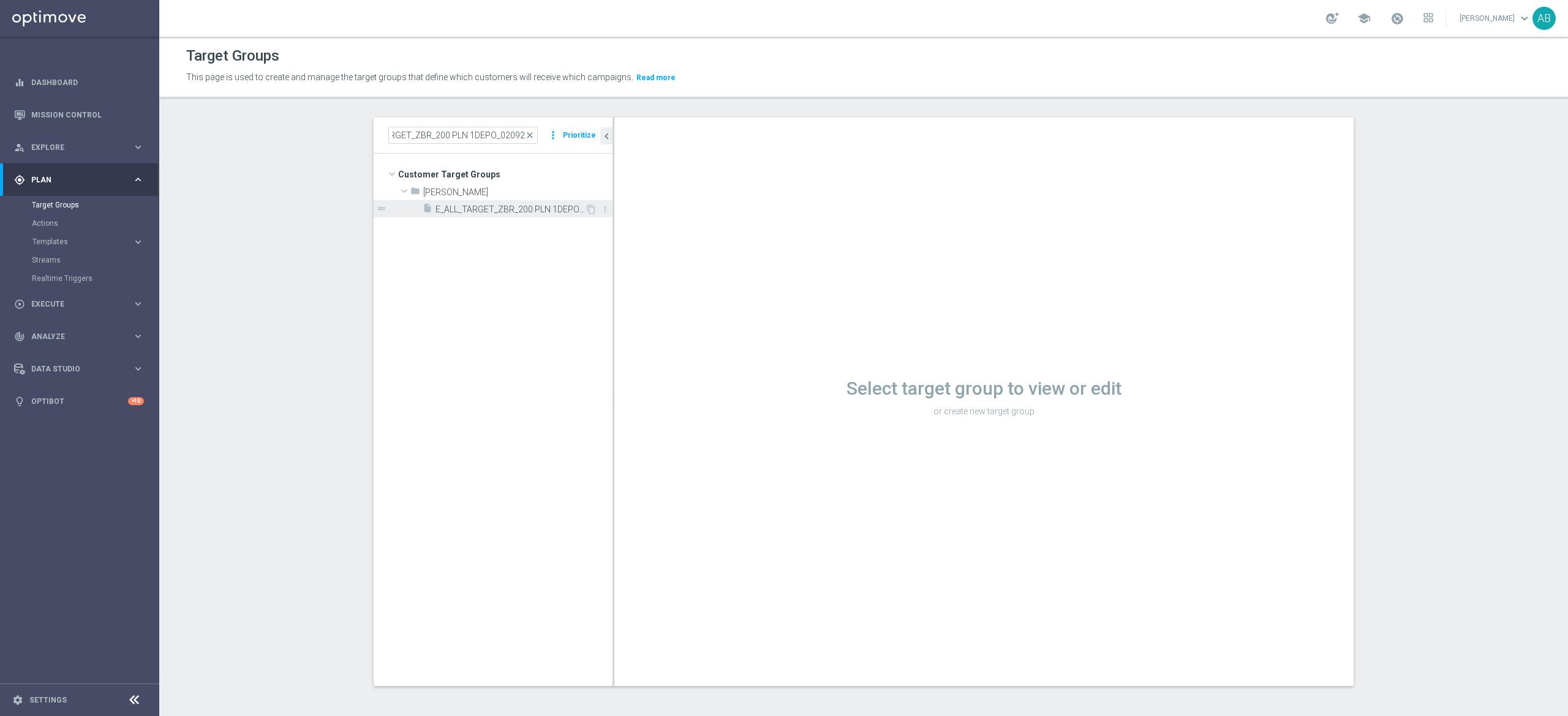
click at [479, 204] on div "insert_drive_file E_ALL_TARGET_ZBR_200 PLN 1DEPO_020925" at bounding box center [502, 209] width 162 height 17
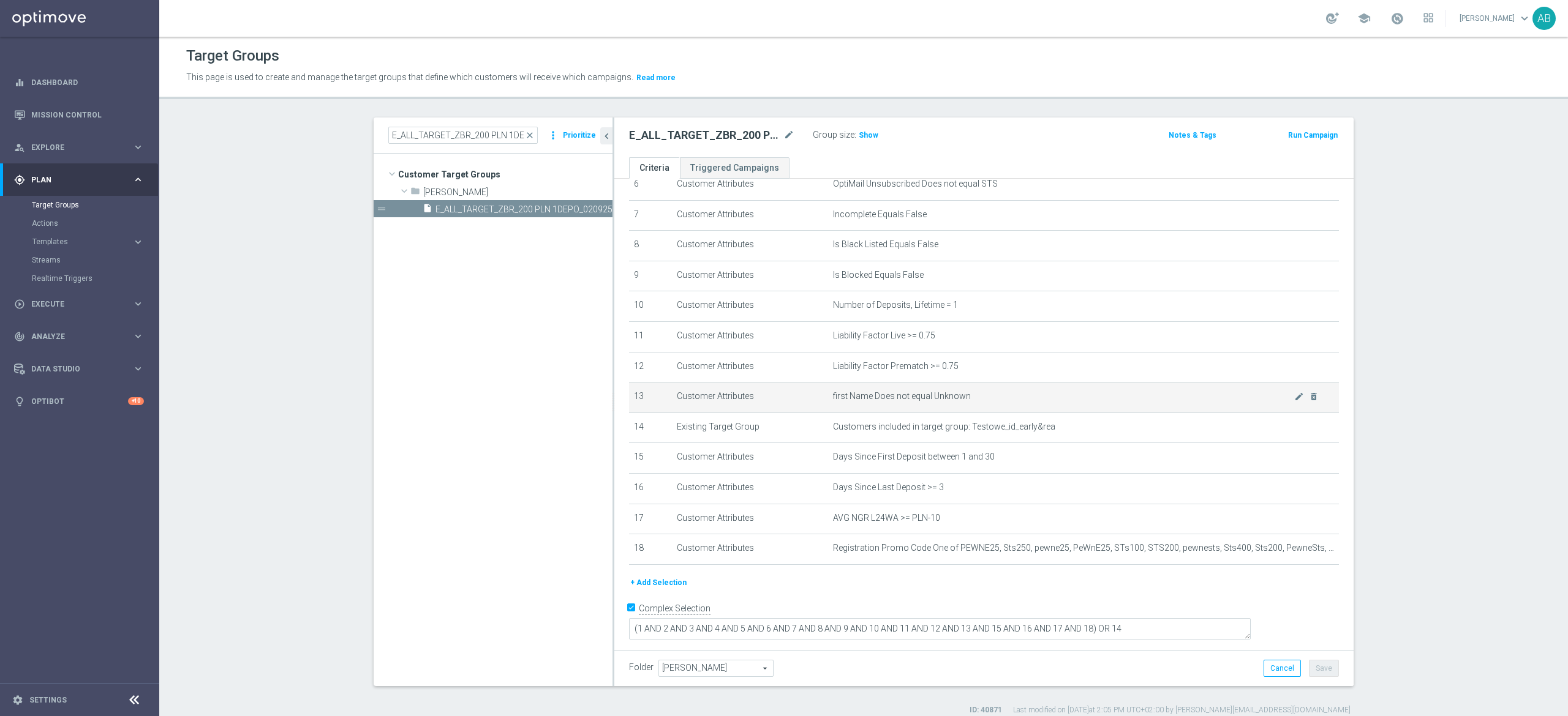
scroll to position [11, 0]
